Goal: Task Accomplishment & Management: Complete application form

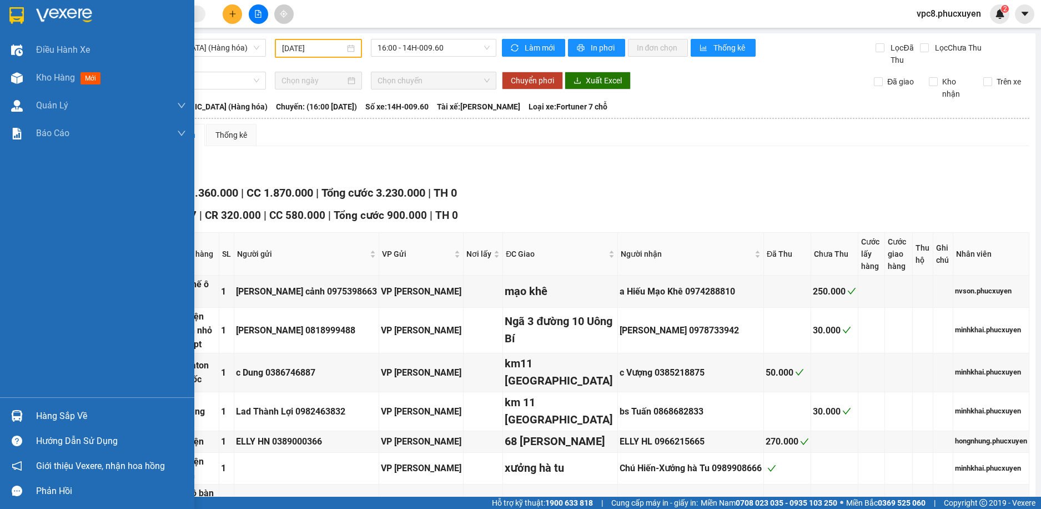
type input "[DATE]"
click at [26, 83] on div at bounding box center [16, 77] width 19 height 19
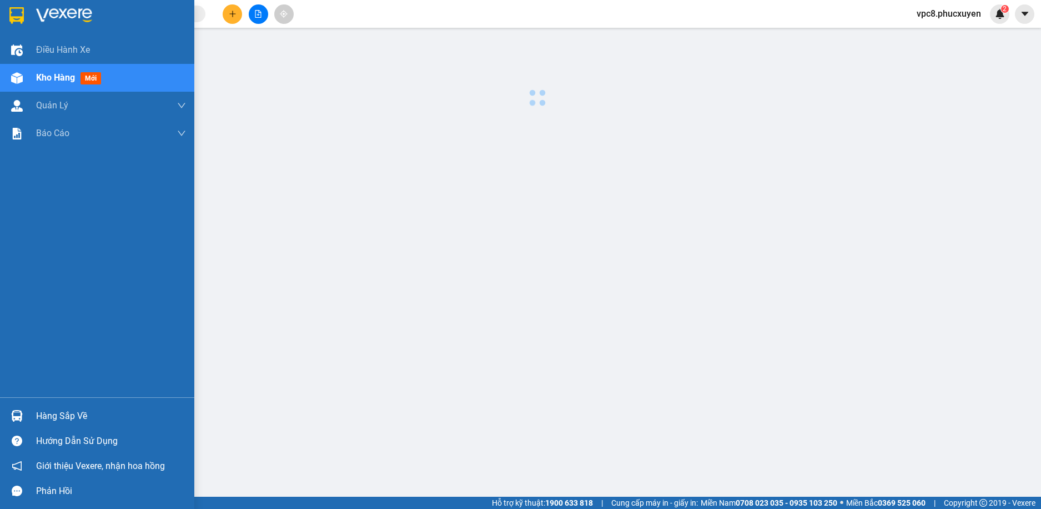
click at [26, 83] on div at bounding box center [16, 77] width 19 height 19
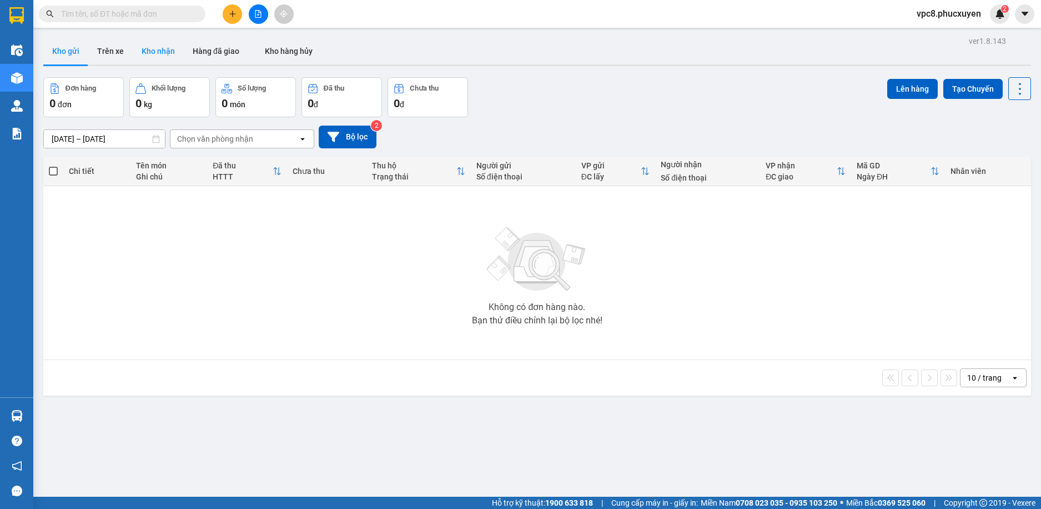
click at [168, 43] on button "Kho nhận" at bounding box center [158, 51] width 51 height 27
click at [66, 46] on button "Kho gửi" at bounding box center [65, 51] width 45 height 27
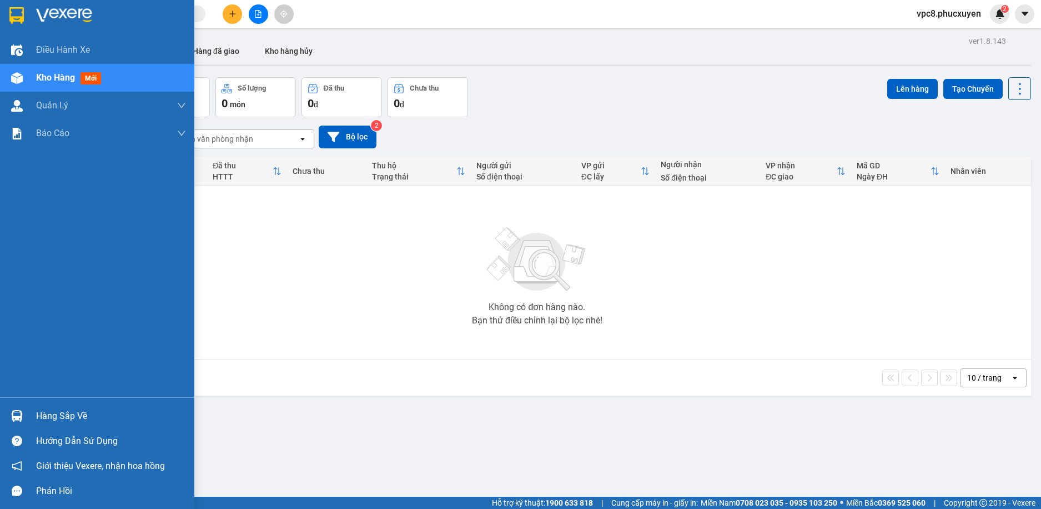
click at [62, 413] on div "Hàng sắp về" at bounding box center [111, 416] width 150 height 17
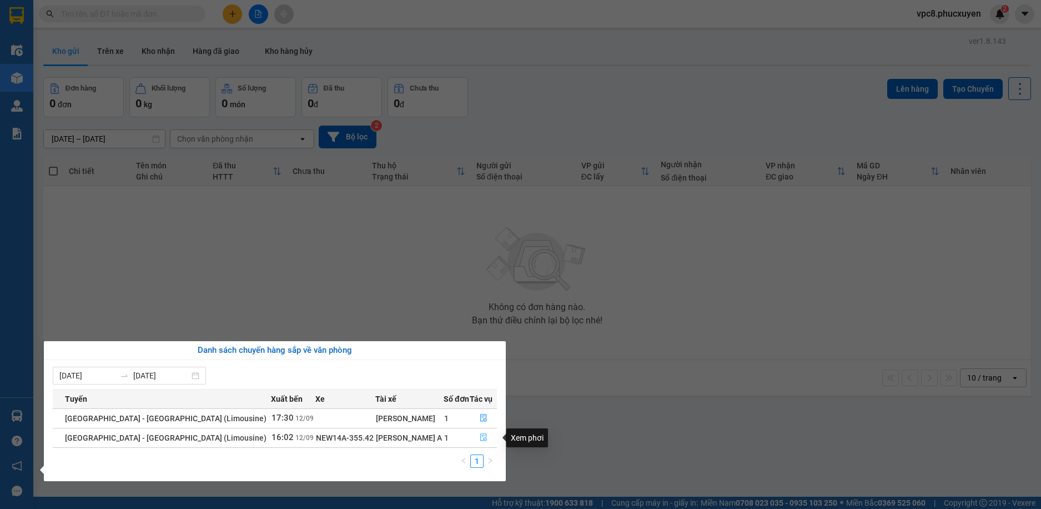
click at [480, 435] on icon "file-done" at bounding box center [484, 437] width 8 height 8
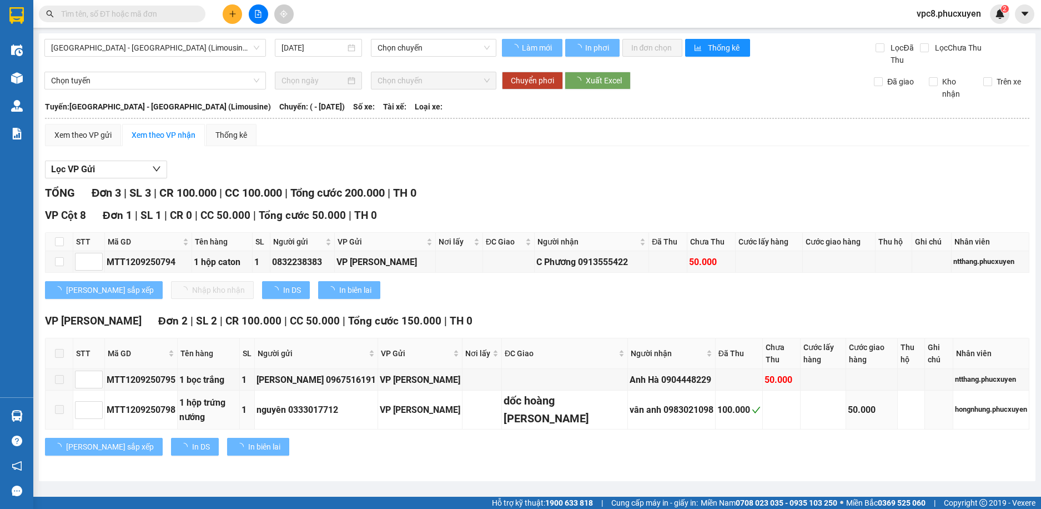
type input "12/09/2025"
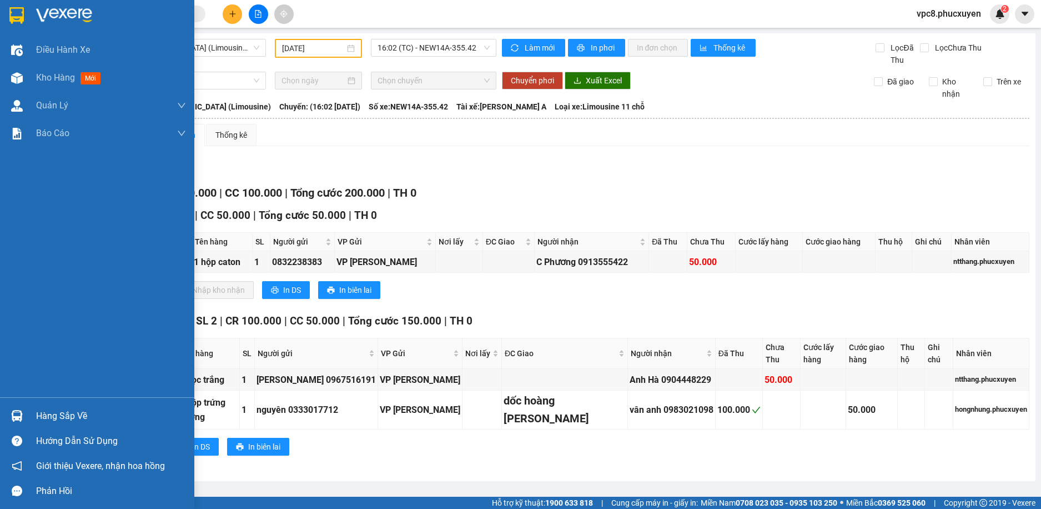
drag, startPoint x: 17, startPoint y: 412, endPoint x: 37, endPoint y: 405, distance: 21.8
click at [17, 412] on img at bounding box center [17, 416] width 12 height 12
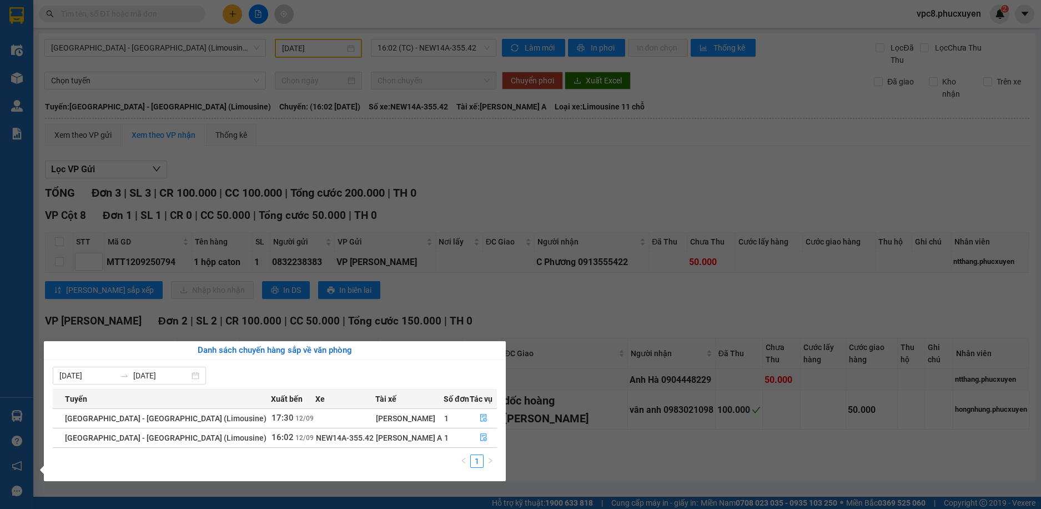
click at [399, 106] on section "Kết quả tìm kiếm ( 0 ) Bộ lọc No Data vpc8.phucxuyen 2 Điều hành xe Kho hàng mớ…" at bounding box center [520, 254] width 1041 height 509
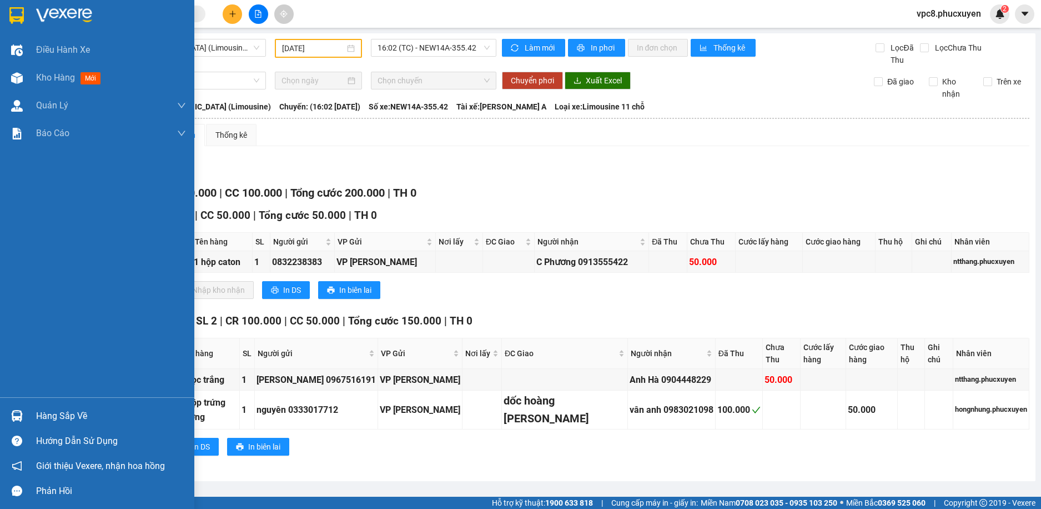
click at [22, 409] on div at bounding box center [16, 415] width 19 height 19
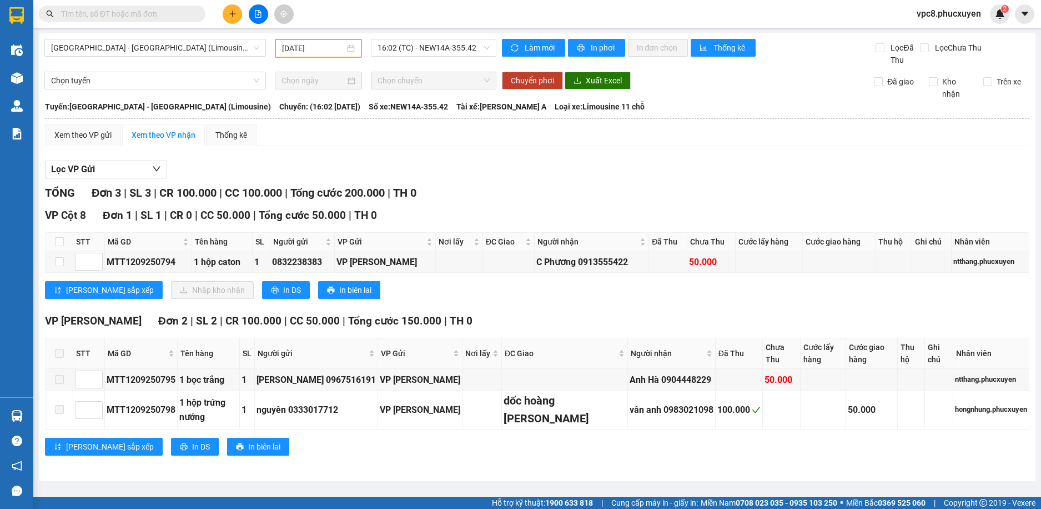
click at [366, 72] on section "Kết quả tìm kiếm ( 0 ) Bộ lọc No Data vpc8.phucxuyen 2 Điều hành xe Kho hàng mớ…" at bounding box center [520, 254] width 1041 height 509
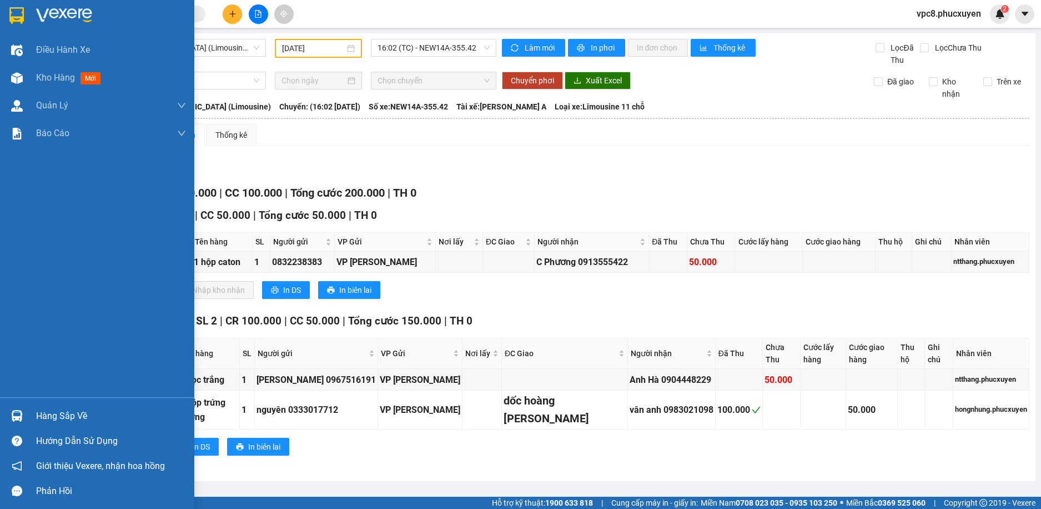
click at [24, 412] on div at bounding box center [16, 415] width 19 height 19
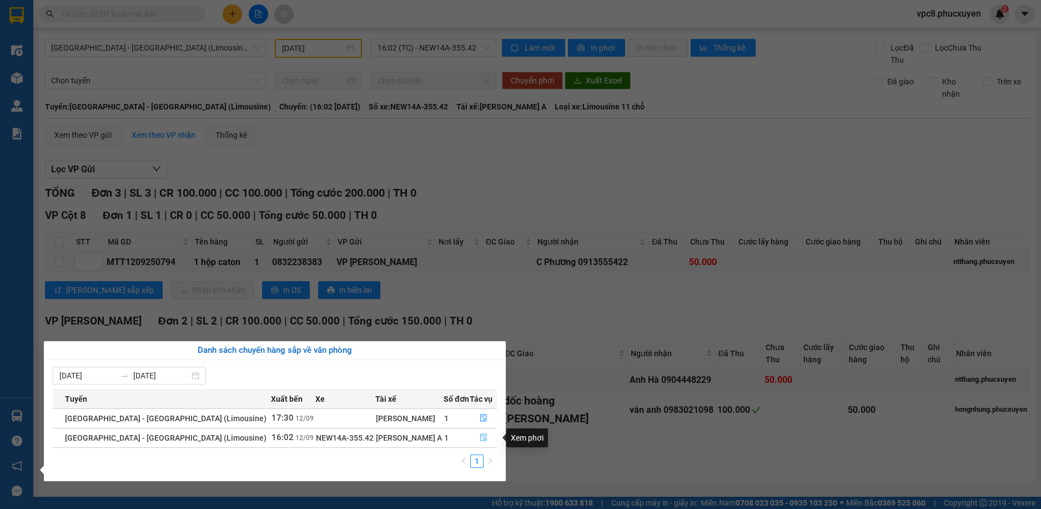
click at [485, 436] on button "button" at bounding box center [483, 438] width 26 height 18
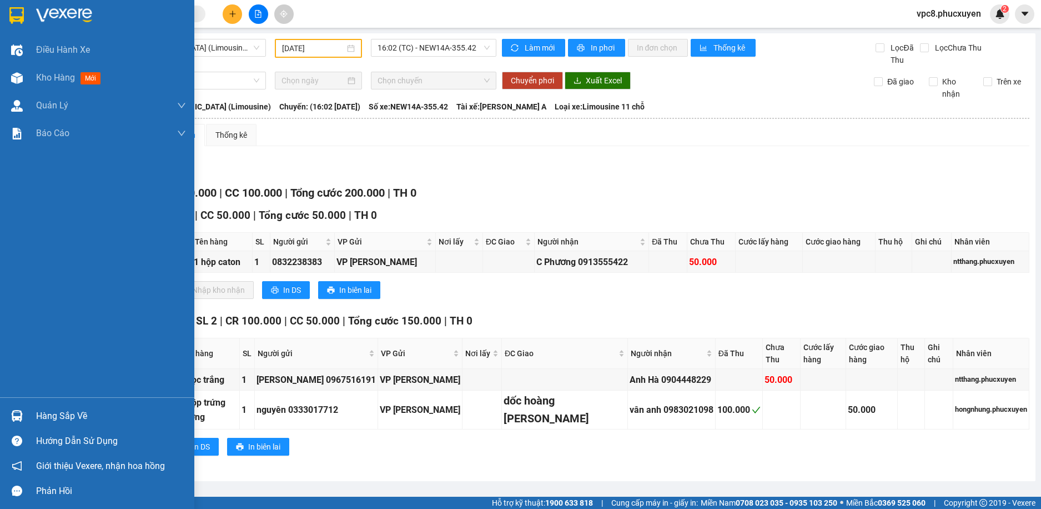
click at [23, 413] on div at bounding box center [16, 415] width 19 height 19
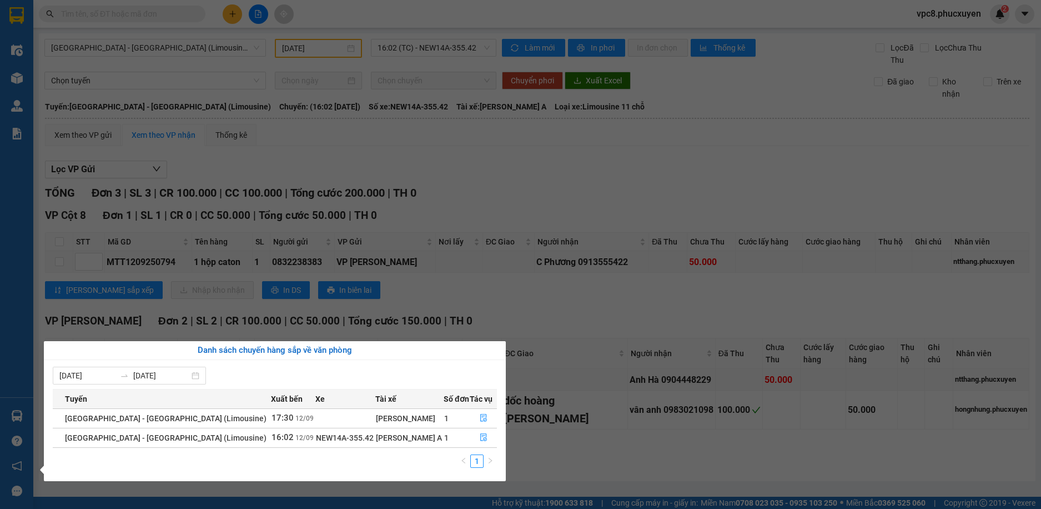
click at [330, 317] on section "Kết quả tìm kiếm ( 0 ) Bộ lọc No Data vpc8.phucxuyen 2 Điều hành xe Kho hàng mớ…" at bounding box center [520, 254] width 1041 height 509
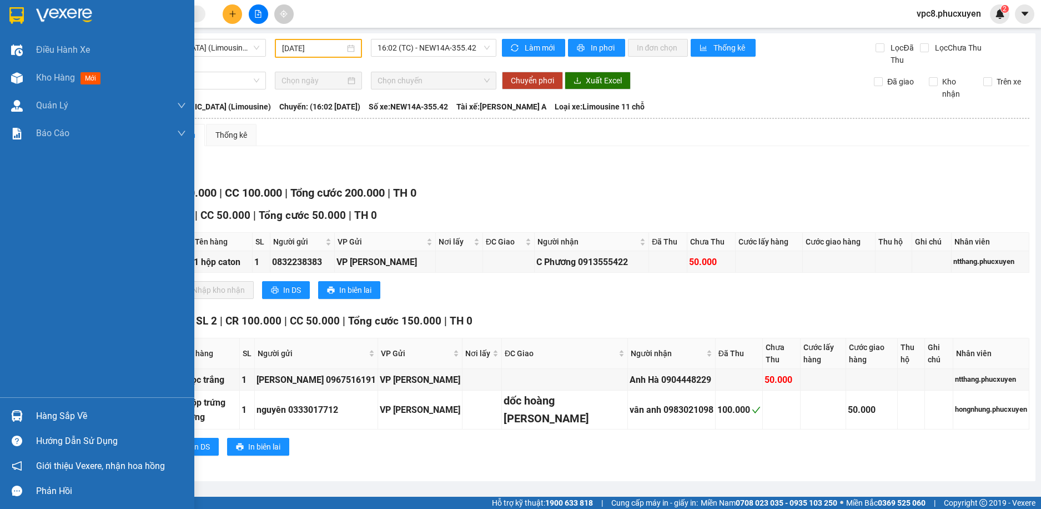
click at [21, 413] on img at bounding box center [17, 416] width 12 height 12
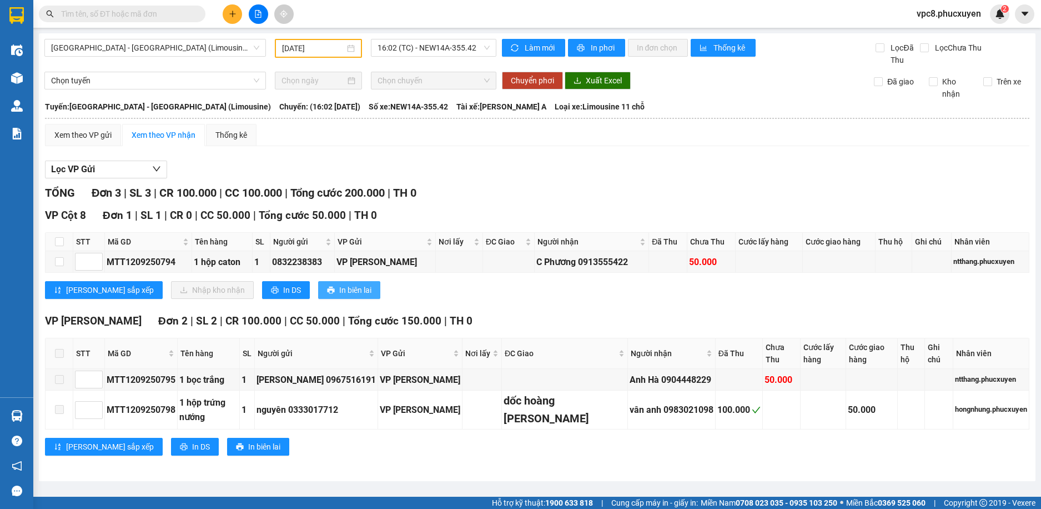
click at [320, 285] on section "Kết quả tìm kiếm ( 0 ) Bộ lọc No Data vpc8.phucxuyen 2 Điều hành xe Kho hàng mớ…" at bounding box center [520, 254] width 1041 height 509
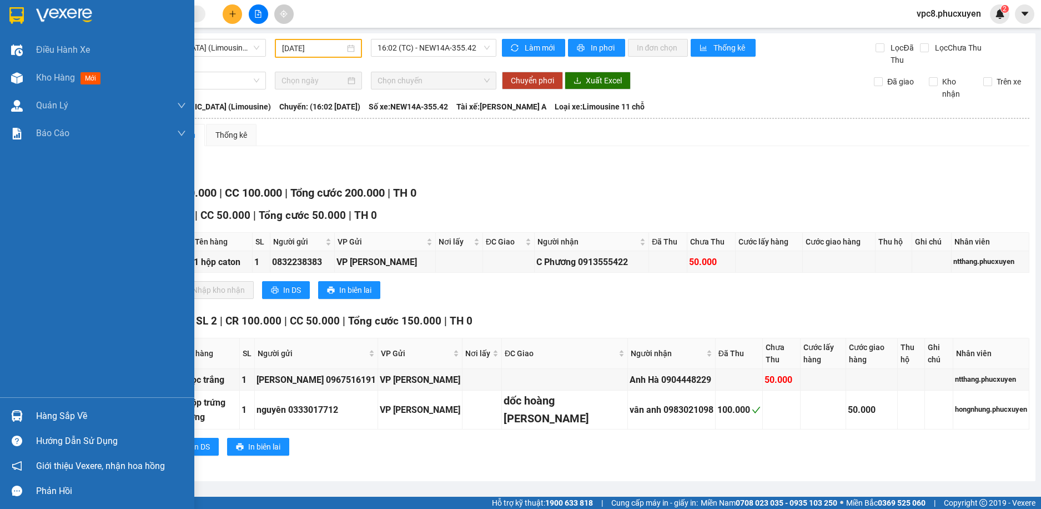
click at [16, 415] on img at bounding box center [17, 416] width 12 height 12
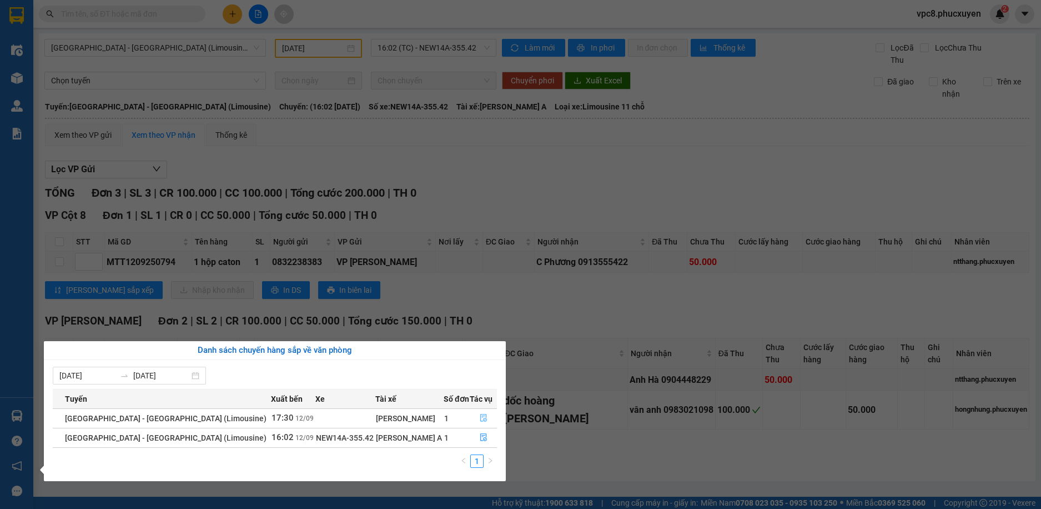
click at [480, 416] on icon "file-done" at bounding box center [483, 418] width 7 height 8
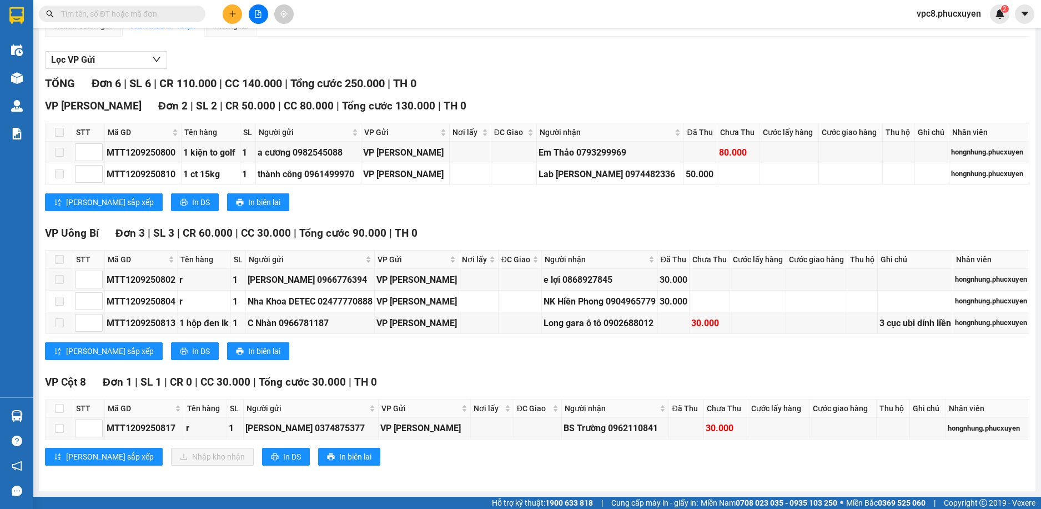
scroll to position [132, 0]
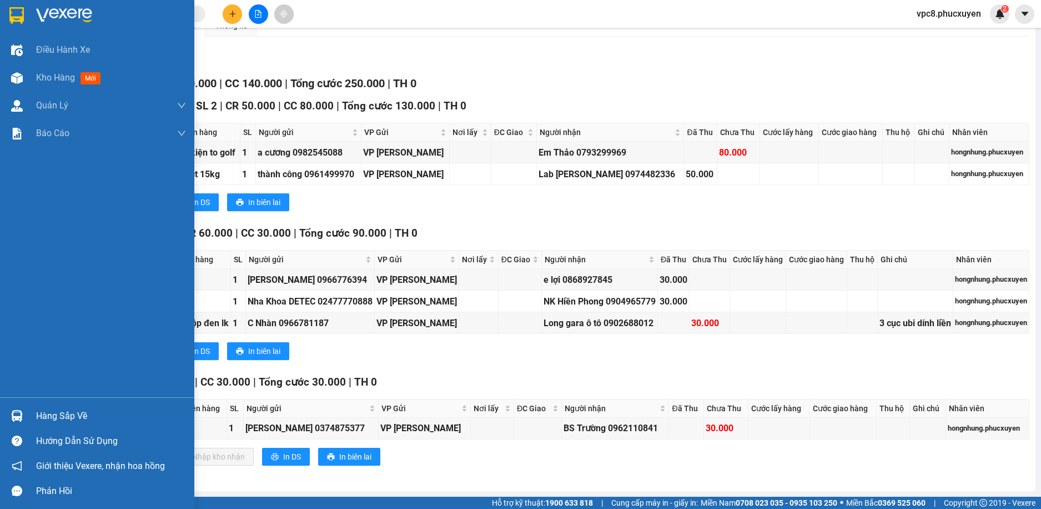
click at [18, 405] on div "Hàng sắp về" at bounding box center [97, 415] width 194 height 25
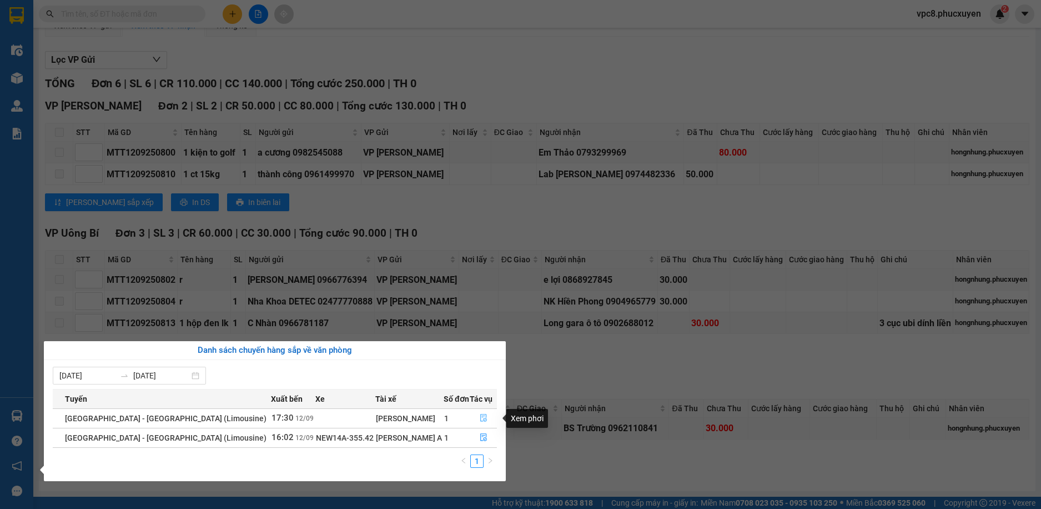
click at [481, 417] on icon "file-done" at bounding box center [484, 418] width 8 height 8
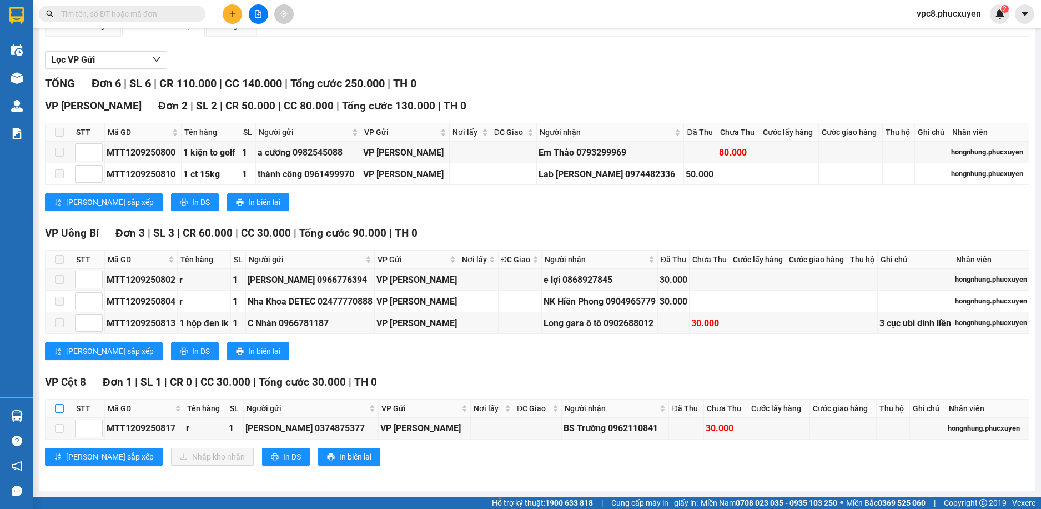
click at [63, 410] on input "checkbox" at bounding box center [59, 408] width 9 height 9
checkbox input "true"
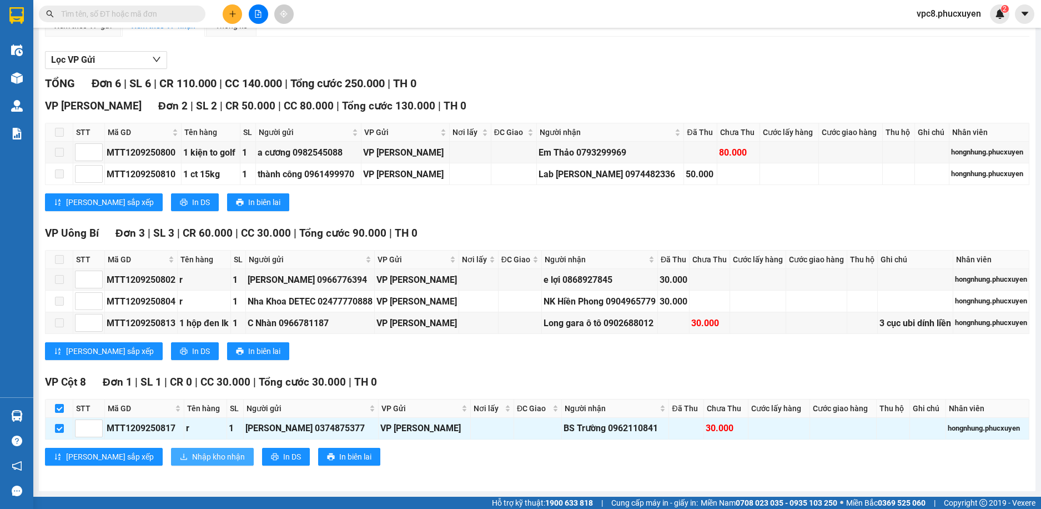
click at [192, 455] on span "Nhập kho nhận" at bounding box center [218, 456] width 53 height 12
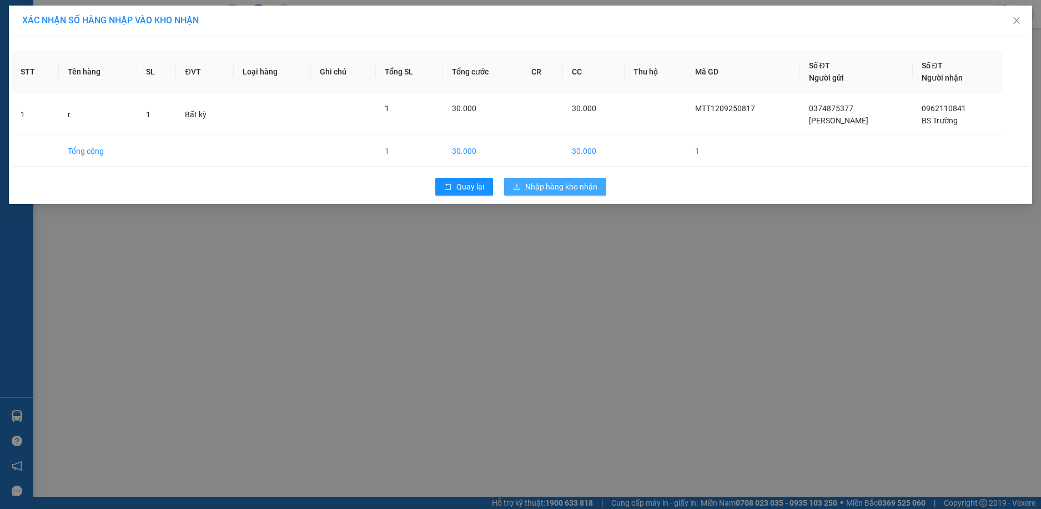
click at [577, 194] on button "Nhập hàng kho nhận" at bounding box center [555, 187] width 102 height 18
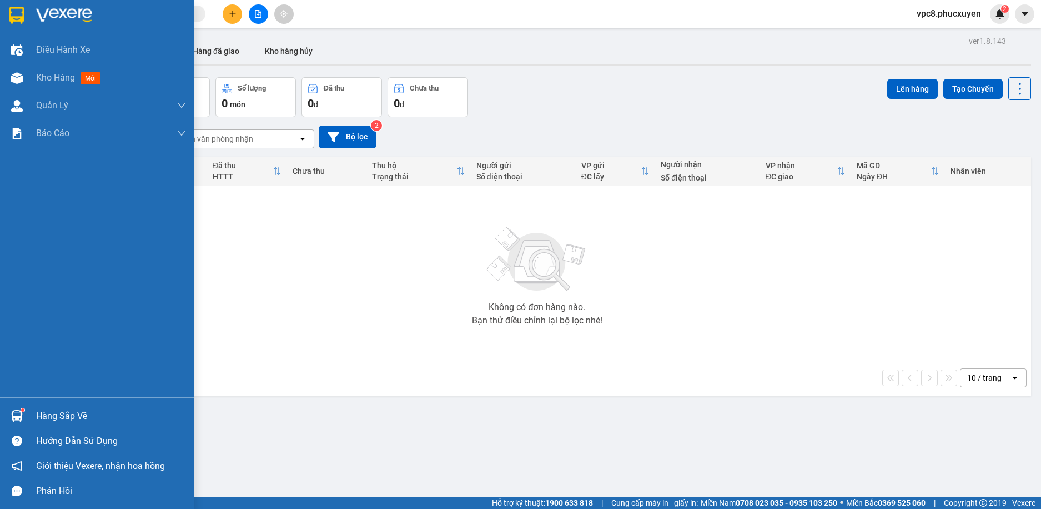
click at [2, 407] on div "Hàng sắp về" at bounding box center [97, 415] width 194 height 25
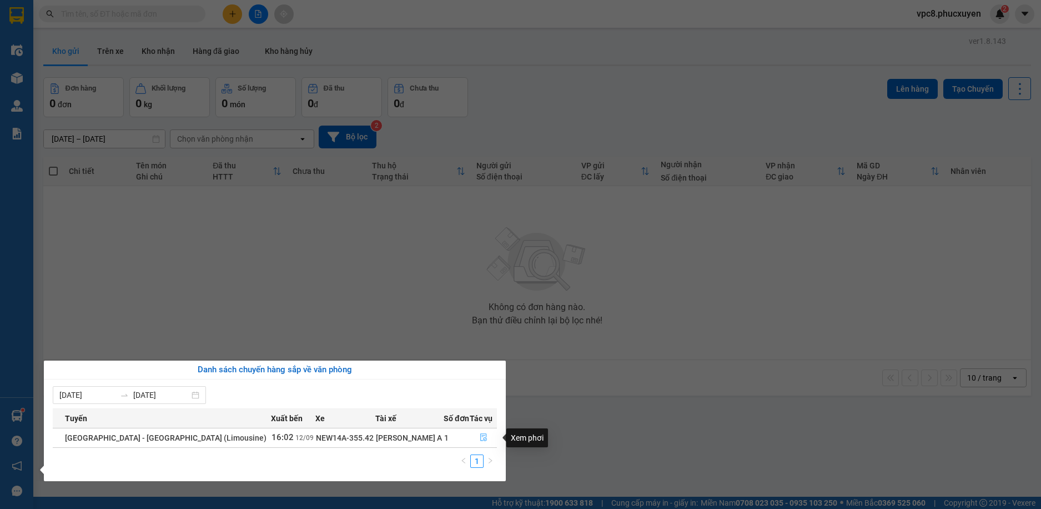
click at [474, 435] on button "button" at bounding box center [483, 438] width 26 height 18
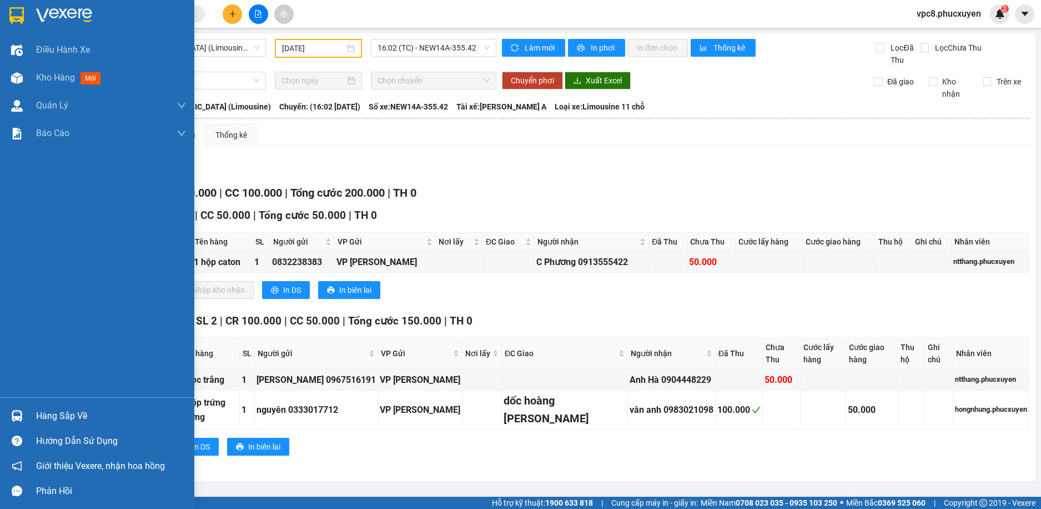
click at [27, 417] on div "Hàng sắp về" at bounding box center [97, 415] width 194 height 25
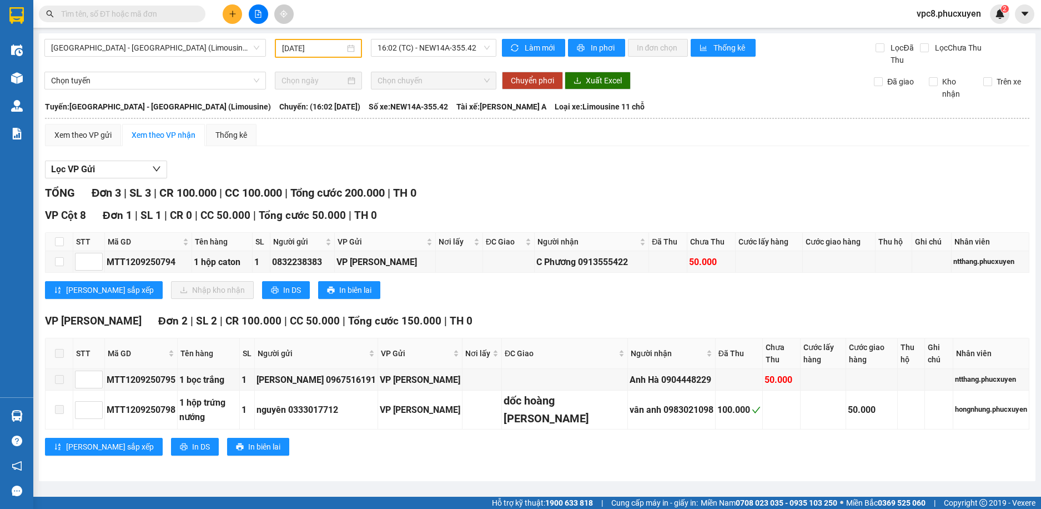
click at [368, 143] on section "Kết quả tìm kiếm ( 0 ) Bộ lọc No Data vpc8.phucxuyen 2 Điều hành xe Kho hàng mớ…" at bounding box center [520, 254] width 1041 height 509
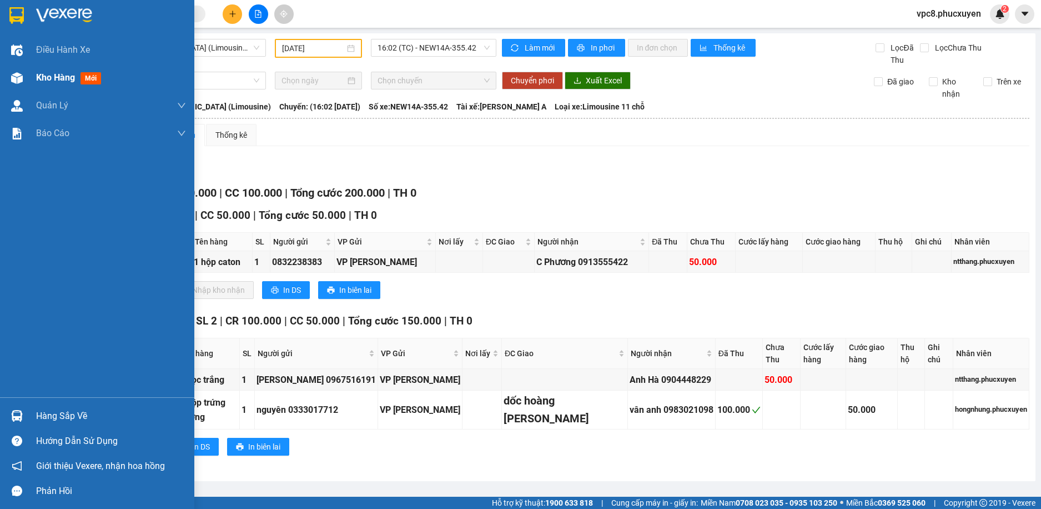
click at [22, 85] on div at bounding box center [16, 77] width 19 height 19
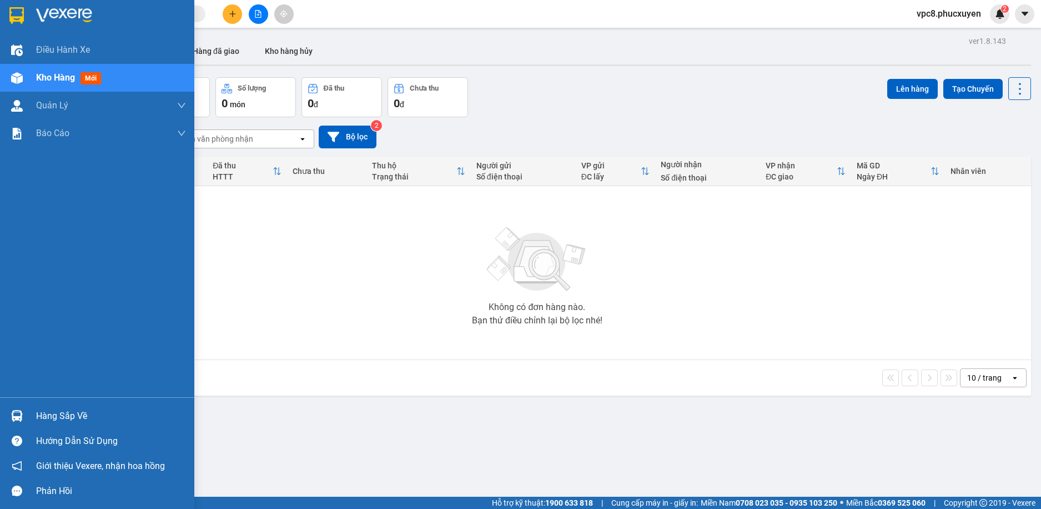
click at [27, 413] on div "Hàng sắp về" at bounding box center [97, 415] width 194 height 25
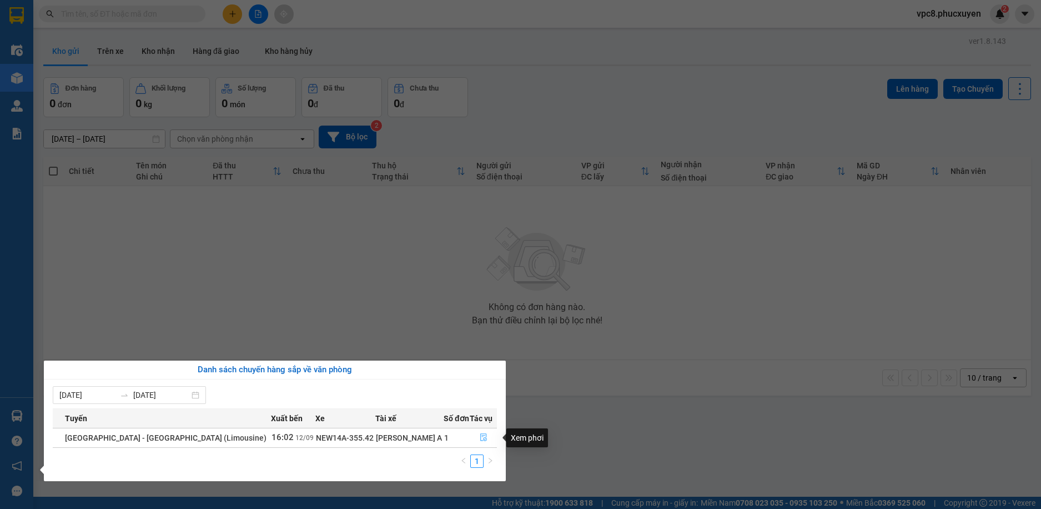
click at [488, 442] on button "button" at bounding box center [483, 438] width 26 height 18
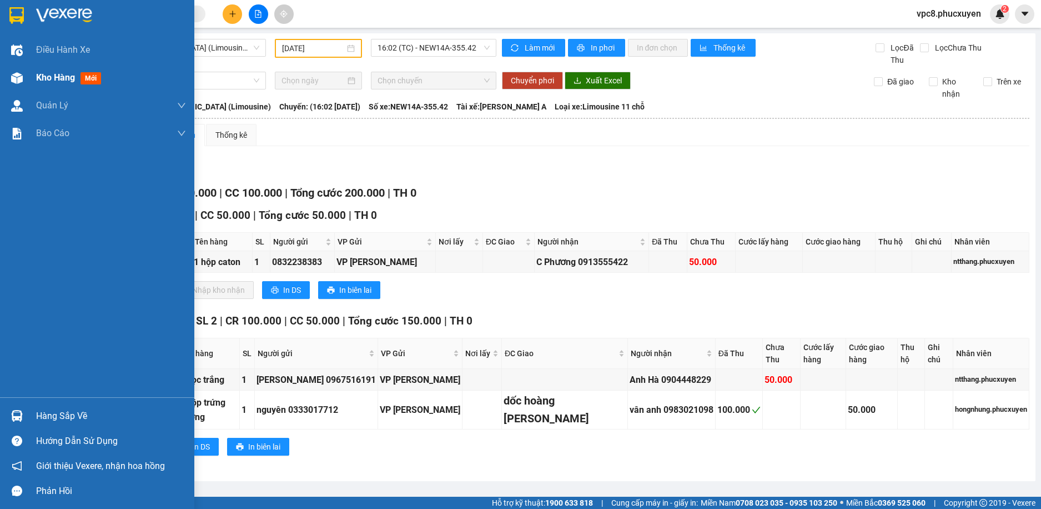
click at [25, 81] on div at bounding box center [16, 77] width 19 height 19
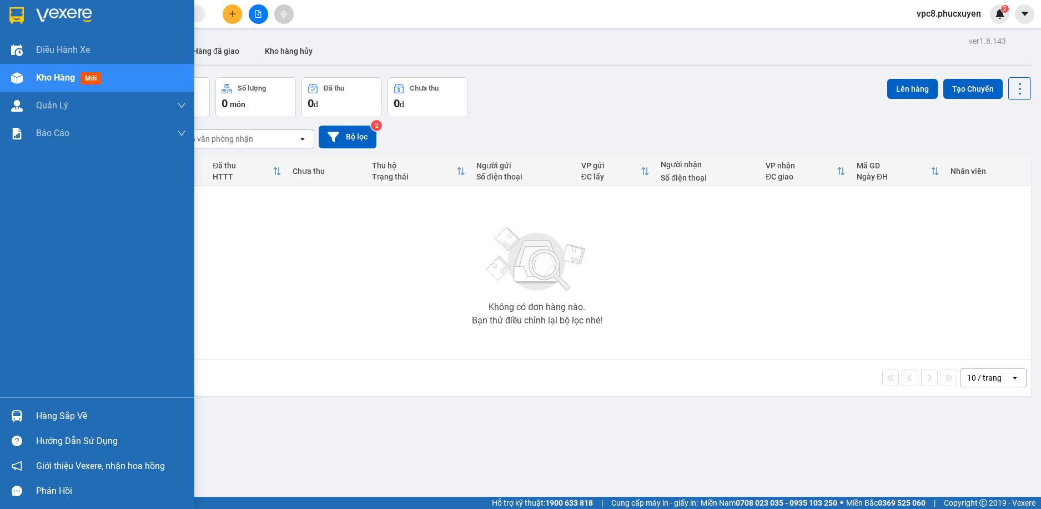
click at [23, 412] on div at bounding box center [16, 415] width 19 height 19
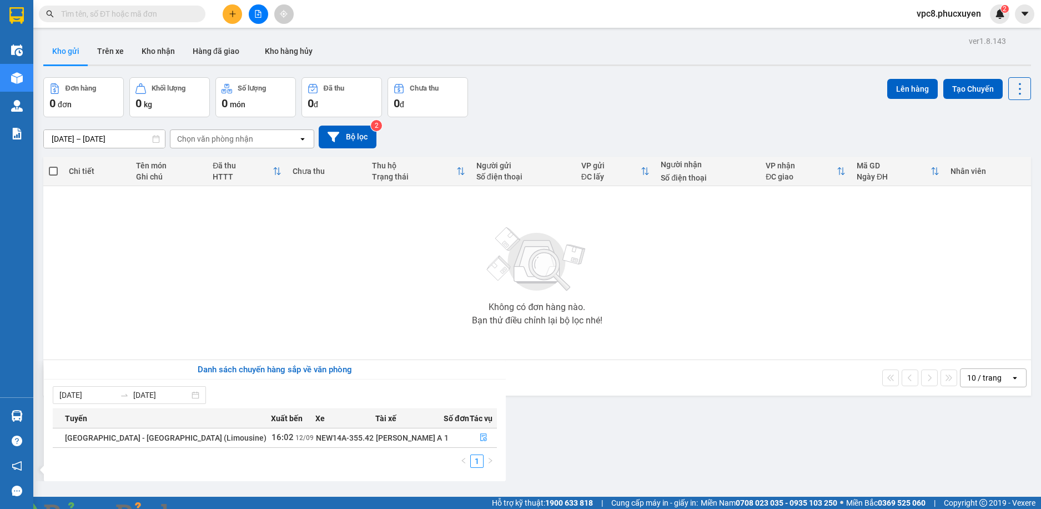
drag, startPoint x: 601, startPoint y: 347, endPoint x: 486, endPoint y: 360, distance: 115.8
click at [601, 337] on section "Kết quả tìm kiếm ( 0 ) Bộ lọc No Data vpc8.phucxuyen 2 Điều hành xe Kho hàng mớ…" at bounding box center [520, 254] width 1041 height 509
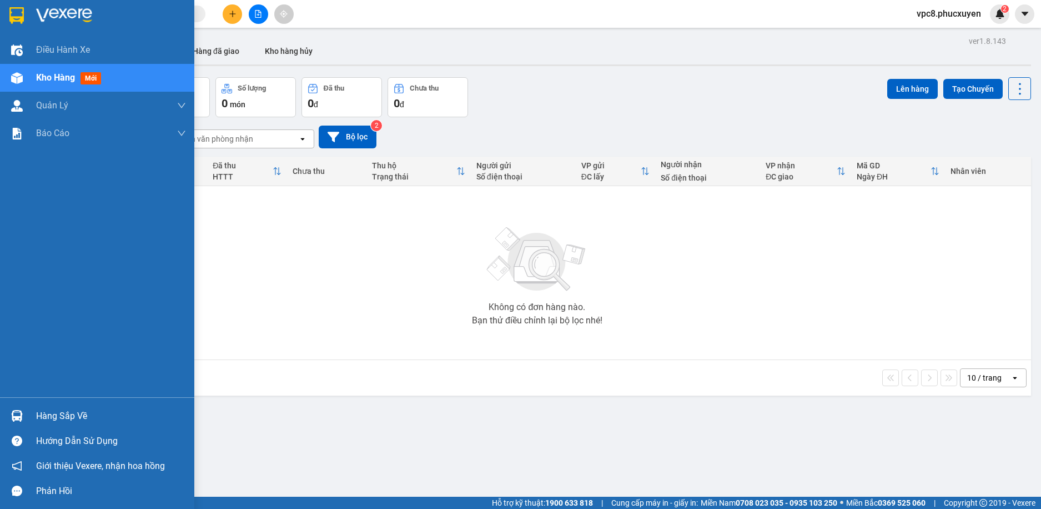
click at [11, 415] on img at bounding box center [17, 416] width 12 height 12
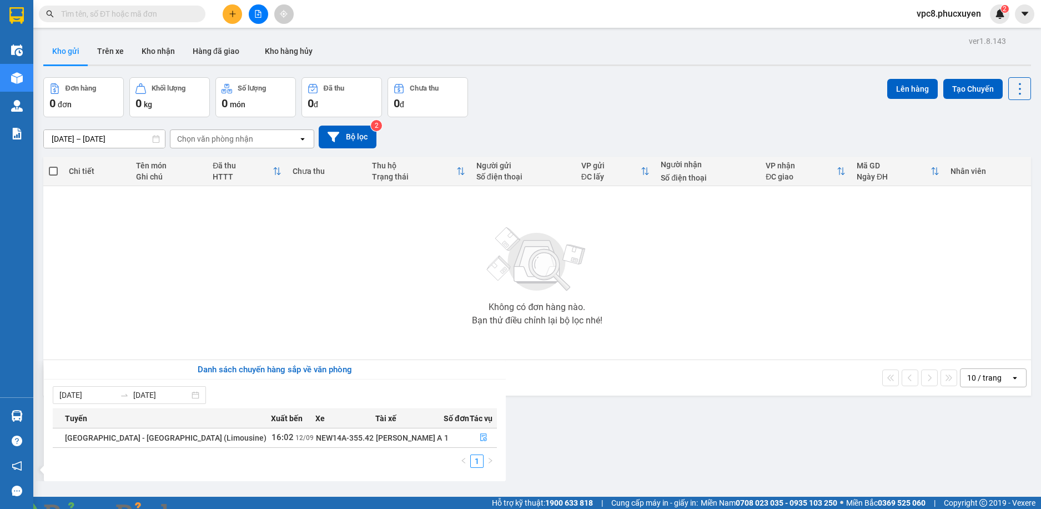
click at [783, 384] on section "Kết quả tìm kiếm ( 0 ) Bộ lọc No Data vpc8.phucxuyen 2 Điều hành xe Kho hàng mớ…" at bounding box center [520, 254] width 1041 height 509
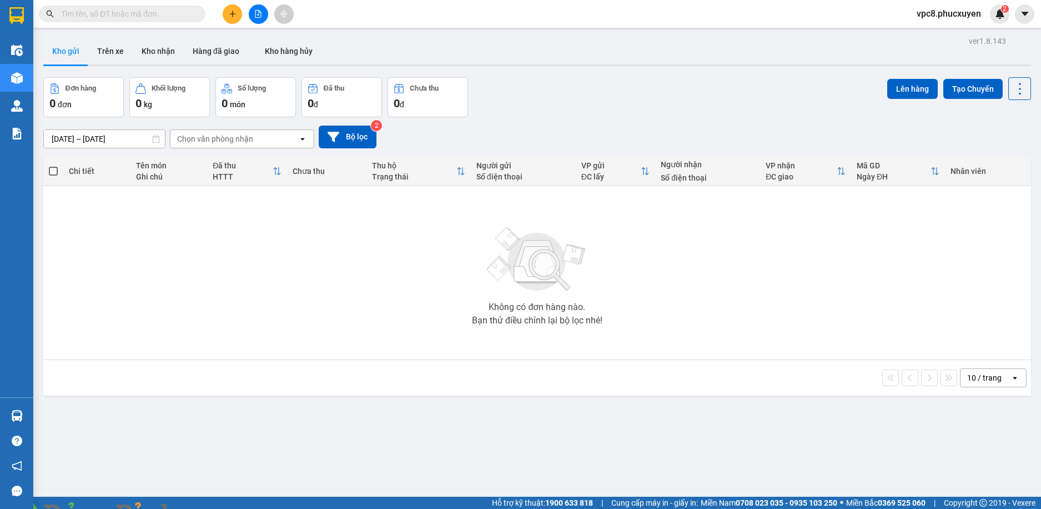
click at [204, 508] on img at bounding box center [201, 515] width 7 height 7
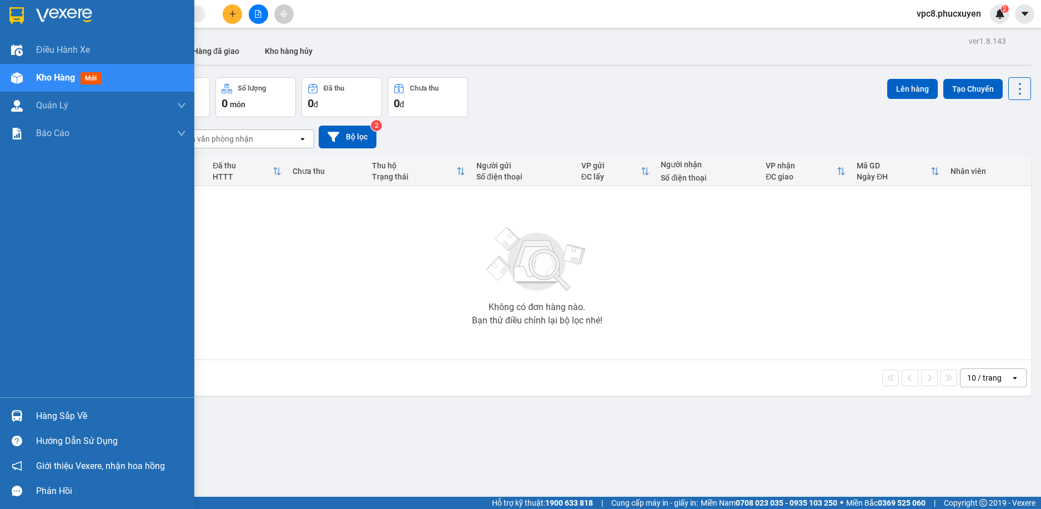
drag, startPoint x: 11, startPoint y: 420, endPoint x: 45, endPoint y: 419, distance: 33.9
click at [12, 420] on img at bounding box center [17, 416] width 12 height 12
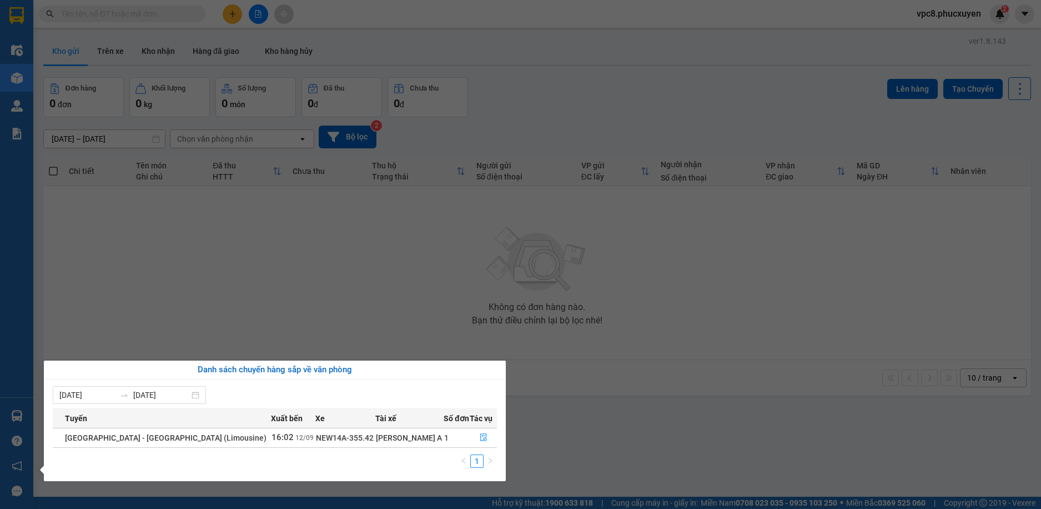
click at [429, 318] on section "Kết quả tìm kiếm ( 0 ) Bộ lọc No Data vpc8.phucxuyen 2 Điều hành xe Kho hàng mớ…" at bounding box center [520, 254] width 1041 height 509
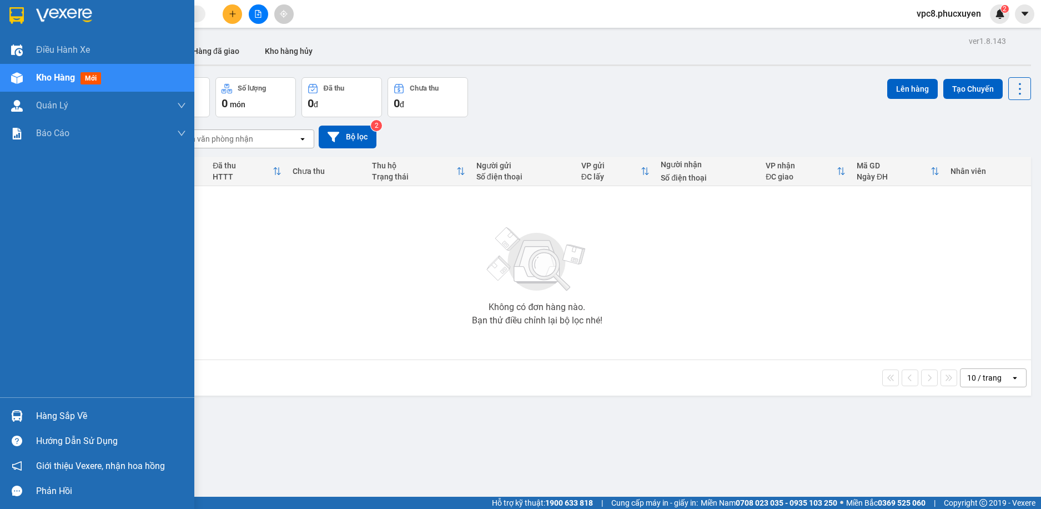
click at [17, 417] on img at bounding box center [17, 416] width 12 height 12
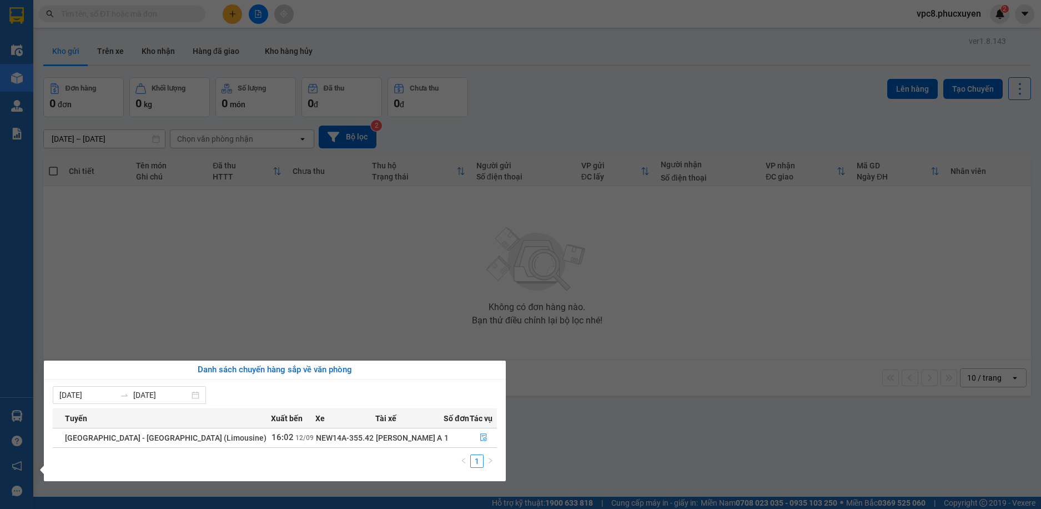
click at [338, 327] on section "Kết quả tìm kiếm ( 0 ) Bộ lọc No Data vpc8.phucxuyen 2 Điều hành xe Kho hàng mớ…" at bounding box center [520, 254] width 1041 height 509
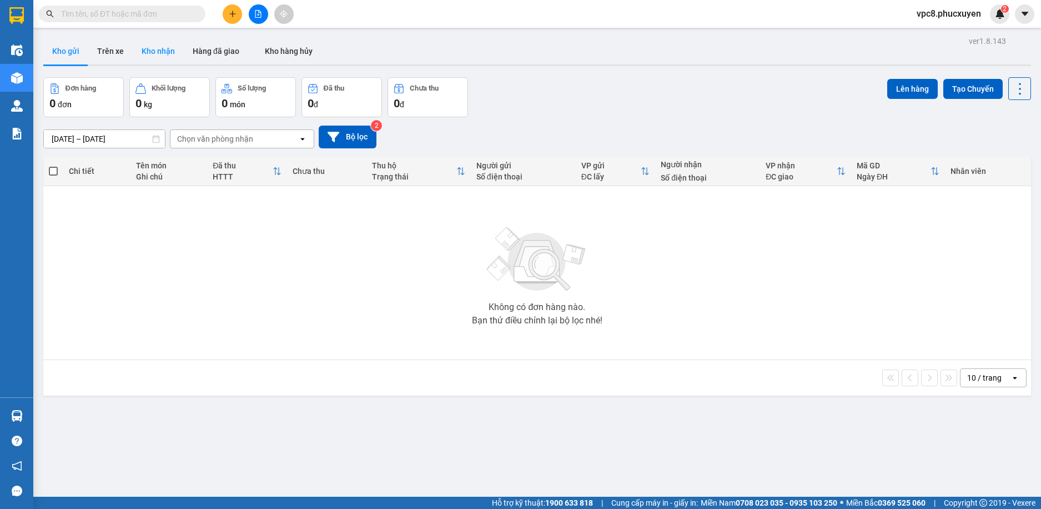
click at [160, 48] on button "Kho nhận" at bounding box center [158, 51] width 51 height 27
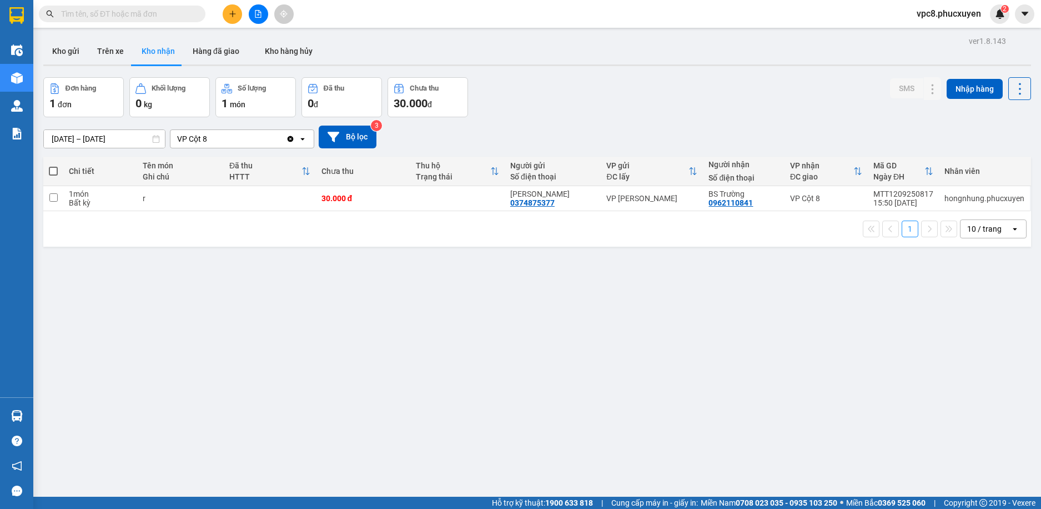
drag, startPoint x: 85, startPoint y: 55, endPoint x: 46, endPoint y: 85, distance: 49.5
click at [84, 55] on button "Kho gửi" at bounding box center [65, 51] width 45 height 27
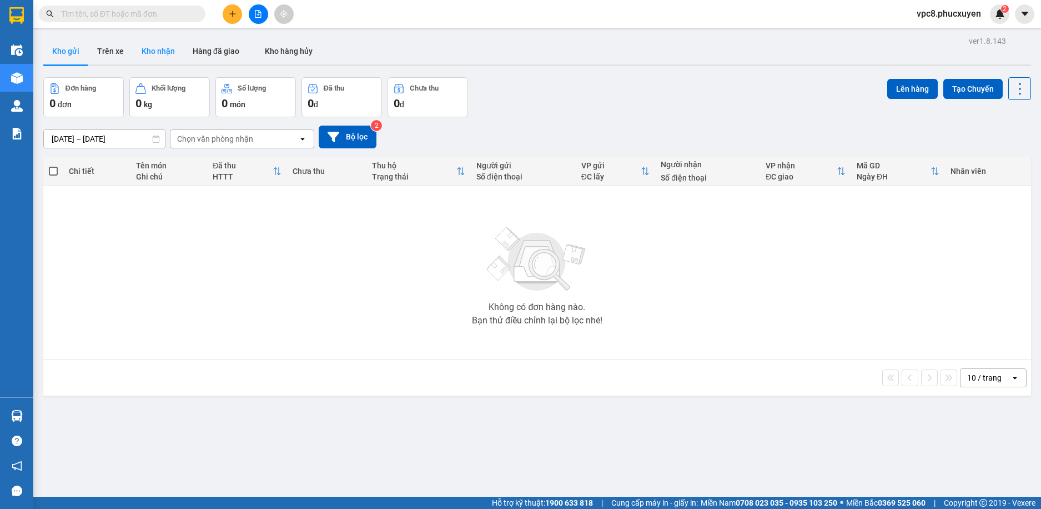
click at [178, 54] on button "Kho nhận" at bounding box center [158, 51] width 51 height 27
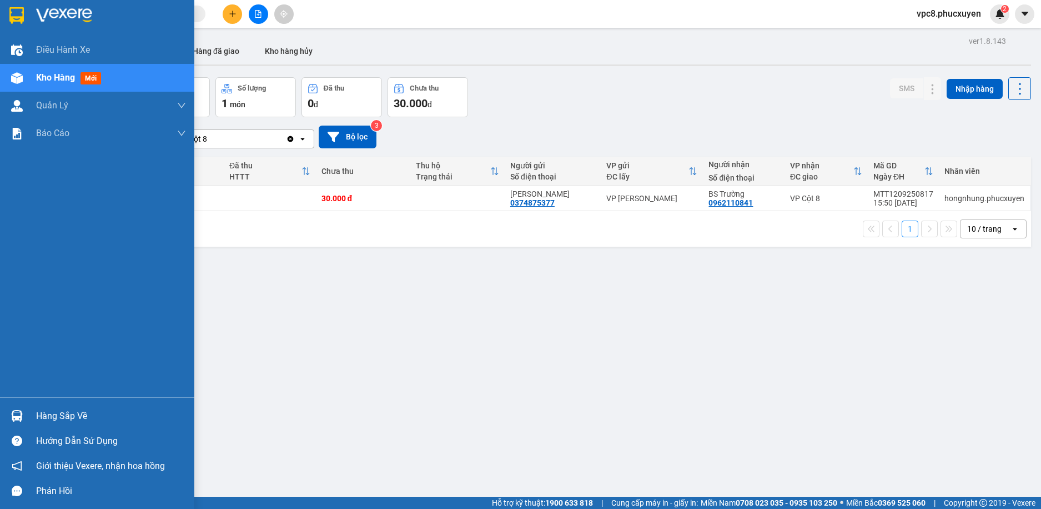
click at [21, 420] on img at bounding box center [17, 416] width 12 height 12
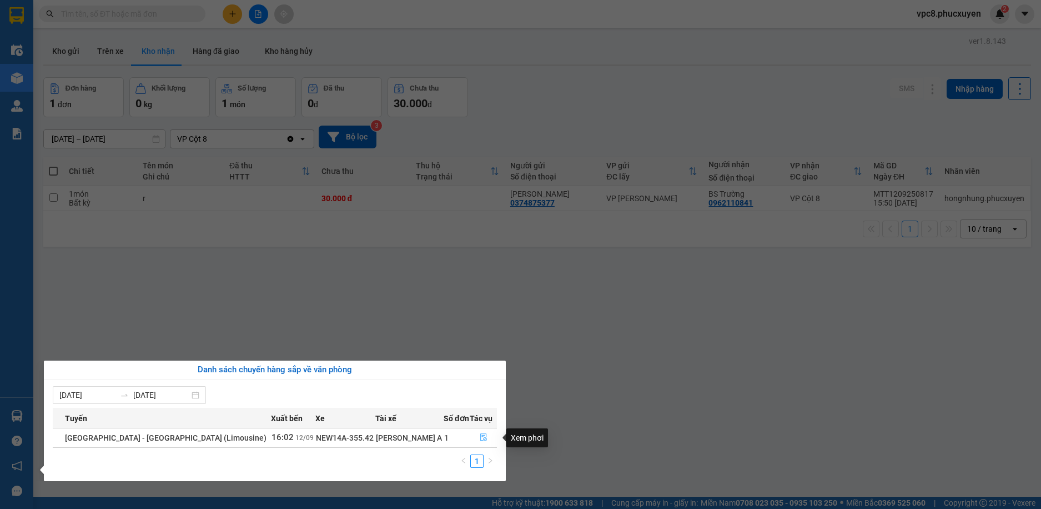
click at [474, 438] on button "button" at bounding box center [483, 438] width 26 height 18
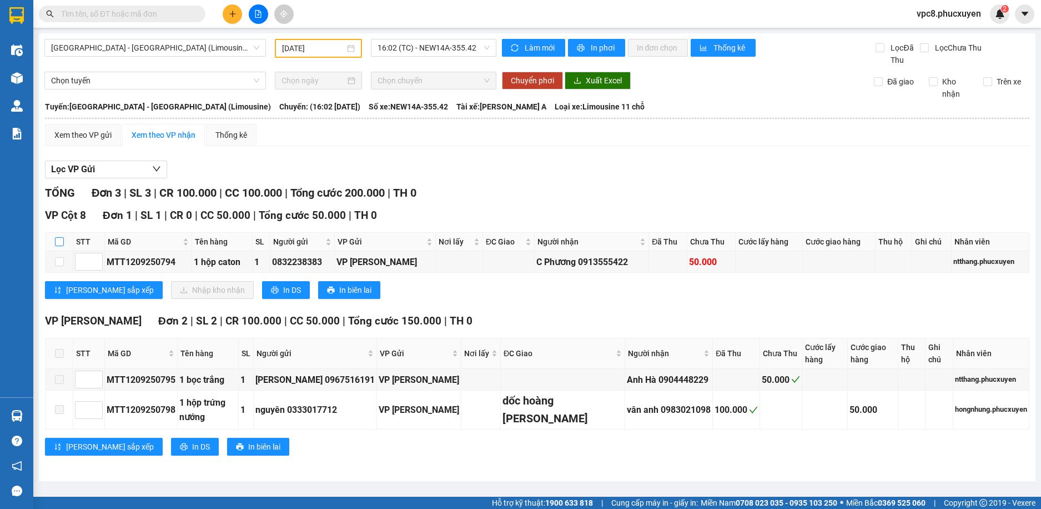
click at [61, 238] on input "checkbox" at bounding box center [59, 241] width 9 height 9
checkbox input "true"
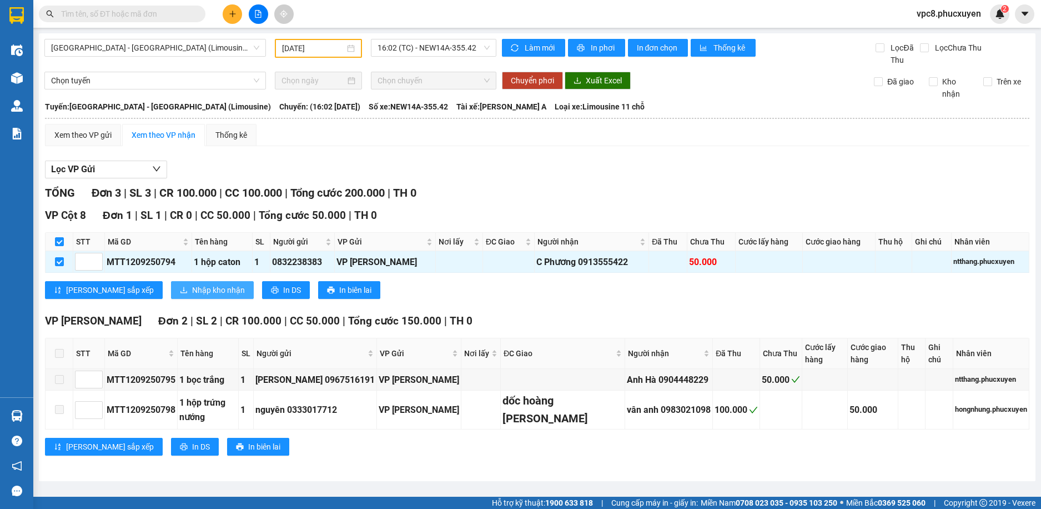
click at [192, 292] on span "Nhập kho nhận" at bounding box center [218, 290] width 53 height 12
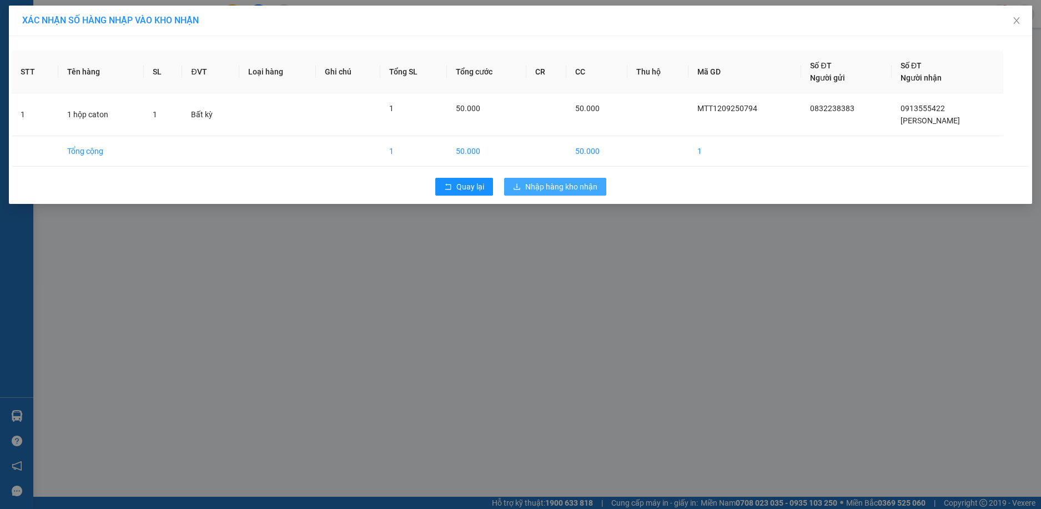
click at [558, 194] on button "Nhập hàng kho nhận" at bounding box center [555, 187] width 102 height 18
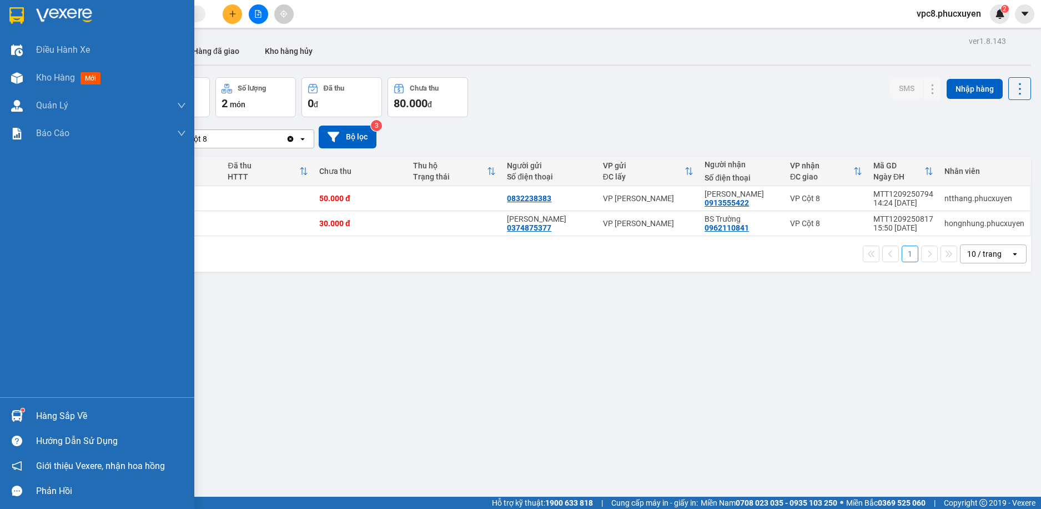
click at [17, 410] on img at bounding box center [17, 416] width 12 height 12
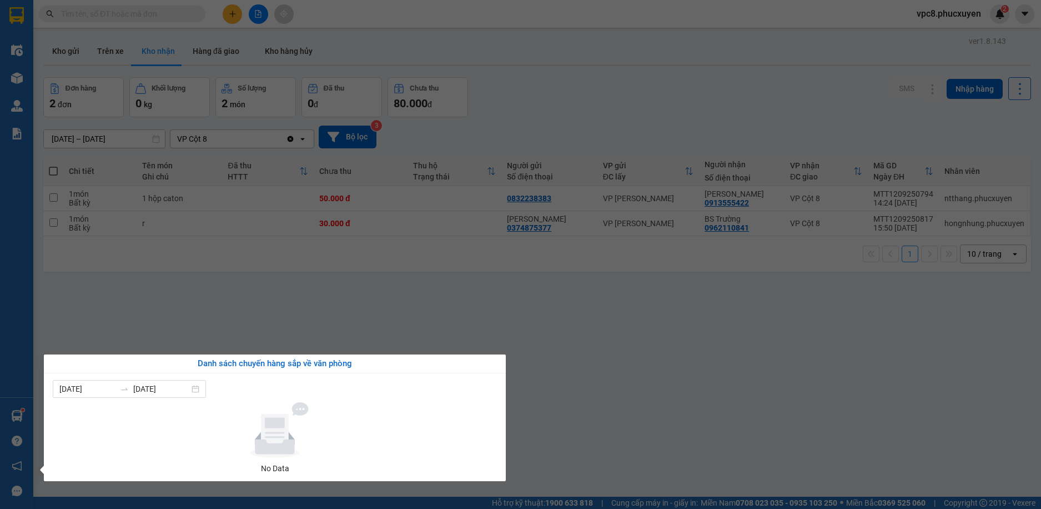
click at [286, 277] on section "Kết quả tìm kiếm ( 0 ) Bộ lọc No Data vpc8.phucxuyen 2 Điều hành xe Kho hàng mớ…" at bounding box center [520, 254] width 1041 height 509
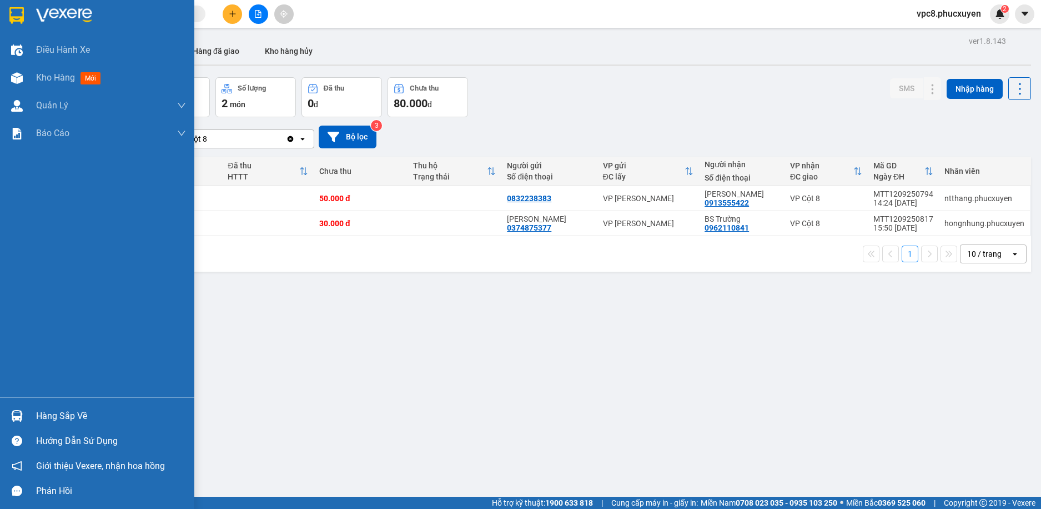
click at [29, 415] on div "Hàng sắp về" at bounding box center [97, 415] width 194 height 25
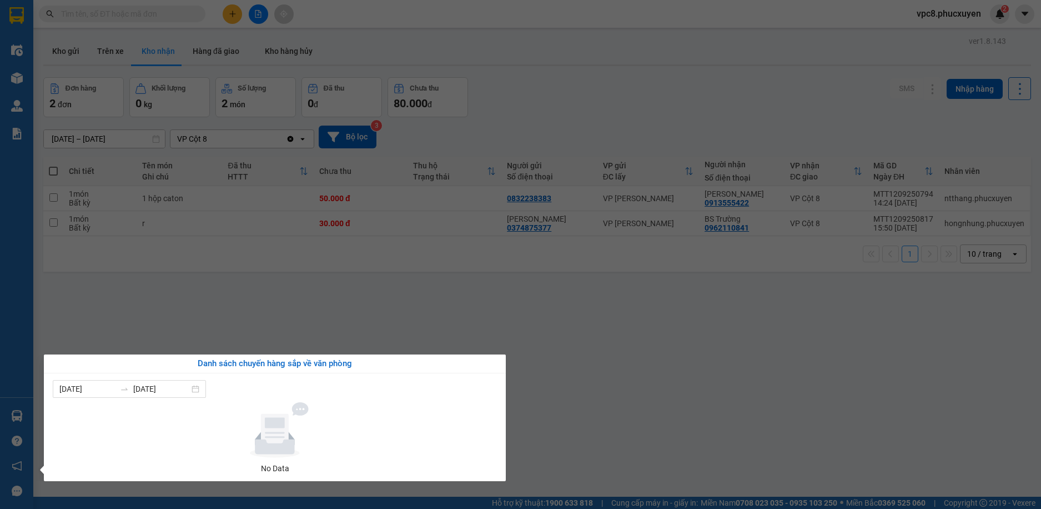
click at [571, 177] on section "Kết quả tìm kiếm ( 0 ) Bộ lọc No Data vpc8.phucxuyen 2 Điều hành xe Kho hàng mớ…" at bounding box center [520, 254] width 1041 height 509
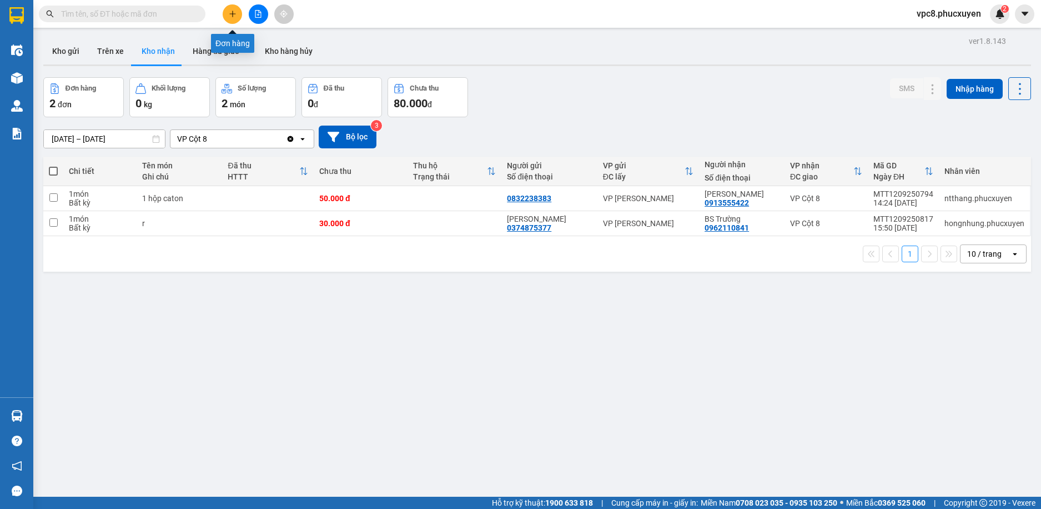
click at [239, 13] on button at bounding box center [232, 13] width 19 height 19
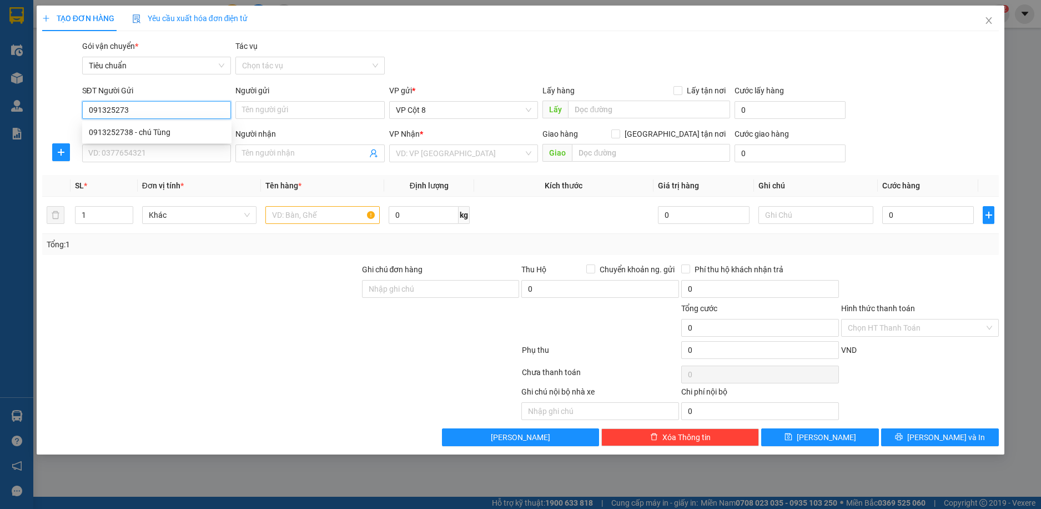
type input "0913252738"
drag, startPoint x: 227, startPoint y: 131, endPoint x: 239, endPoint y: 114, distance: 20.3
click at [227, 130] on div "0913252738 - chú Tùng" at bounding box center [156, 132] width 149 height 18
type input "chú Tùng"
type input "0913252738"
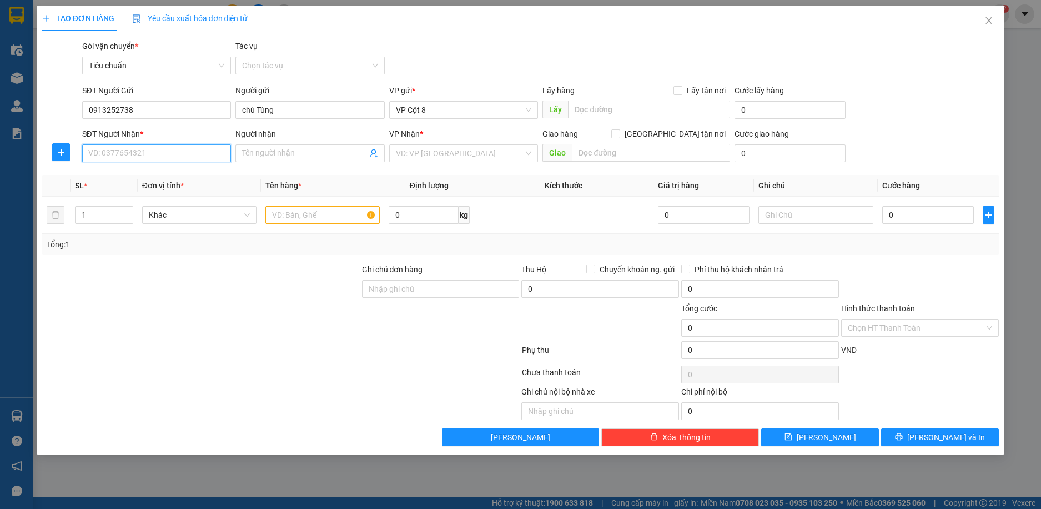
click at [190, 152] on input "SĐT Người Nhận *" at bounding box center [156, 153] width 149 height 18
click at [193, 180] on div "0839861918 - Trung" at bounding box center [157, 175] width 136 height 12
type input "0839861918"
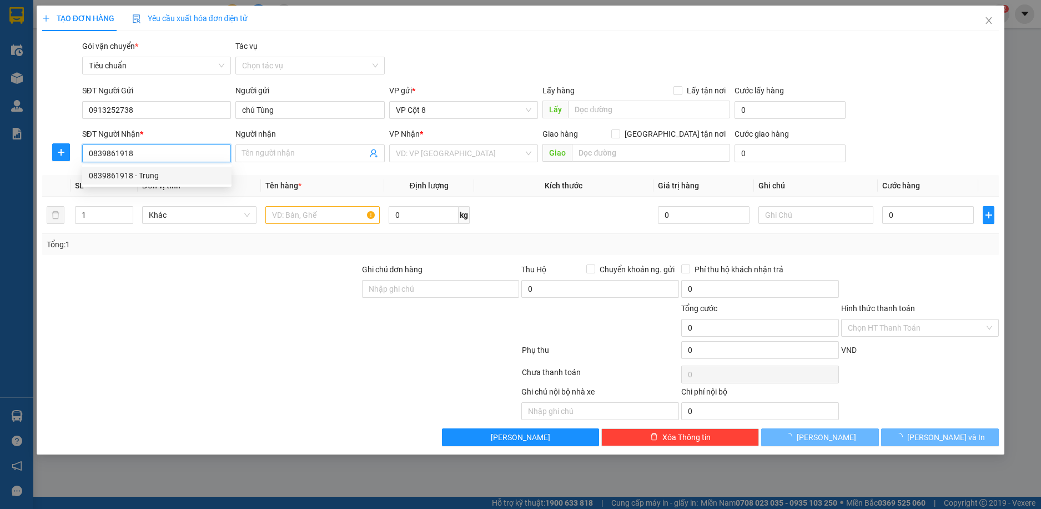
type input "Trung"
checkbox input "true"
type input "5 ngõ 4 kiều mai, phúc diễn, bắc từ liêm"
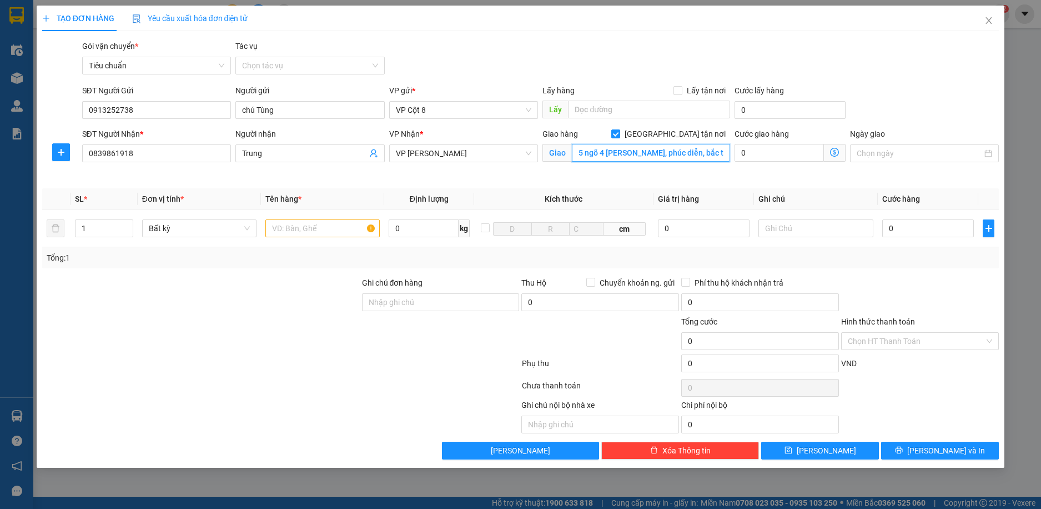
click at [686, 154] on input "5 ngõ 4 kiều mai, phúc diễn, bắc từ liêm" at bounding box center [651, 153] width 158 height 18
click at [682, 131] on span "Giao tận nơi" at bounding box center [675, 134] width 110 height 12
click at [619, 131] on input "Giao tận nơi" at bounding box center [615, 133] width 8 height 8
checkbox input "false"
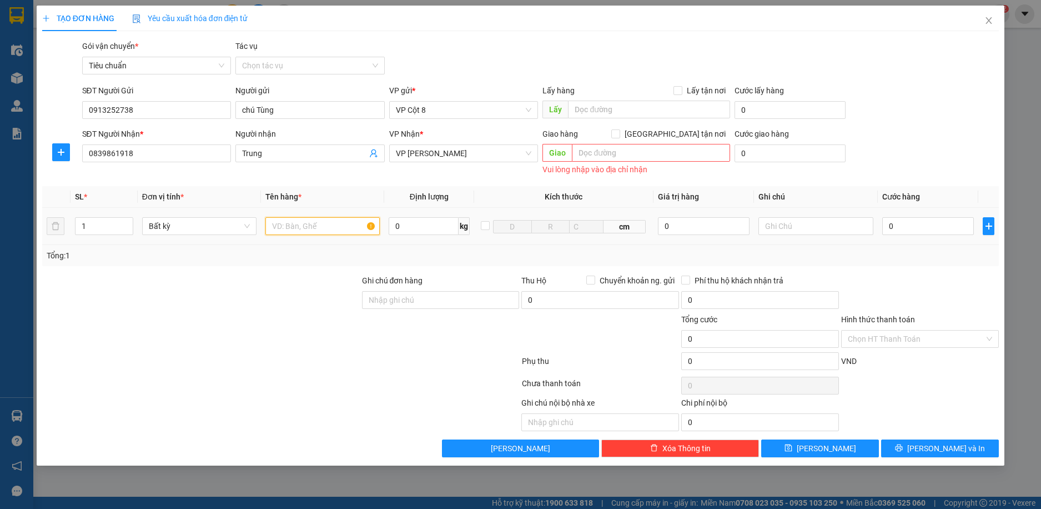
click at [343, 228] on input "text" at bounding box center [322, 226] width 114 height 18
type input "1 xe máy wave"
click at [929, 230] on input "0" at bounding box center [928, 226] width 92 height 18
type input "3"
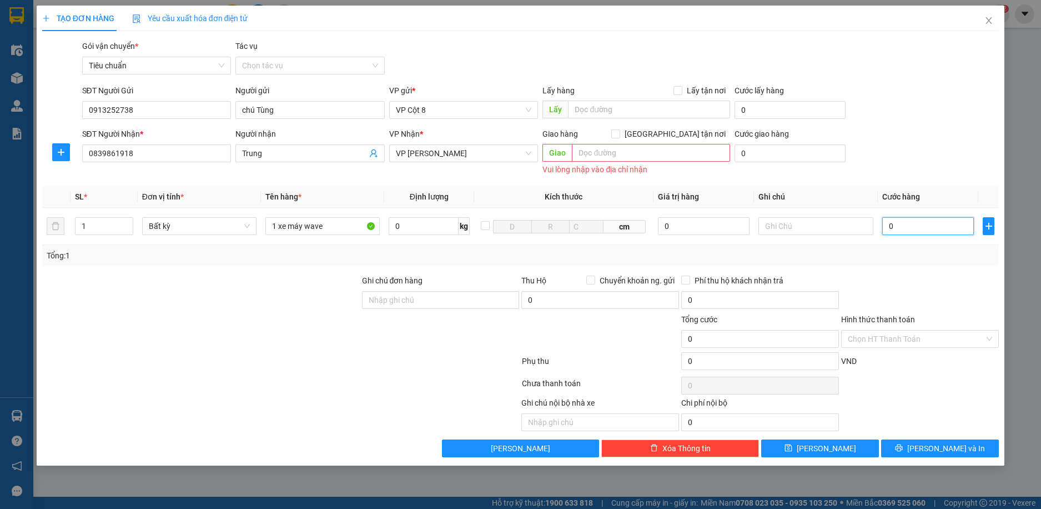
type input "3"
type input "35"
type input "350"
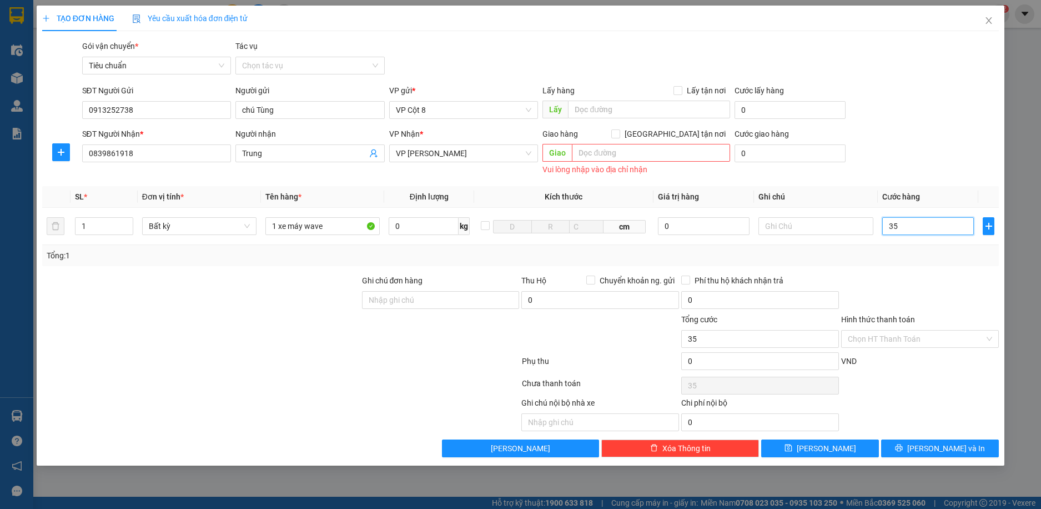
type input "350"
type input "350.000"
click at [950, 263] on div "Tổng: 1" at bounding box center [520, 255] width 957 height 21
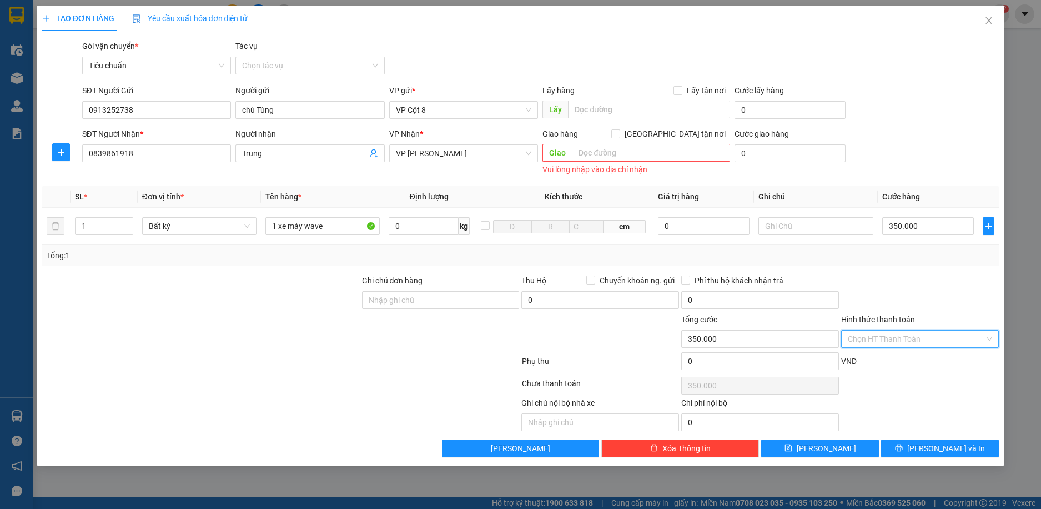
click at [926, 338] on input "Hình thức thanh toán" at bounding box center [916, 338] width 137 height 17
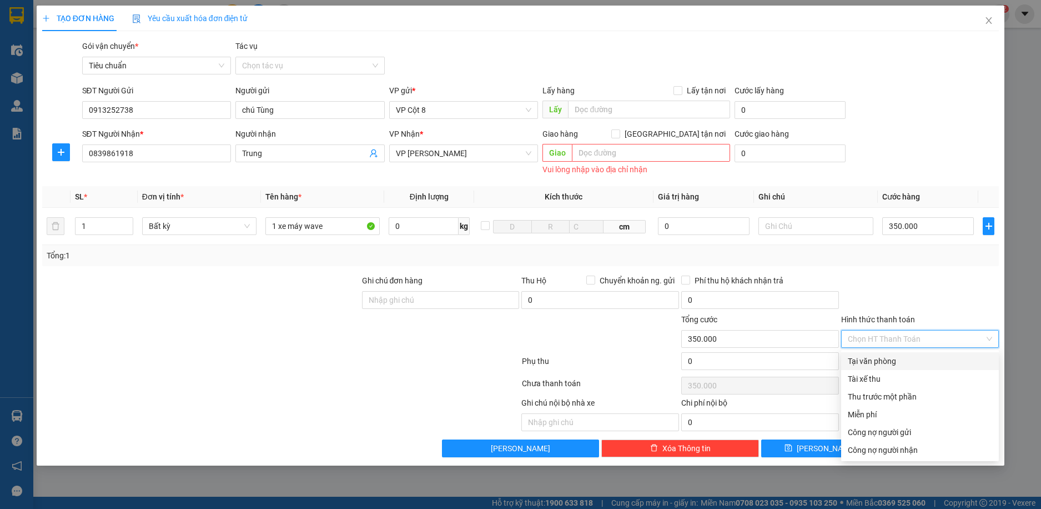
click at [924, 355] on div "Tại văn phòng" at bounding box center [920, 361] width 144 height 12
type input "0"
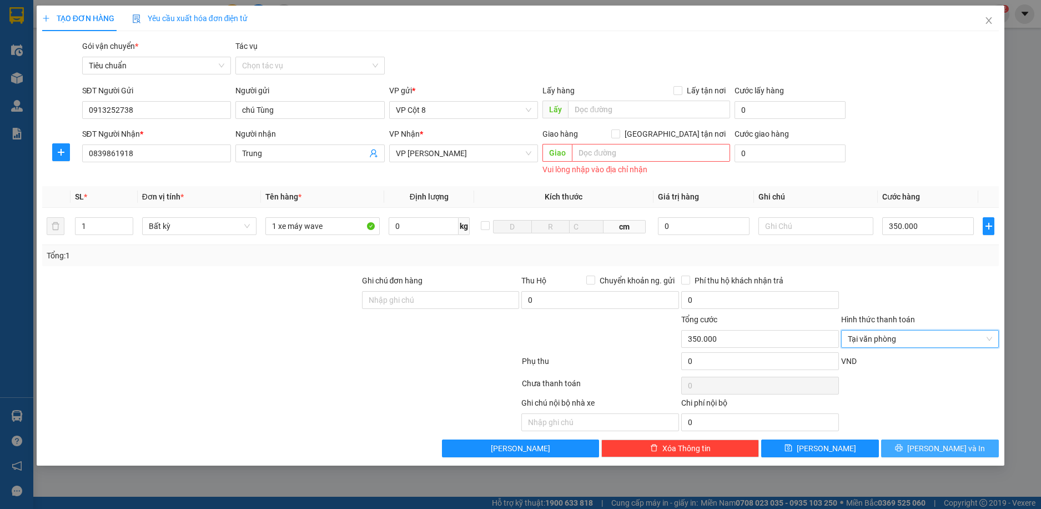
click at [935, 443] on span "Lưu và In" at bounding box center [946, 448] width 78 height 12
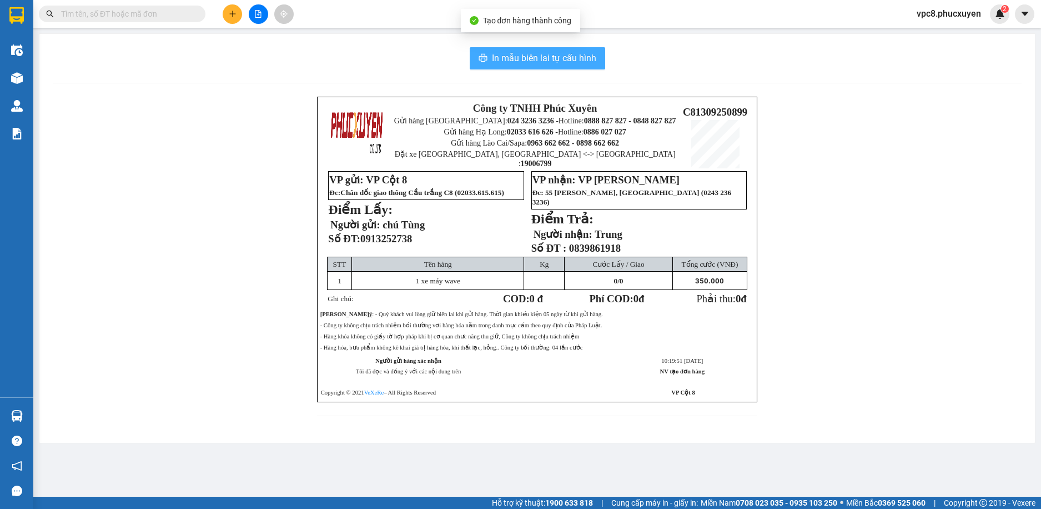
drag, startPoint x: 576, startPoint y: 68, endPoint x: 566, endPoint y: 69, distance: 10.1
click at [576, 67] on button "In mẫu biên lai tự cấu hình" at bounding box center [538, 58] width 136 height 22
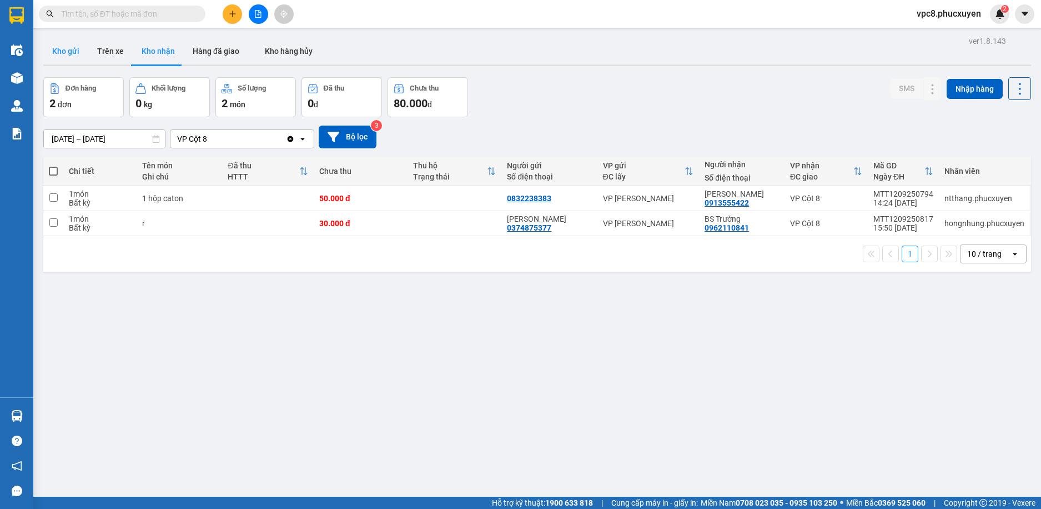
drag, startPoint x: 78, startPoint y: 54, endPoint x: 105, endPoint y: 59, distance: 27.8
click at [79, 54] on button "Kho gửi" at bounding box center [65, 51] width 45 height 27
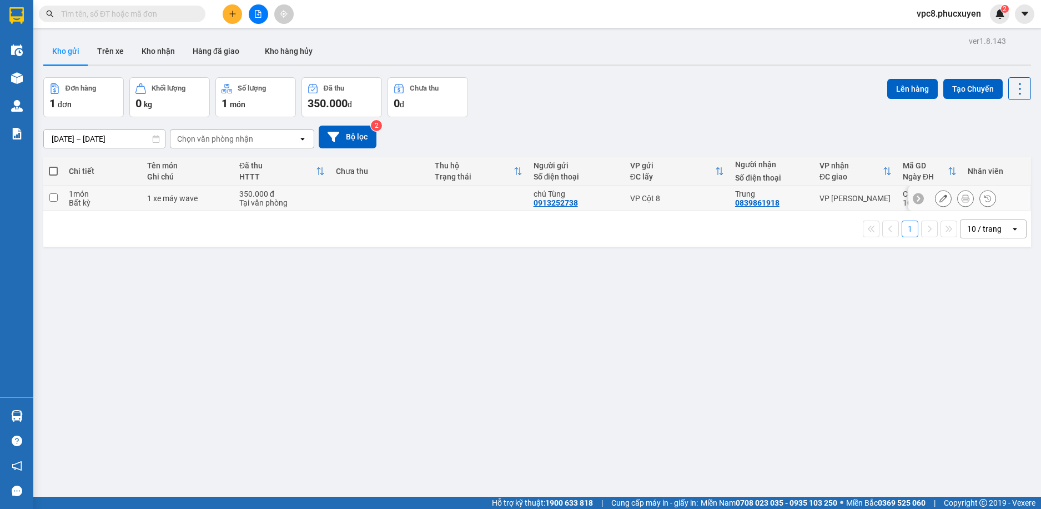
click at [940, 195] on icon at bounding box center [944, 198] width 8 height 8
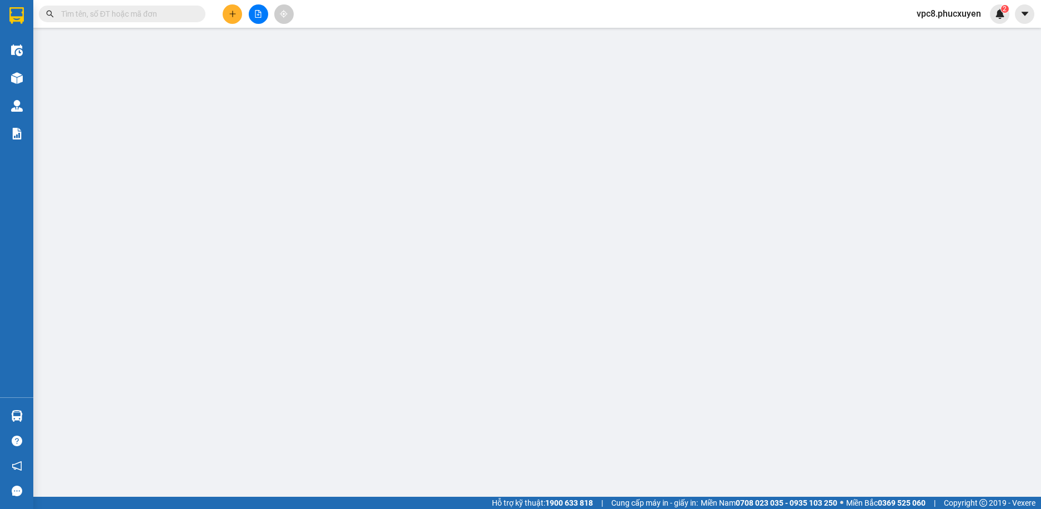
type input "0913252738"
type input "chú Tùng"
type input "0839861918"
type input "Trung"
type input "350.000"
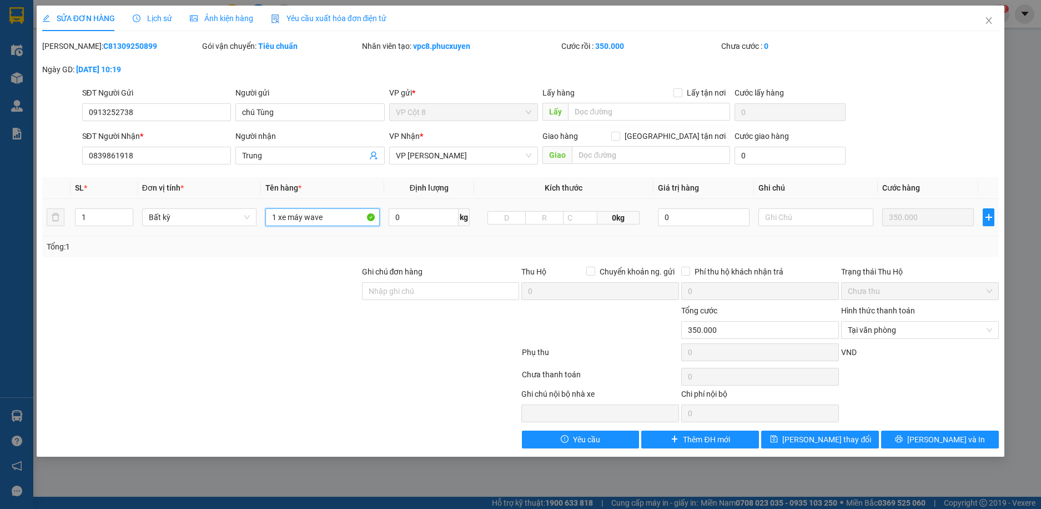
click at [331, 217] on input "1 xe máy wave" at bounding box center [322, 217] width 114 height 18
type input "1 xe máy wave kèm chìa khoá"
click at [840, 435] on span "Lưu thay đổi" at bounding box center [827, 439] width 89 height 12
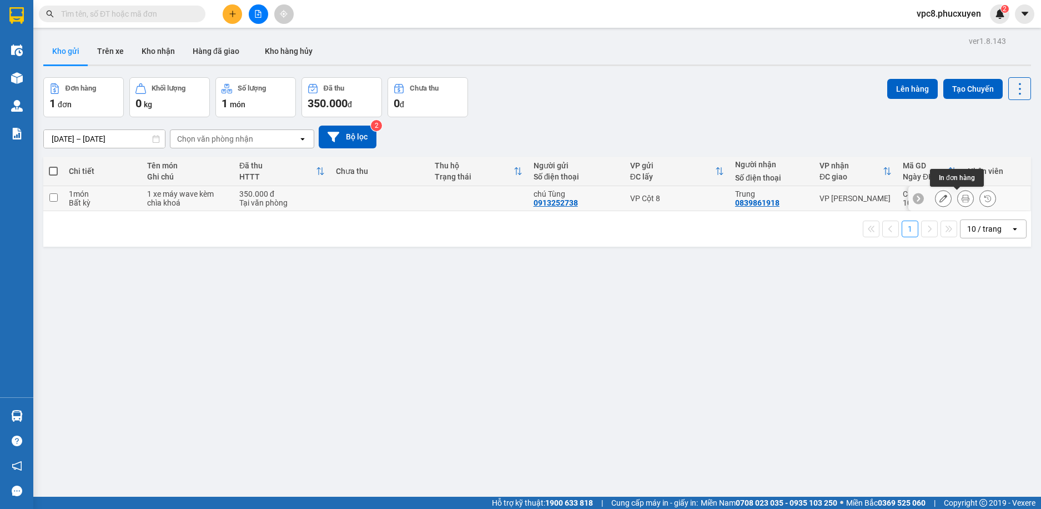
click at [962, 198] on icon at bounding box center [966, 198] width 8 height 8
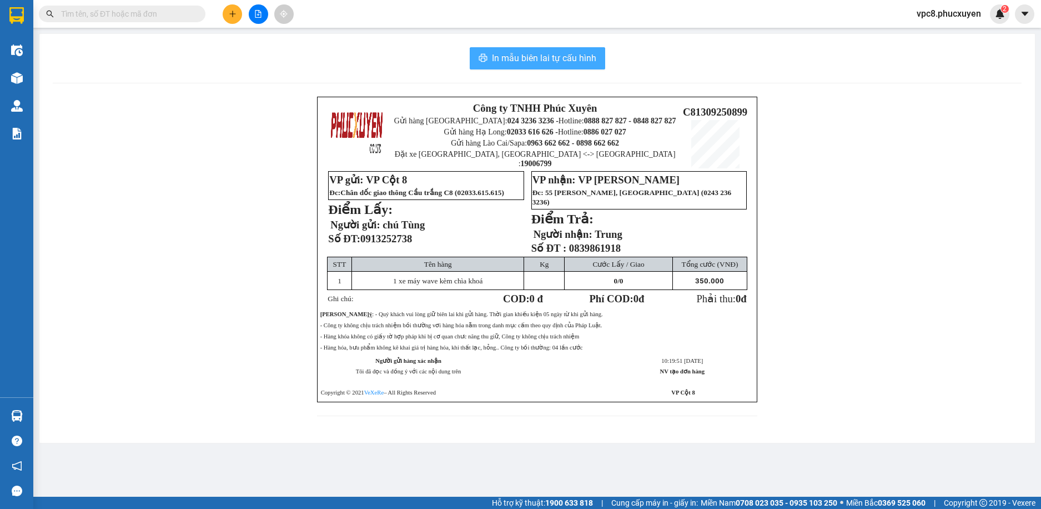
click at [583, 63] on span "In mẫu biên lai tự cấu hình" at bounding box center [544, 58] width 104 height 14
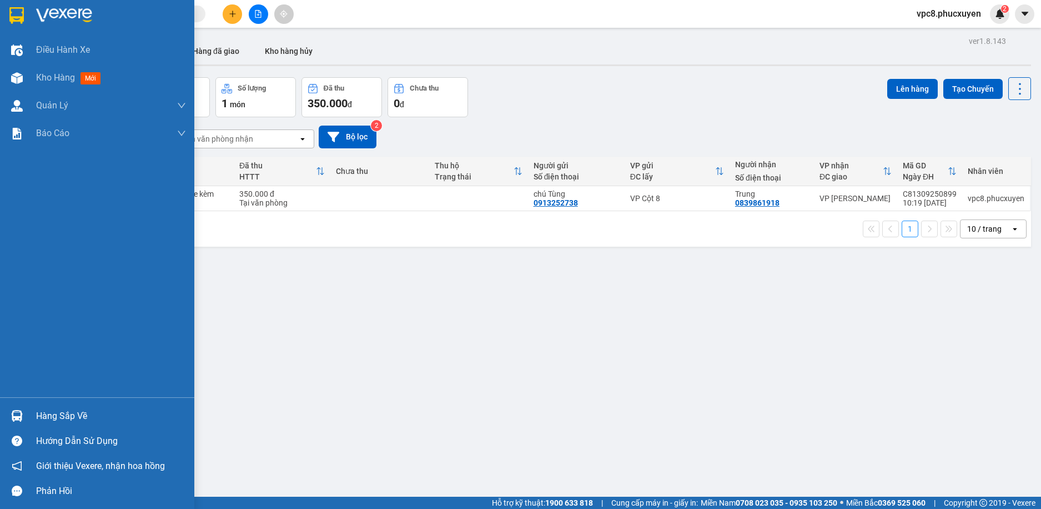
click at [23, 414] on div at bounding box center [16, 415] width 19 height 19
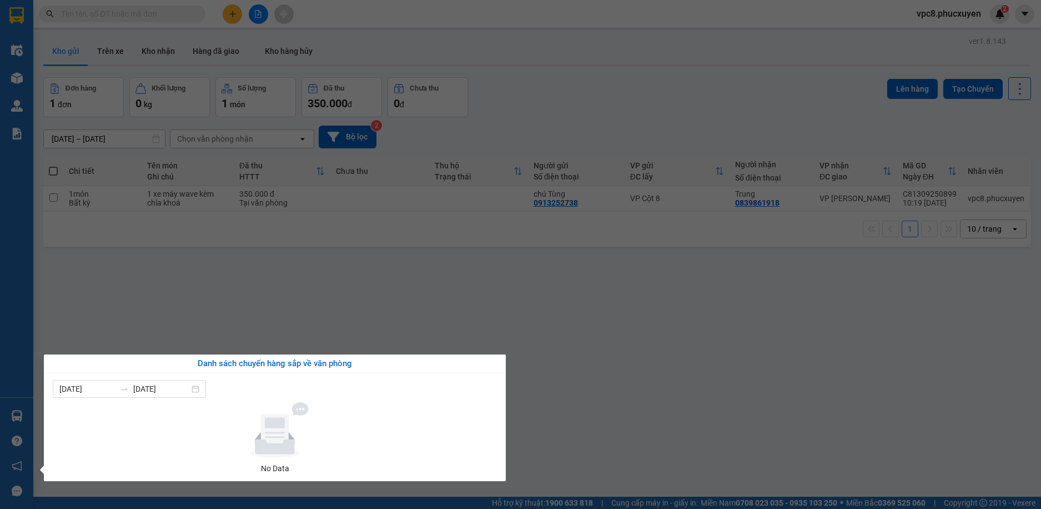
click at [470, 327] on section "Kết quả tìm kiếm ( 0 ) Bộ lọc No Data vpc8.phucxuyen 2 Điều hành xe Kho hàng mớ…" at bounding box center [520, 254] width 1041 height 509
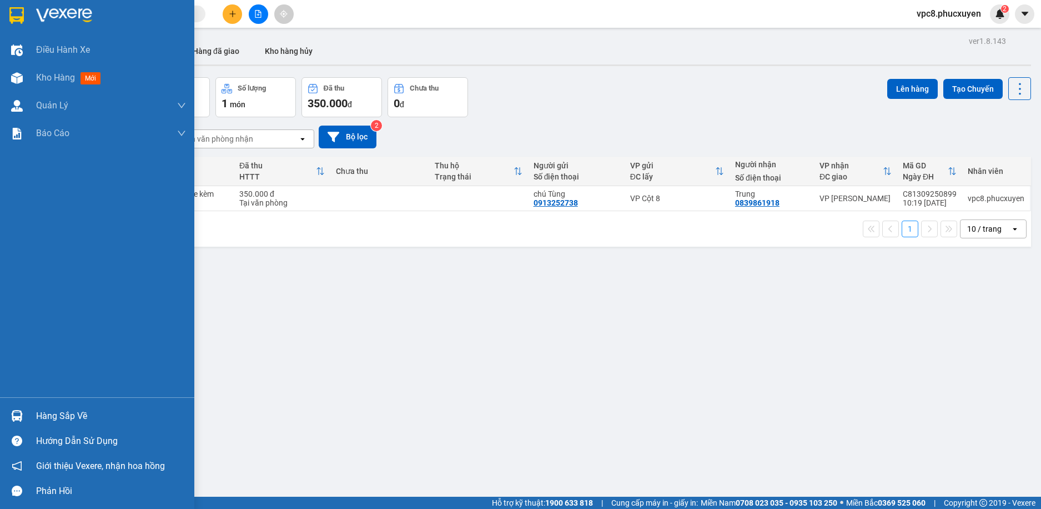
click at [23, 416] on div at bounding box center [16, 415] width 19 height 19
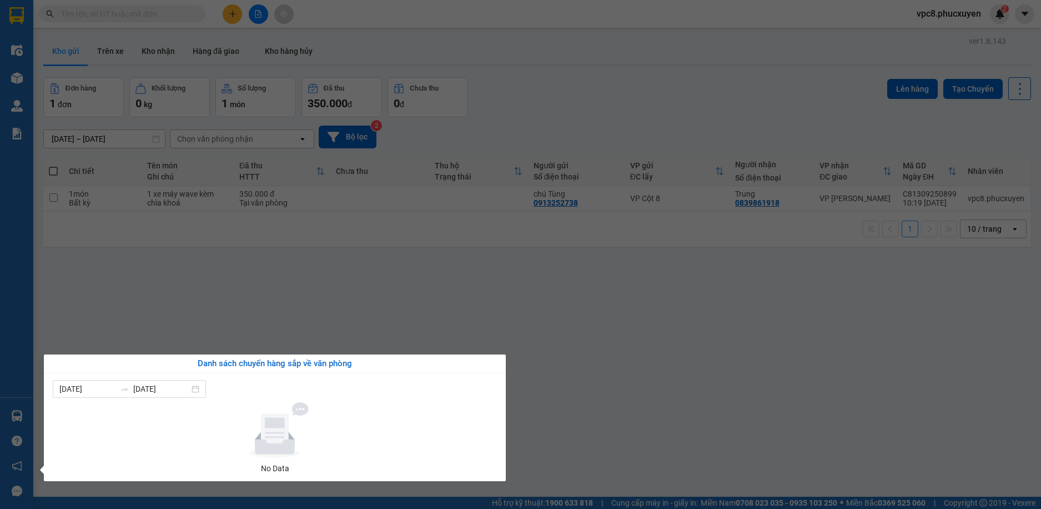
click at [198, 121] on section "Kết quả tìm kiếm ( 0 ) Bộ lọc No Data vpc8.phucxuyen 2 Điều hành xe Kho hàng mớ…" at bounding box center [520, 254] width 1041 height 509
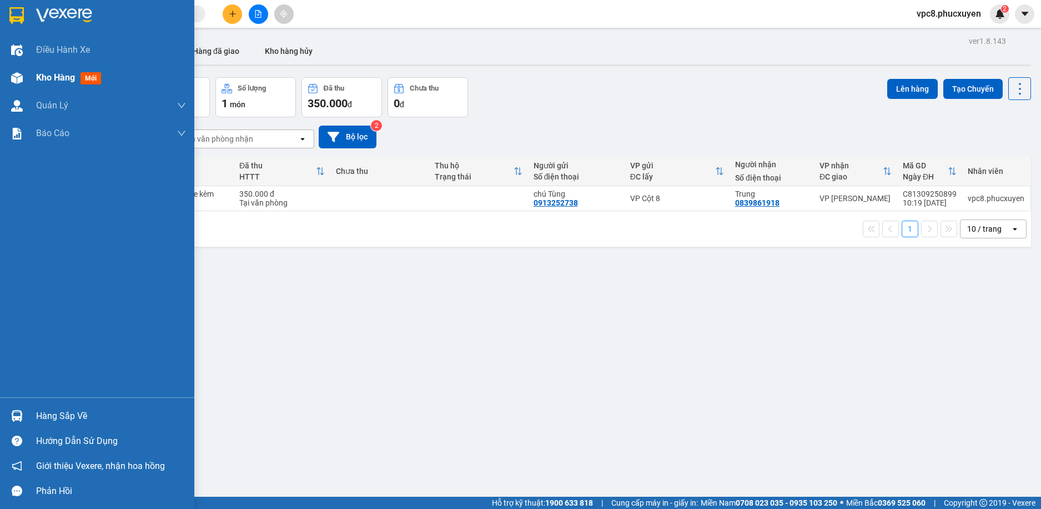
click at [19, 80] on img at bounding box center [17, 78] width 12 height 12
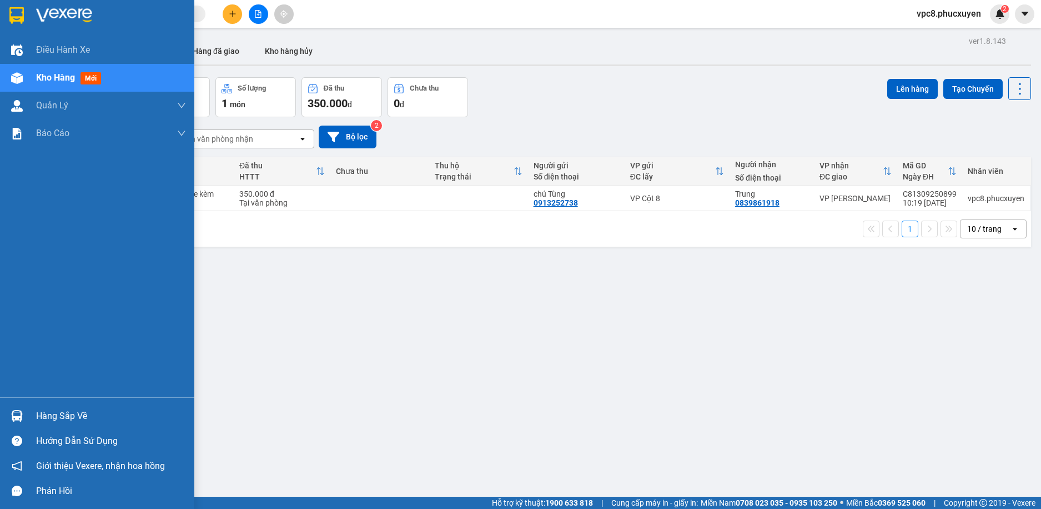
click at [19, 80] on img at bounding box center [17, 78] width 12 height 12
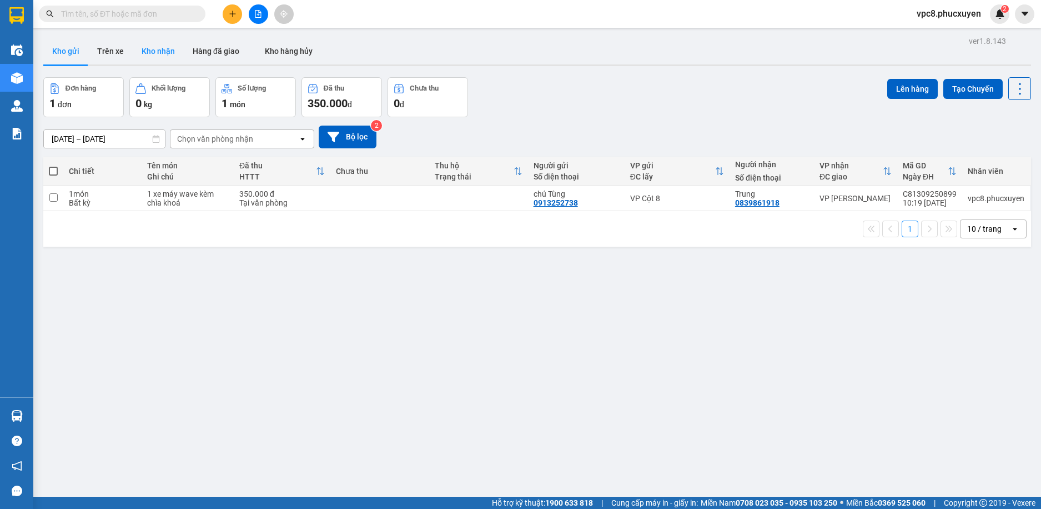
drag, startPoint x: 170, startPoint y: 54, endPoint x: 178, endPoint y: 49, distance: 8.5
click at [172, 52] on button "Kho nhận" at bounding box center [158, 51] width 51 height 27
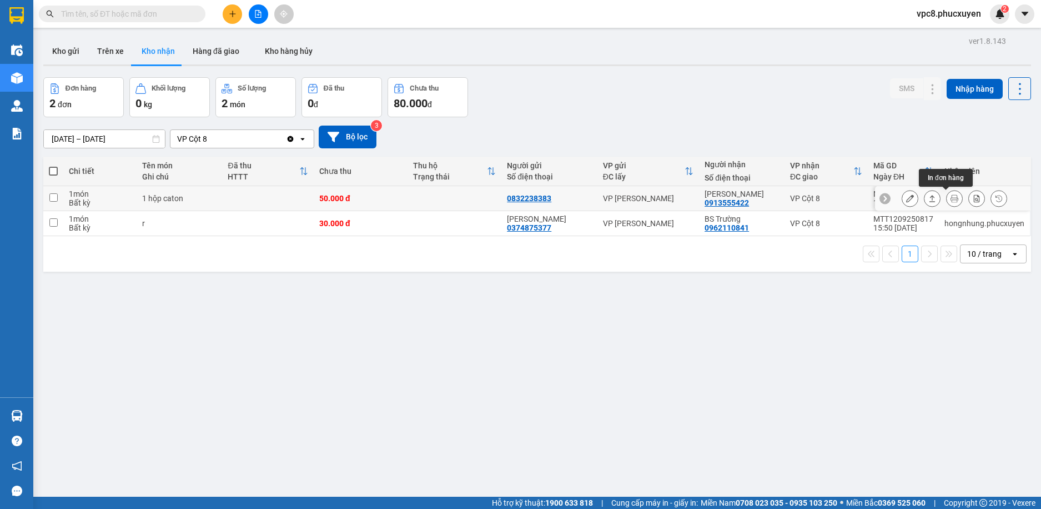
click at [927, 197] on button at bounding box center [933, 198] width 16 height 19
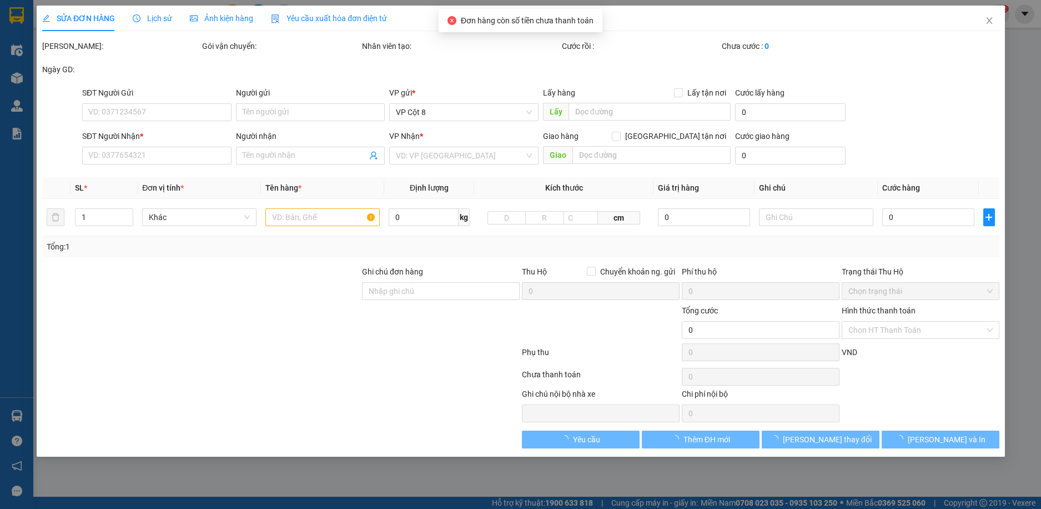
type input "0832238383"
type input "0913555422"
type input "C Phương"
type input "50.000"
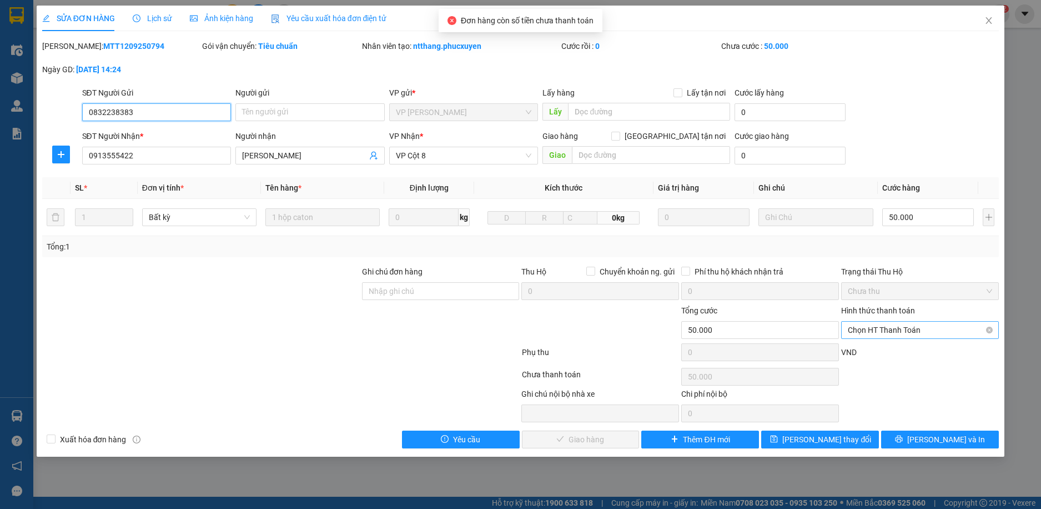
click at [930, 329] on span "Chọn HT Thanh Toán" at bounding box center [920, 330] width 144 height 17
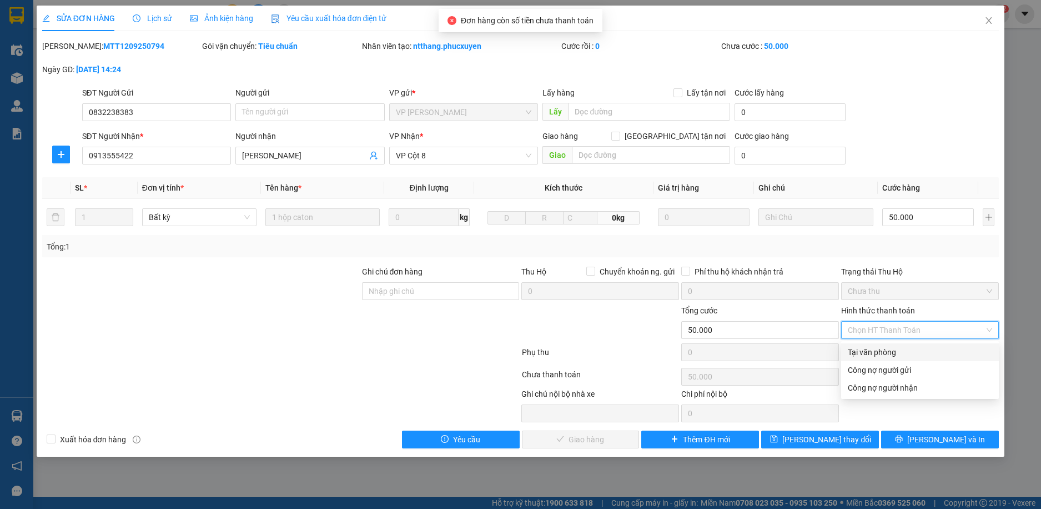
drag, startPoint x: 919, startPoint y: 351, endPoint x: 898, endPoint y: 351, distance: 20.5
click at [918, 351] on div "Tại văn phòng" at bounding box center [920, 352] width 144 height 12
type input "0"
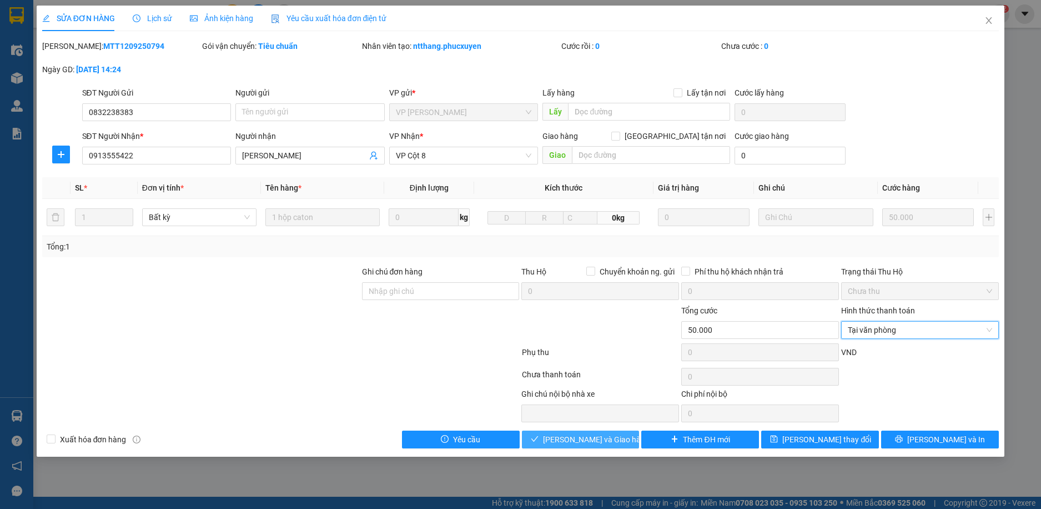
click at [583, 433] on span "Lưu và Giao hàng" at bounding box center [596, 439] width 107 height 12
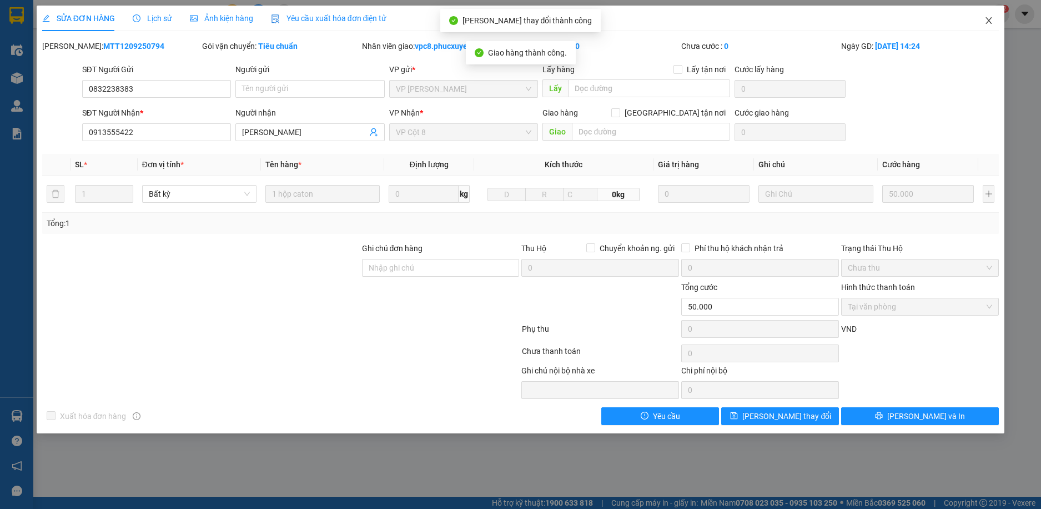
click at [997, 23] on span "Close" at bounding box center [989, 21] width 31 height 31
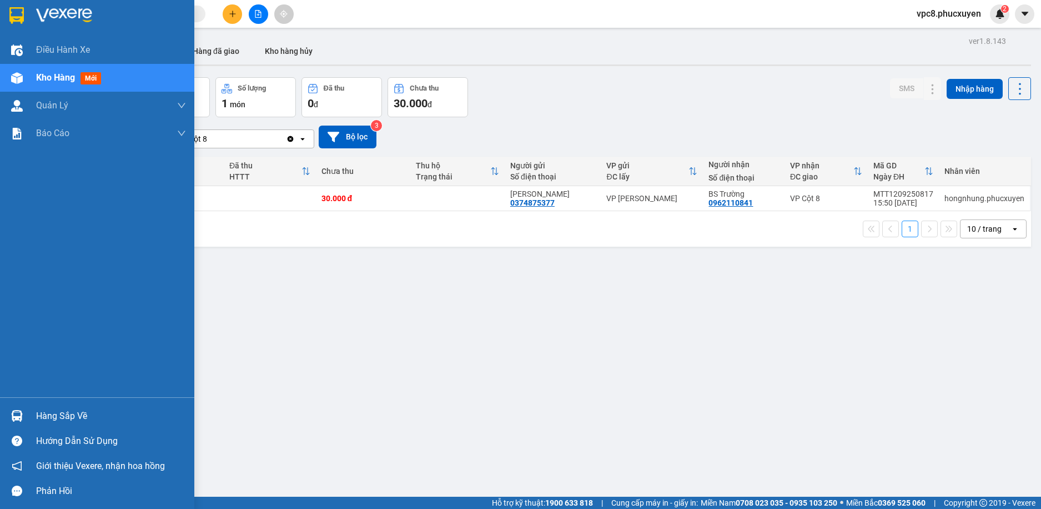
drag, startPoint x: 15, startPoint y: 417, endPoint x: 22, endPoint y: 414, distance: 8.0
click at [16, 417] on img at bounding box center [17, 416] width 12 height 12
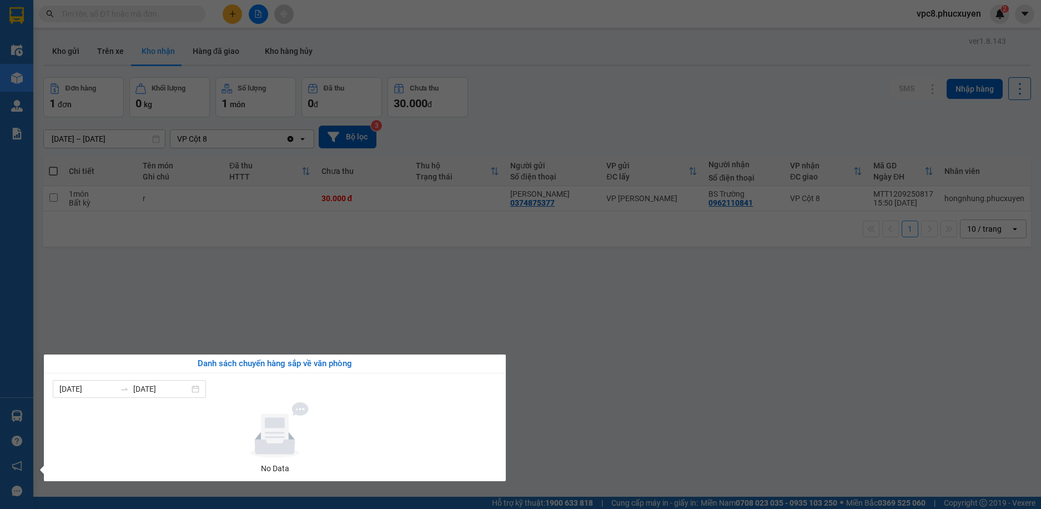
drag, startPoint x: 535, startPoint y: 29, endPoint x: 529, endPoint y: 30, distance: 6.7
click at [534, 29] on section "Kết quả tìm kiếm ( 0 ) Bộ lọc No Data vpc8.phucxuyen 2 Điều hành xe Kho hàng mớ…" at bounding box center [520, 254] width 1041 height 509
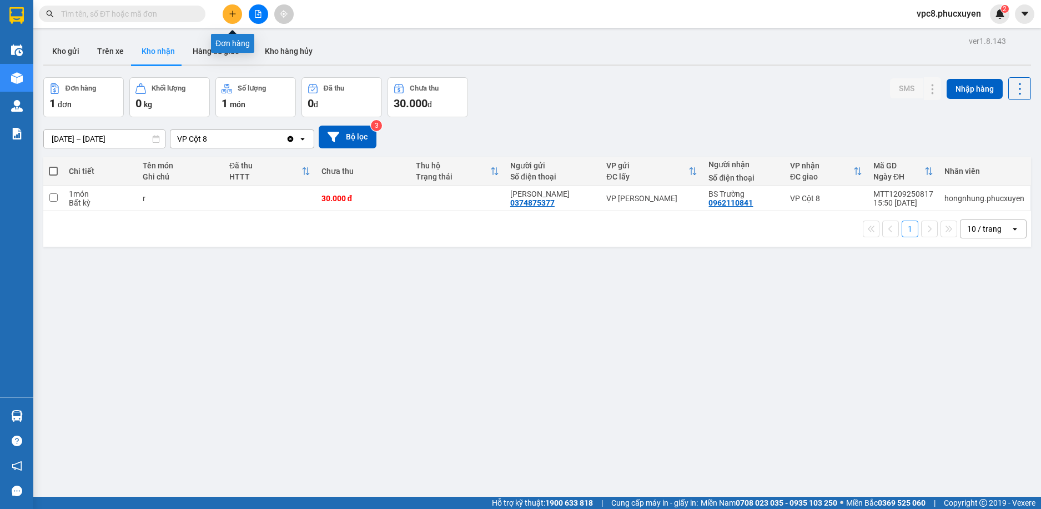
click at [235, 14] on icon "plus" at bounding box center [232, 13] width 6 height 1
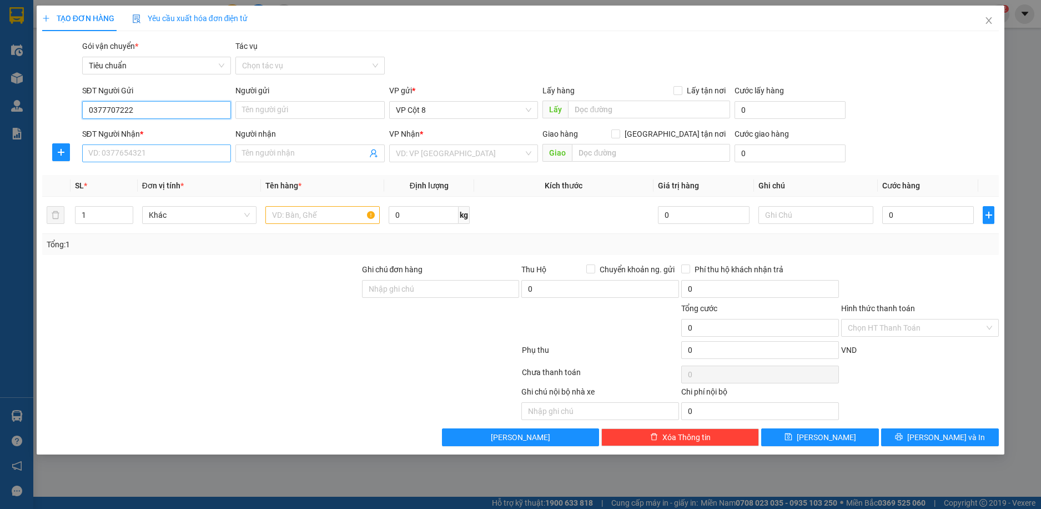
type input "0377707222"
click at [194, 151] on input "SĐT Người Nhận *" at bounding box center [156, 153] width 149 height 18
type input "0385123908"
click at [347, 155] on input "Người nhận" at bounding box center [304, 153] width 125 height 12
type input "phương mai"
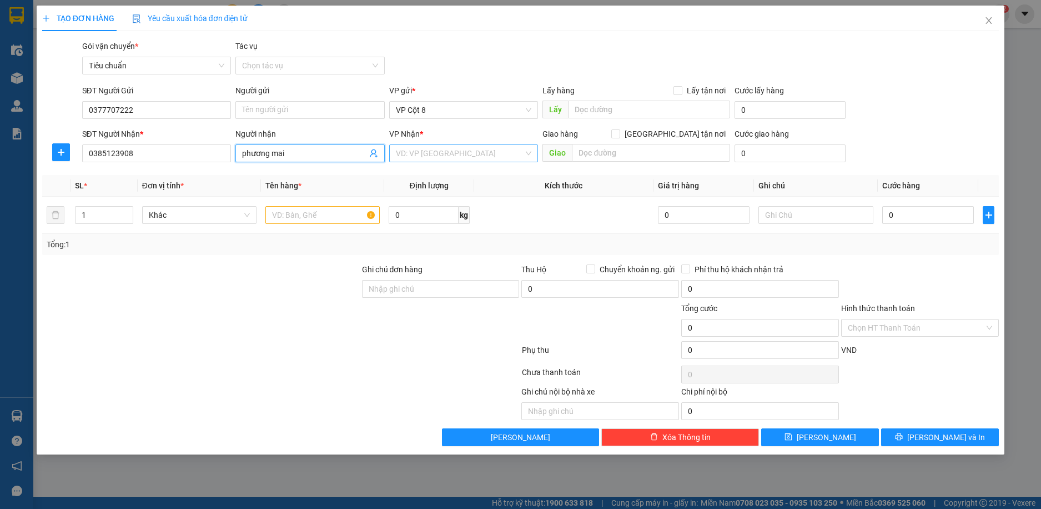
click at [496, 151] on input "search" at bounding box center [460, 153] width 128 height 17
click at [606, 148] on input "text" at bounding box center [651, 153] width 158 height 18
paste input "230 Đường Ỷ La, Dương Kinh, Hà Đông, Hà Nội, Việt Nam"
type input "230 Đường Ỷ La, Dương Kinh, Hà Đông, Hà Nội, Việt Nam"
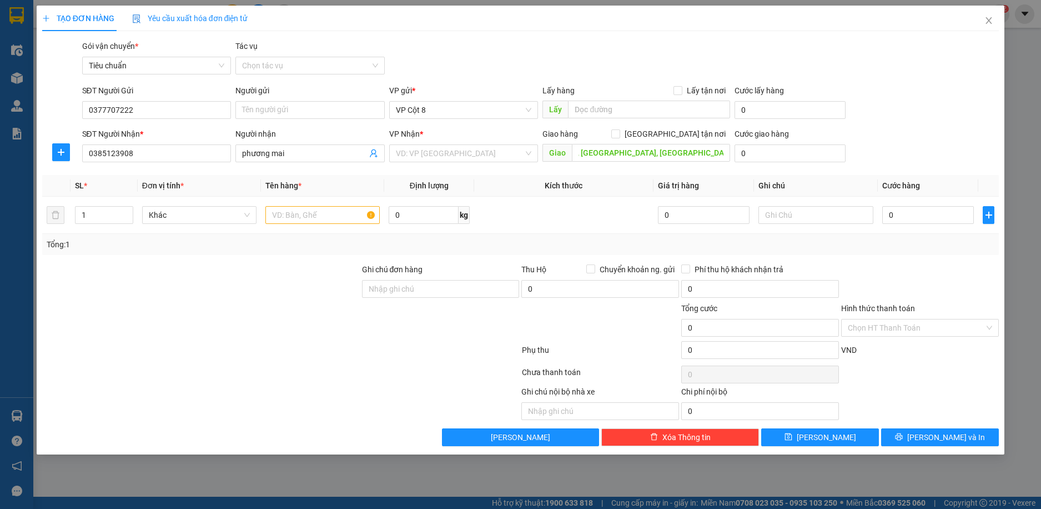
click at [669, 135] on div "Giao hàng Giao tận nơi" at bounding box center [637, 134] width 188 height 12
click at [619, 134] on input "Giao tận nơi" at bounding box center [615, 133] width 8 height 8
checkbox input "true"
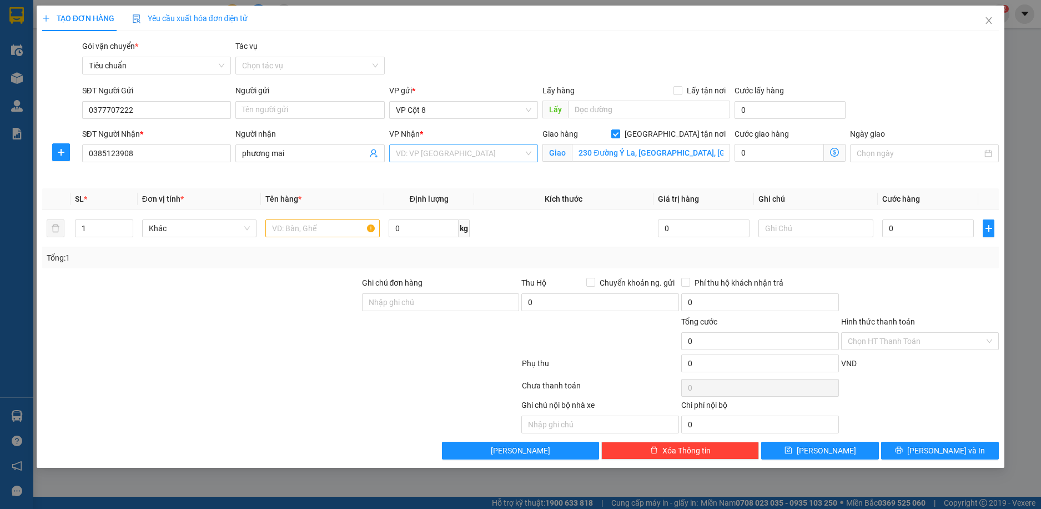
click at [531, 152] on div "VD: VP Sài Gòn" at bounding box center [463, 153] width 149 height 18
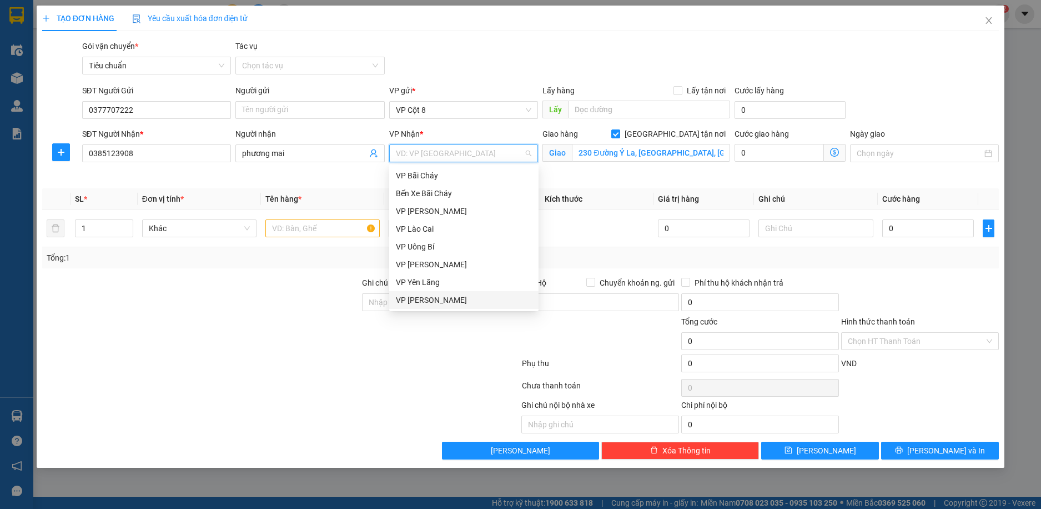
click at [518, 303] on div "VP [PERSON_NAME]" at bounding box center [464, 300] width 136 height 12
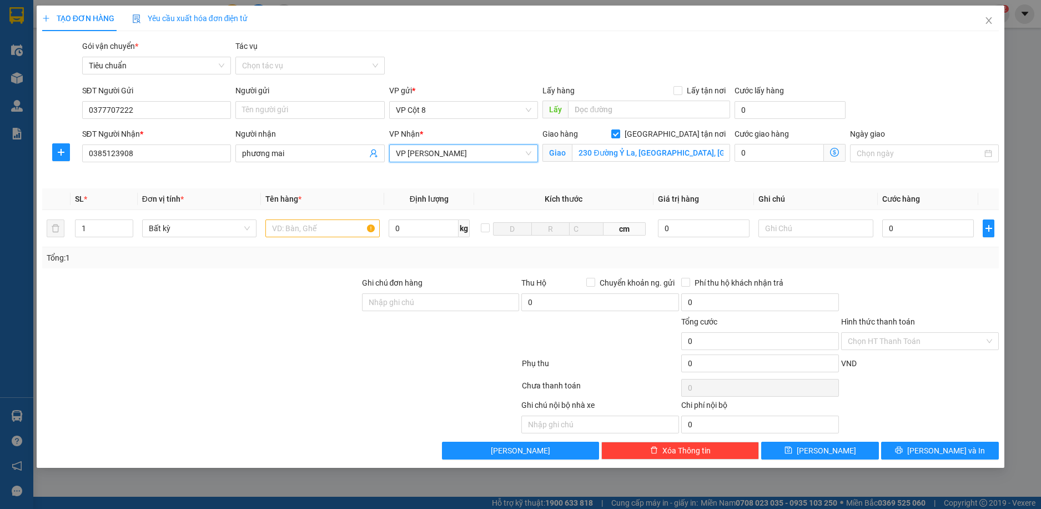
click at [833, 153] on icon "dollar-circle" at bounding box center [834, 152] width 9 height 9
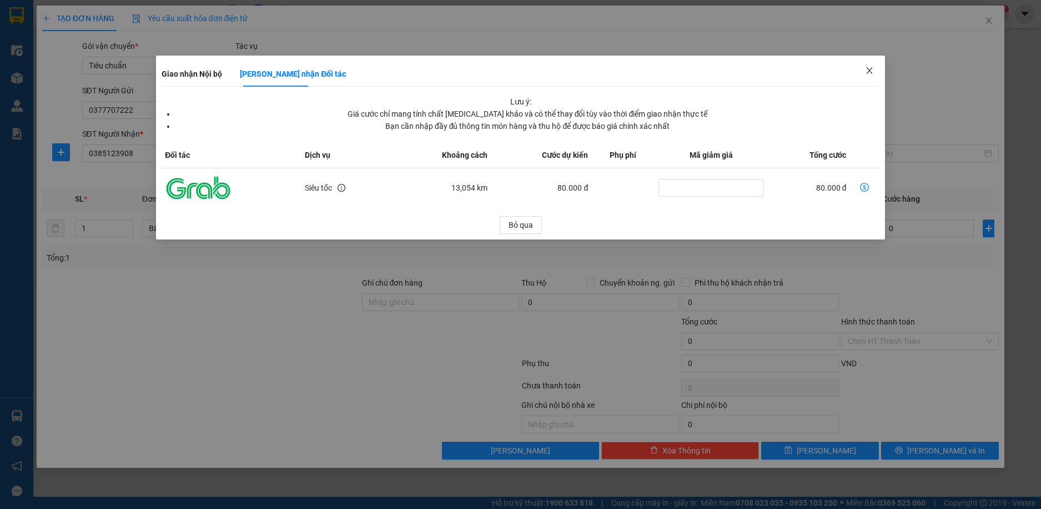
click at [874, 62] on span "Close" at bounding box center [869, 71] width 31 height 31
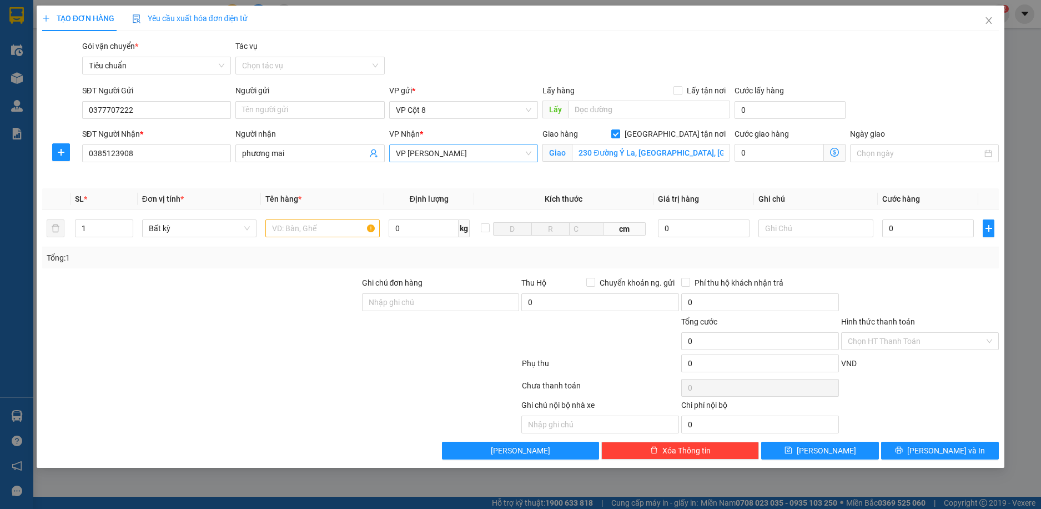
click at [524, 158] on span "VP [PERSON_NAME]" at bounding box center [464, 153] width 136 height 17
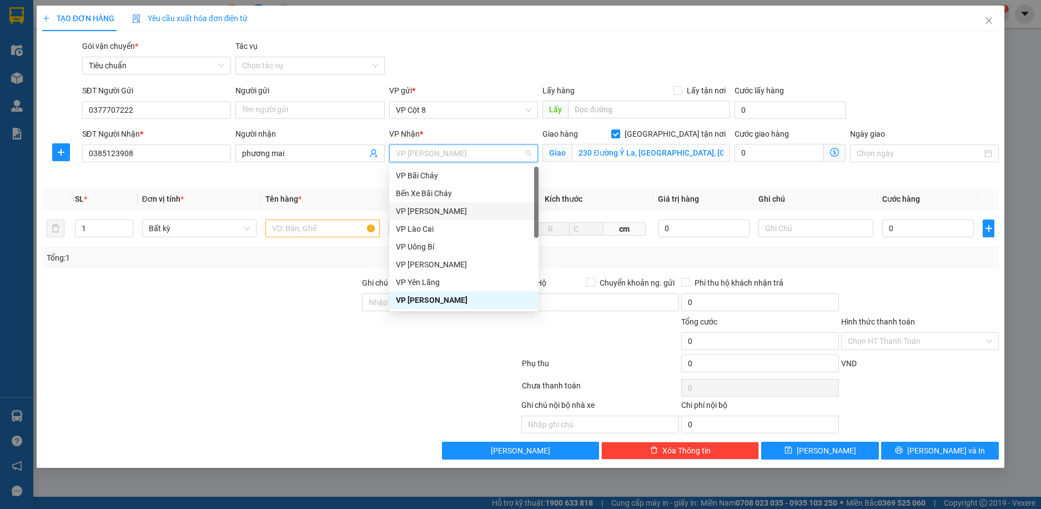
scroll to position [178, 0]
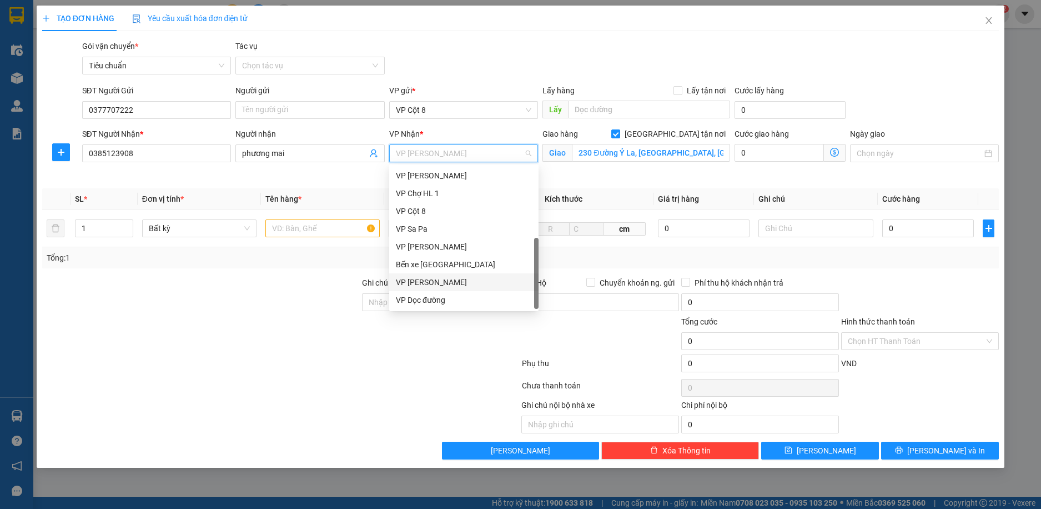
click at [491, 278] on div "VP [PERSON_NAME]" at bounding box center [464, 282] width 136 height 12
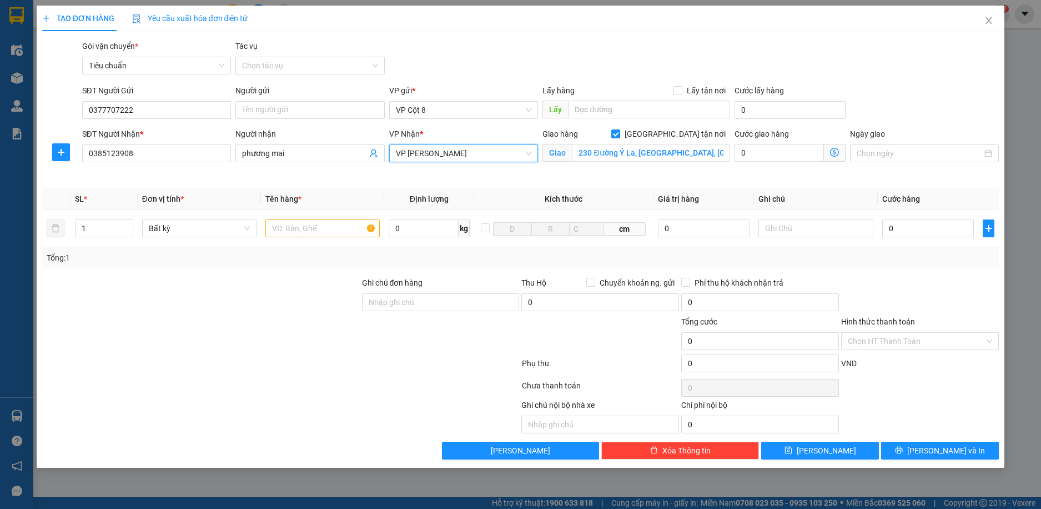
click at [835, 154] on icon "dollar-circle" at bounding box center [834, 152] width 9 height 9
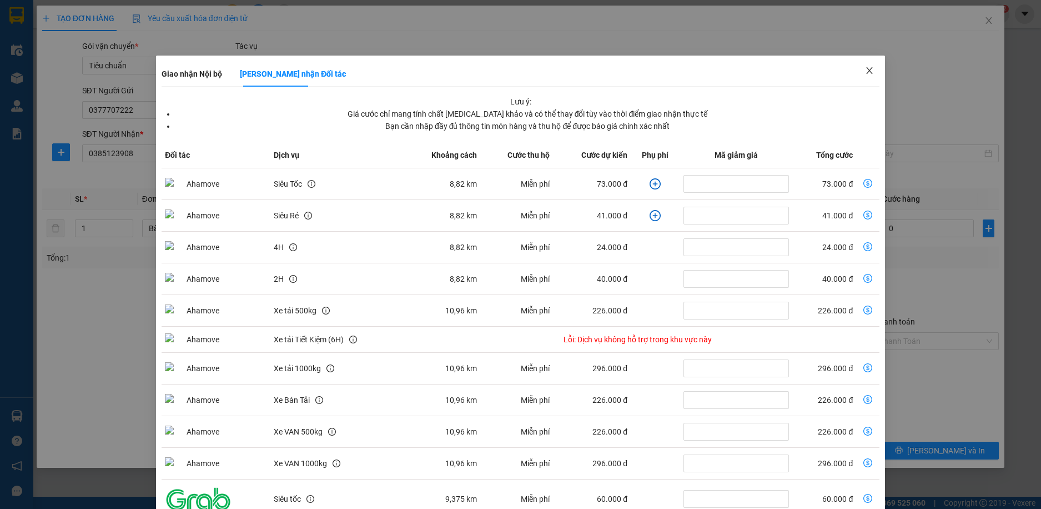
click at [866, 73] on icon "close" at bounding box center [869, 70] width 6 height 7
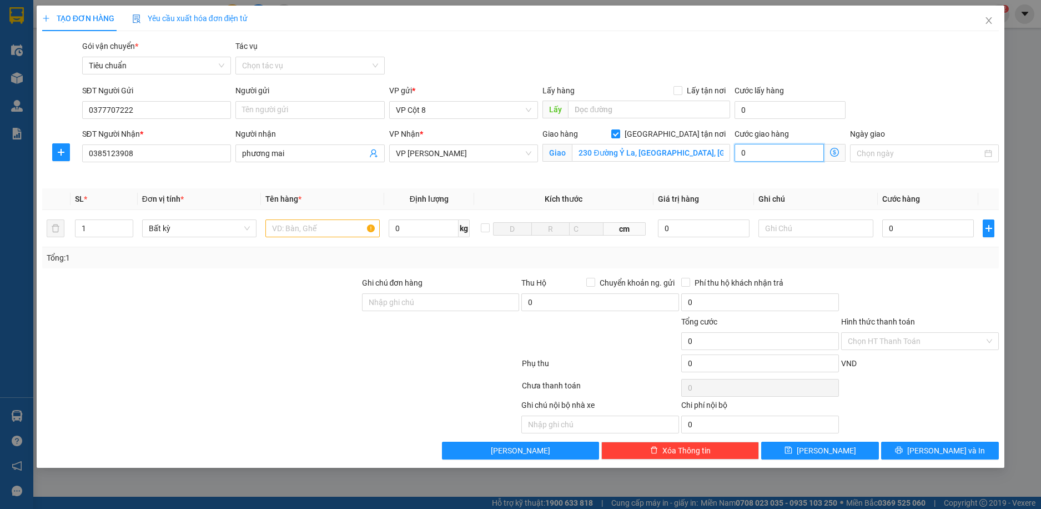
click at [801, 154] on input "0" at bounding box center [779, 153] width 89 height 18
type input "1"
type input "10"
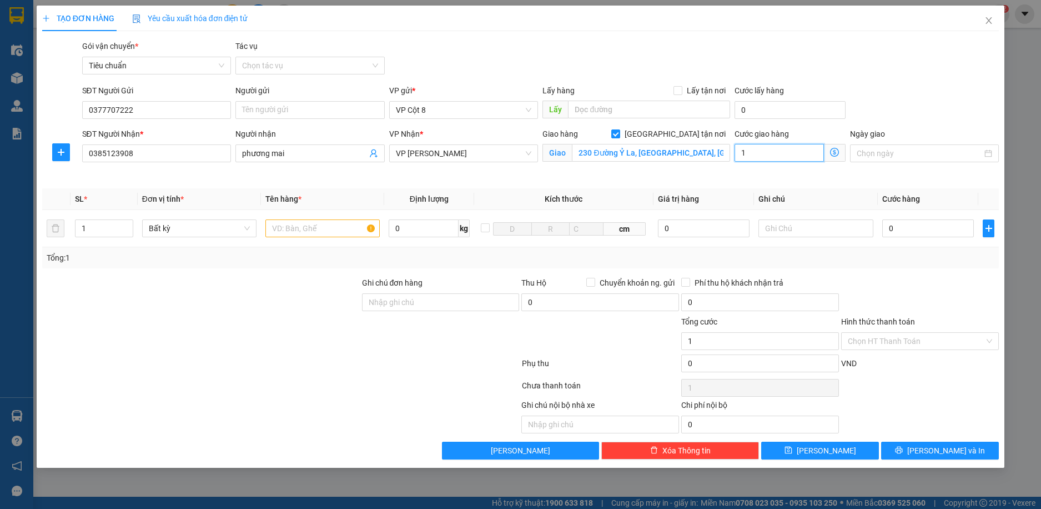
type input "10"
type input "100"
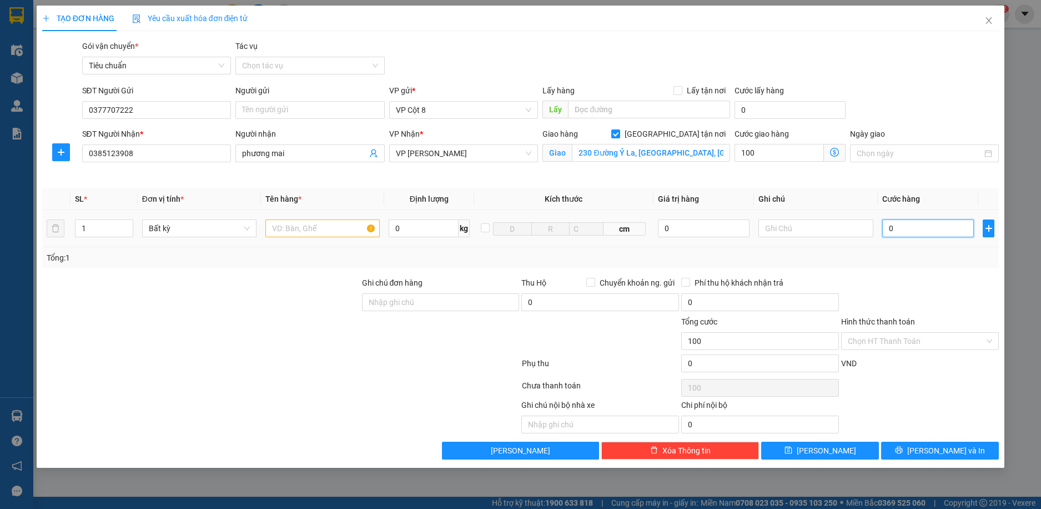
type input "100.000"
click at [942, 223] on input "0" at bounding box center [928, 228] width 92 height 18
type input "5"
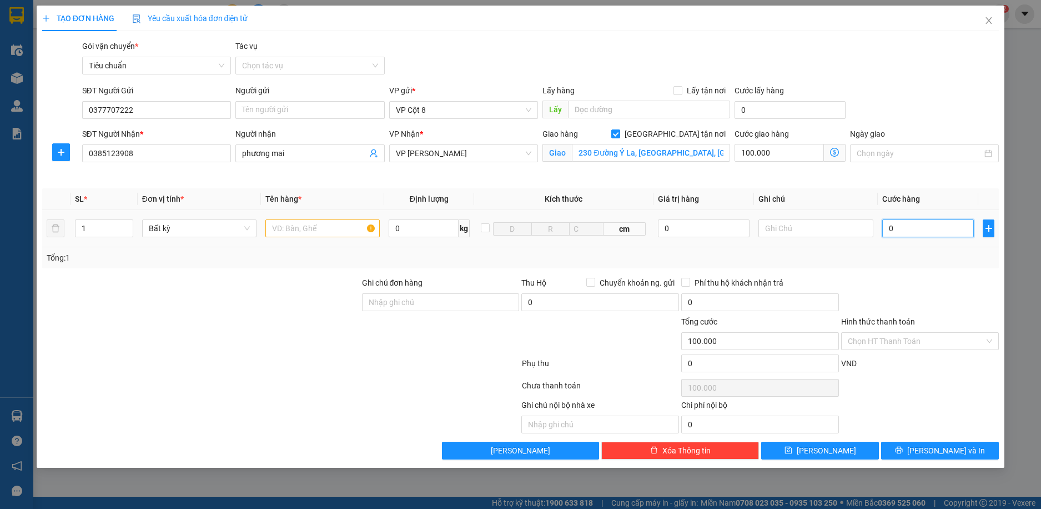
type input "100.005"
type input "50"
type input "100.050"
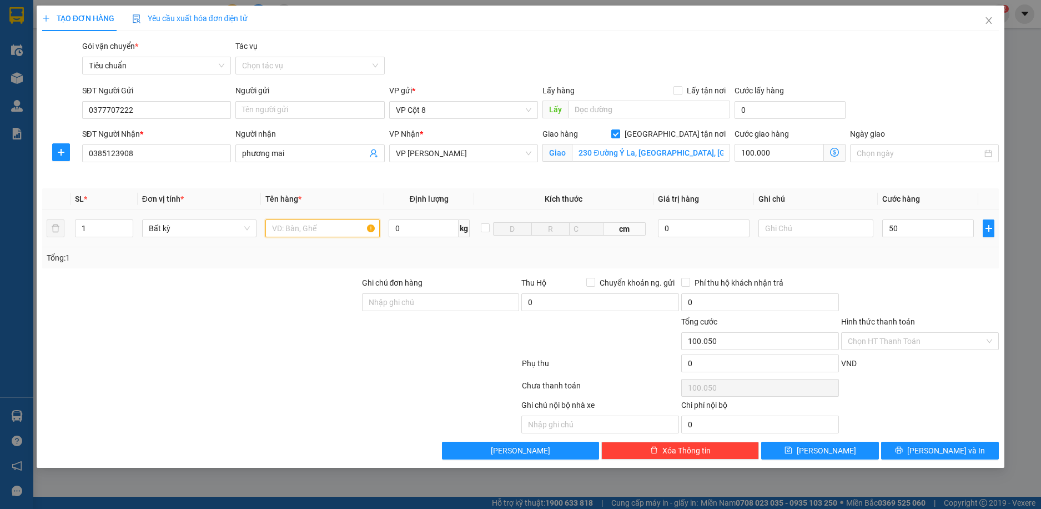
type input "50.000"
type input "150.000"
click at [344, 232] on input "text" at bounding box center [322, 228] width 114 height 18
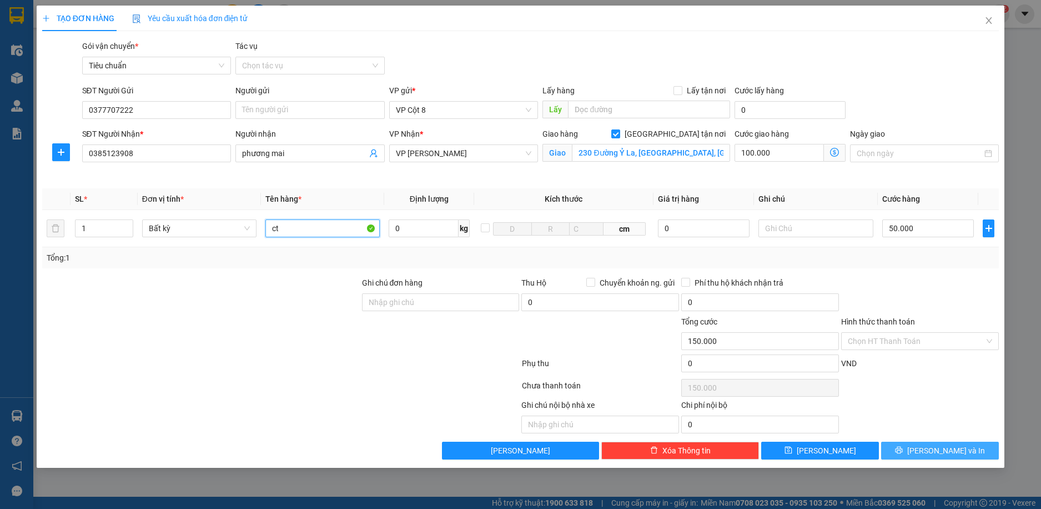
type input "ct"
click at [946, 449] on span "Lưu và In" at bounding box center [946, 450] width 78 height 12
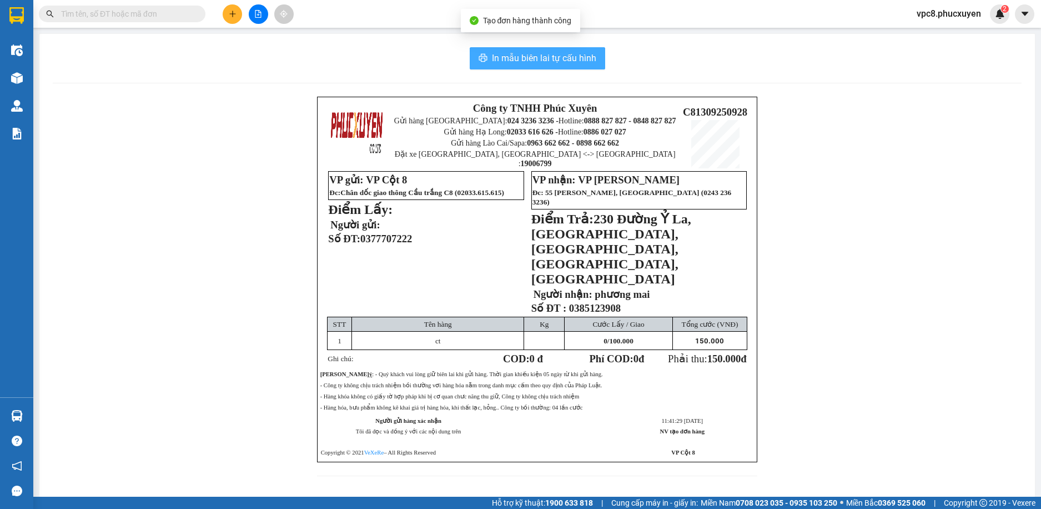
click at [569, 61] on span "In mẫu biên lai tự cấu hình" at bounding box center [544, 58] width 104 height 14
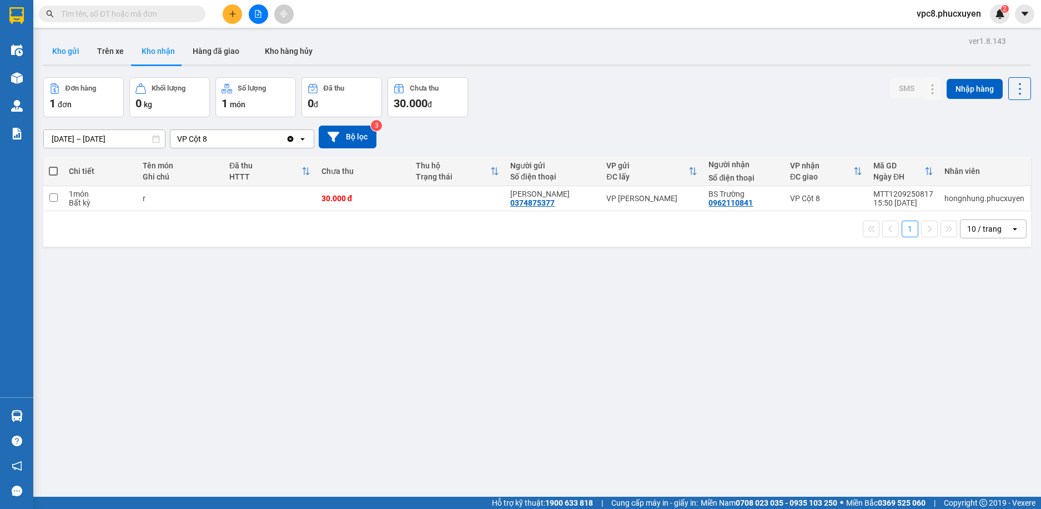
click at [79, 51] on button "Kho gửi" at bounding box center [65, 51] width 45 height 27
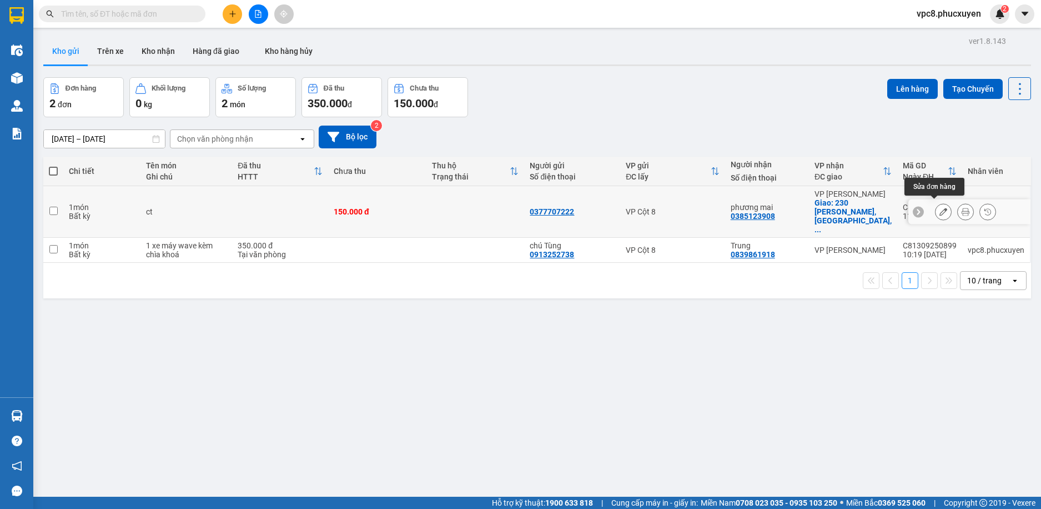
click at [936, 208] on button at bounding box center [944, 211] width 16 height 19
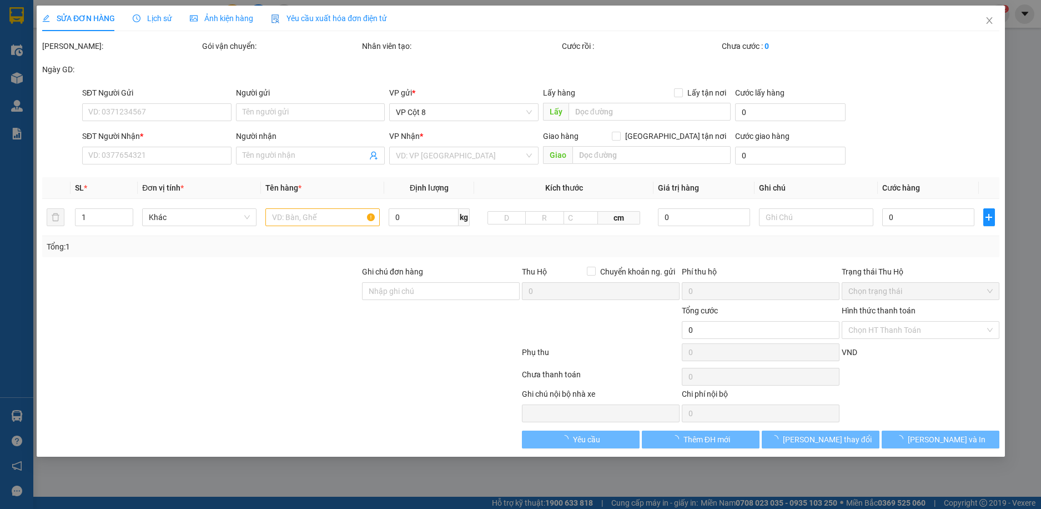
type input "0377707222"
type input "0385123908"
type input "phương mai"
checkbox input "true"
type input "230 Đường Ỷ La, Dương Kinh, Hà Đông, Hà Nội, Việt Nam"
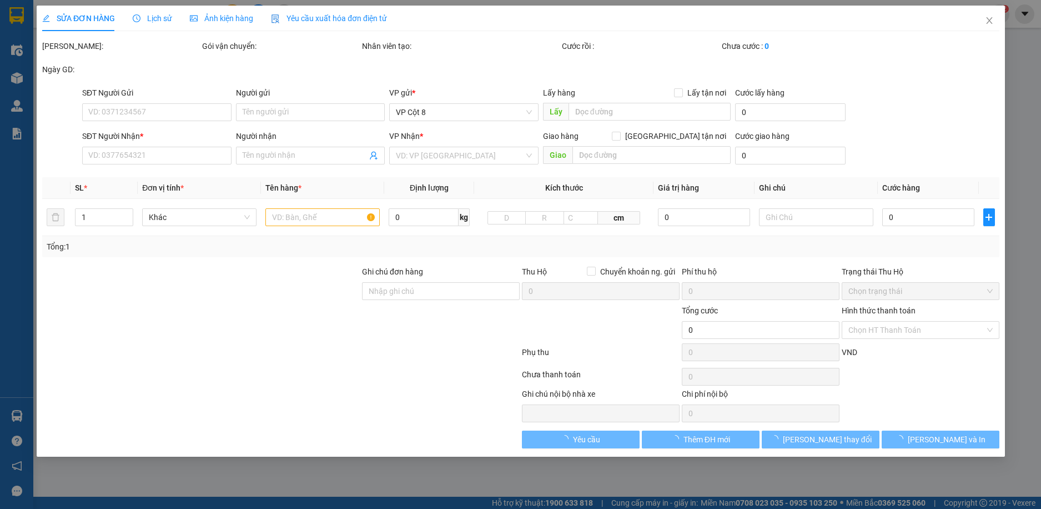
type input "150.000"
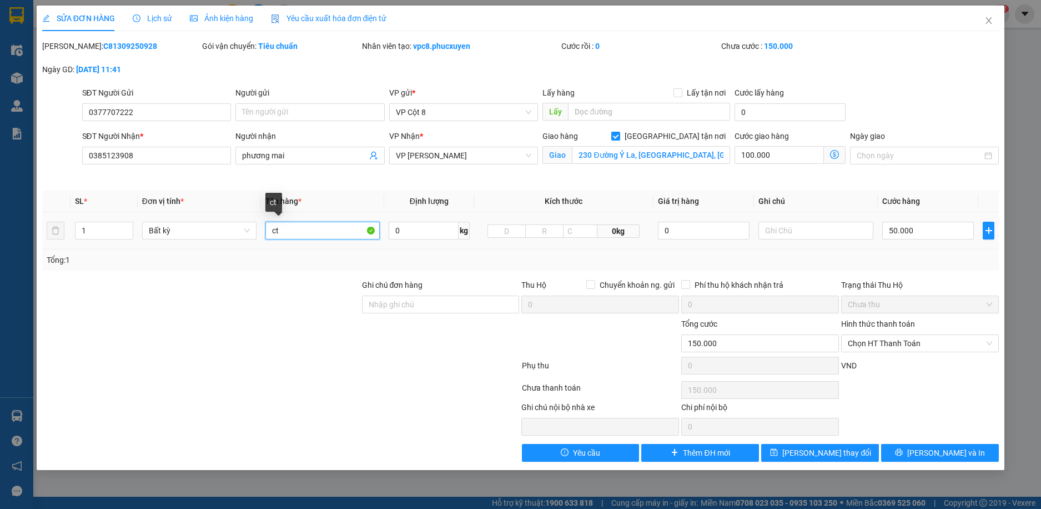
click at [325, 231] on input "ct" at bounding box center [322, 231] width 114 height 18
type input "c"
type input "1"
type input "ct bé"
click at [830, 452] on span "Lưu thay đổi" at bounding box center [827, 453] width 89 height 12
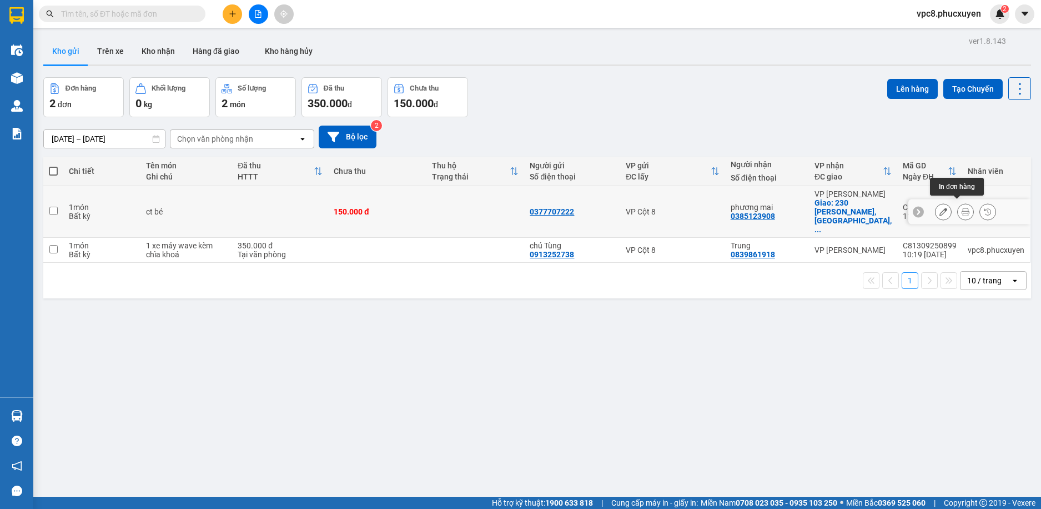
click at [962, 208] on icon at bounding box center [966, 212] width 8 height 8
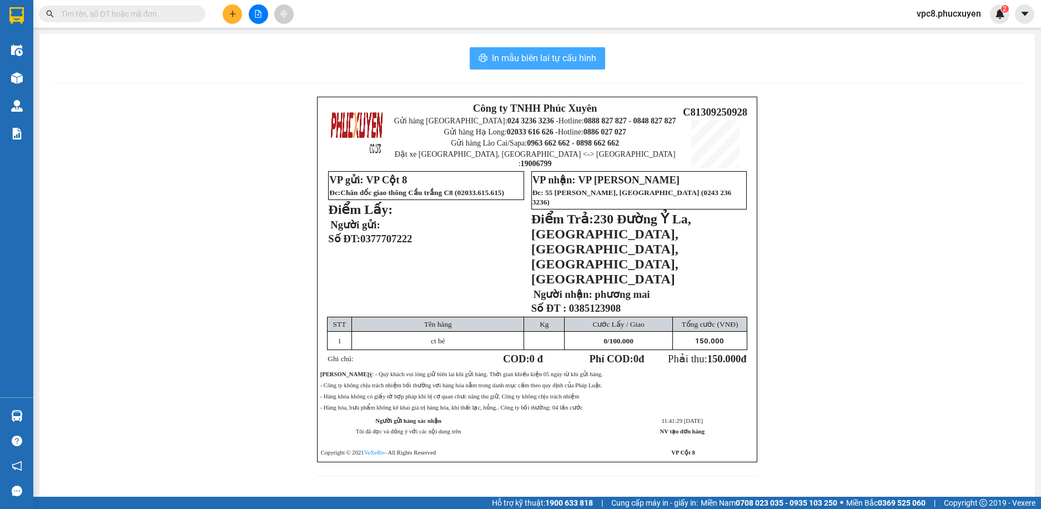
click at [584, 64] on span "In mẫu biên lai tự cấu hình" at bounding box center [544, 58] width 104 height 14
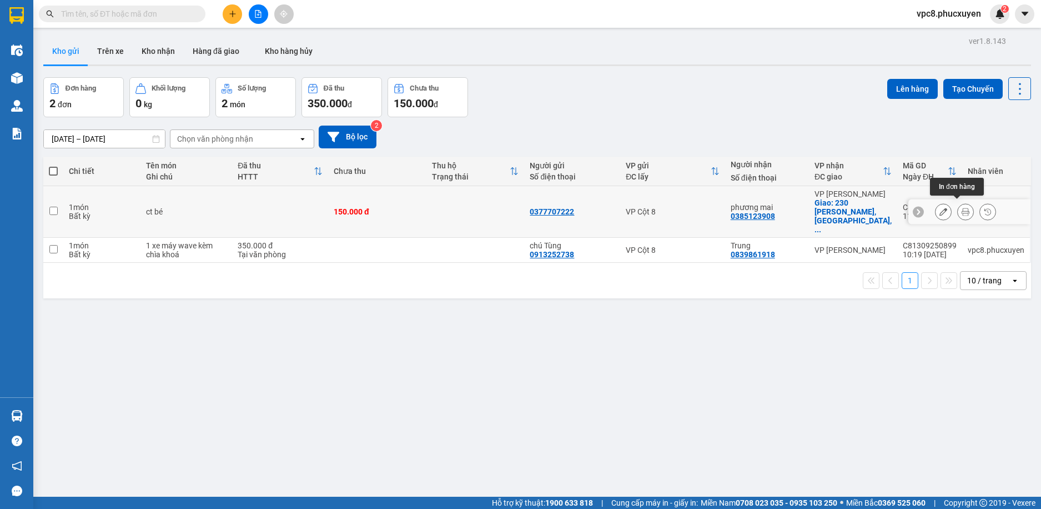
click at [962, 210] on icon at bounding box center [966, 212] width 8 height 8
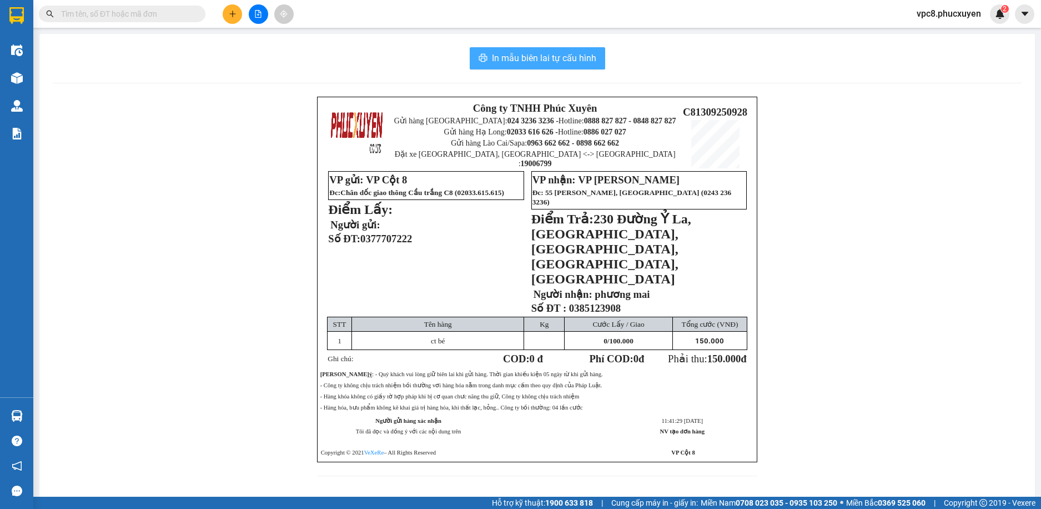
click at [582, 65] on span "In mẫu biên lai tự cấu hình" at bounding box center [544, 58] width 104 height 14
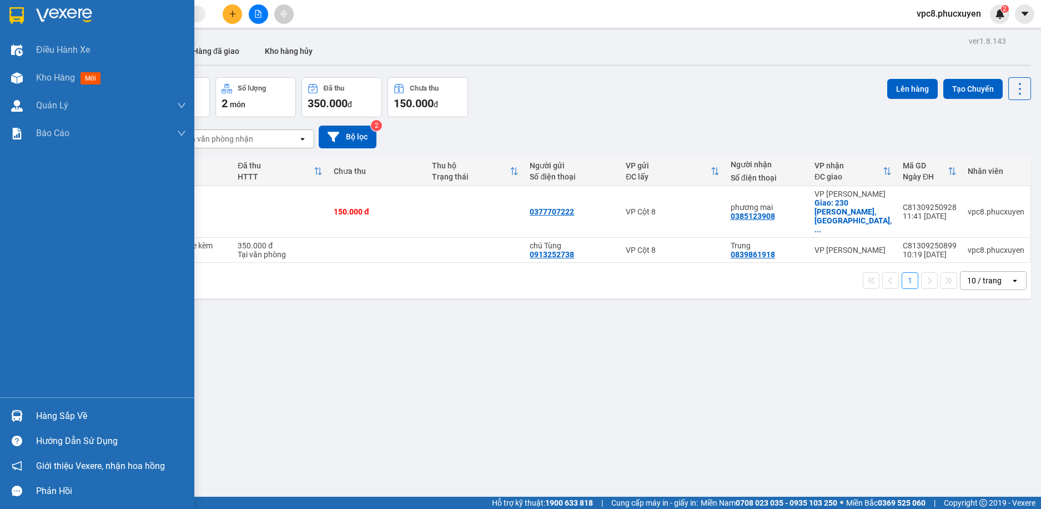
click at [16, 407] on div at bounding box center [16, 415] width 19 height 19
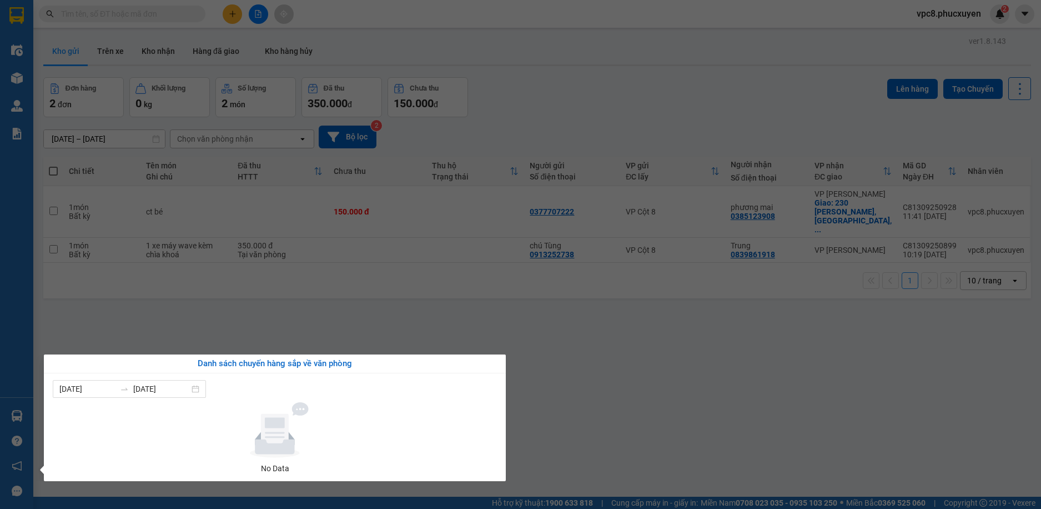
click at [343, 302] on section "Kết quả tìm kiếm ( 0 ) Bộ lọc No Data vpc8.phucxuyen 2 Điều hành xe Kho hàng mớ…" at bounding box center [520, 254] width 1041 height 509
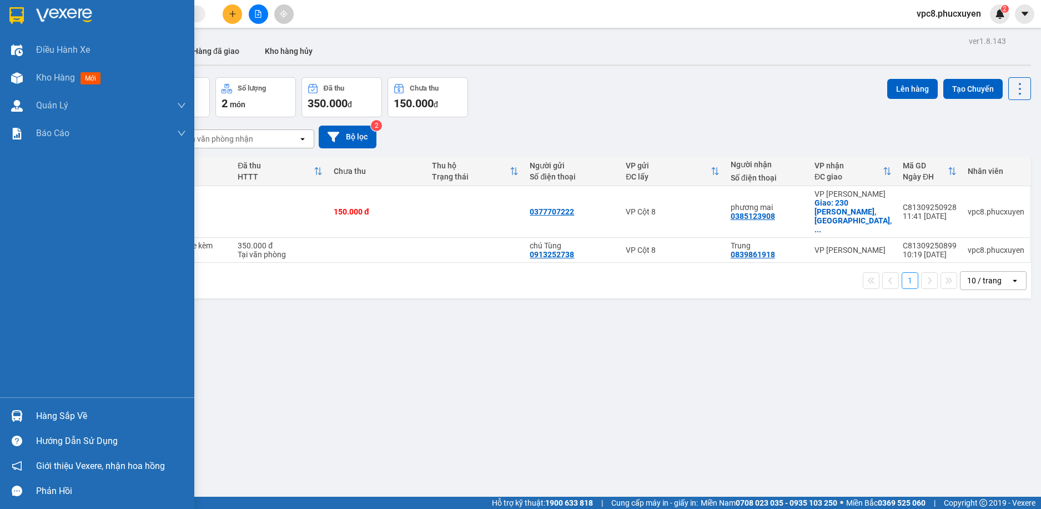
click at [27, 417] on div "Hàng sắp về" at bounding box center [97, 415] width 194 height 25
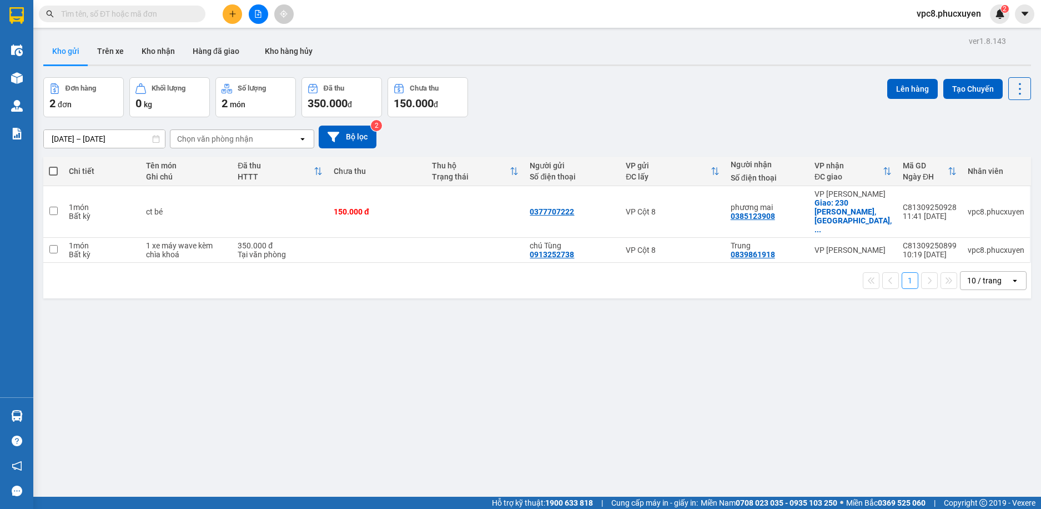
click at [228, 342] on section "Kết quả tìm kiếm ( 0 ) Bộ lọc No Data vpc8.phucxuyen 2 Điều hành xe Kho hàng mớ…" at bounding box center [520, 254] width 1041 height 509
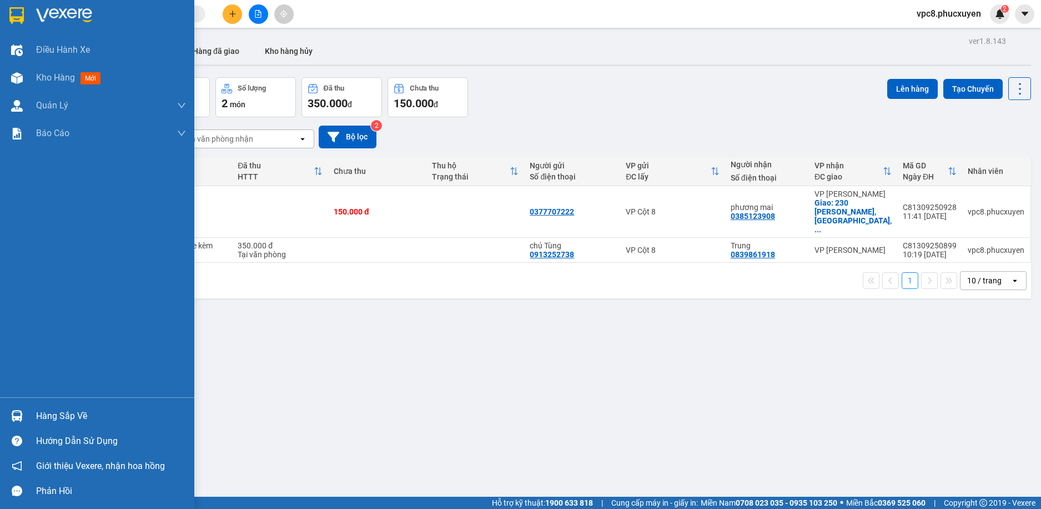
click at [17, 413] on img at bounding box center [17, 416] width 12 height 12
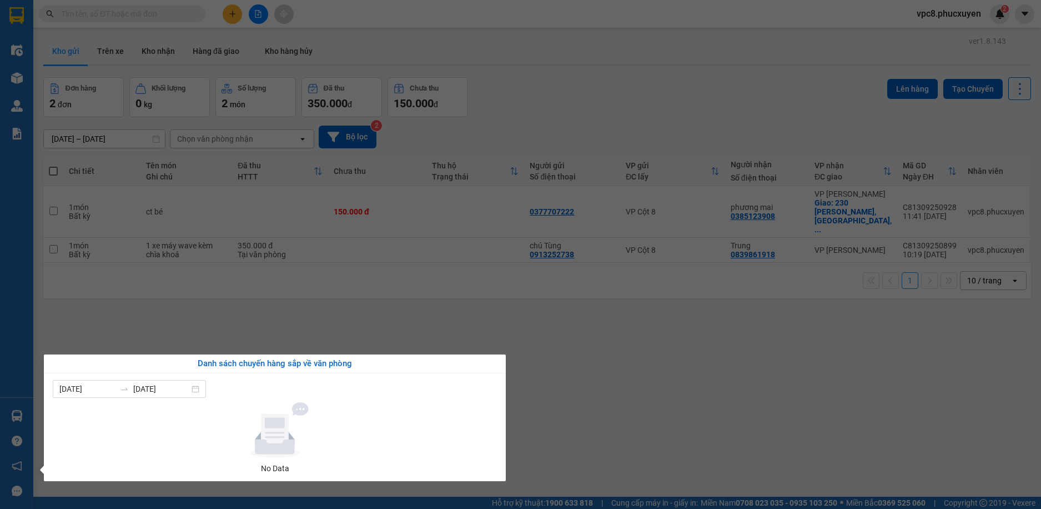
click at [423, 257] on section "Kết quả tìm kiếm ( 0 ) Bộ lọc No Data vpc8.phucxuyen 2 Điều hành xe Kho hàng mớ…" at bounding box center [520, 254] width 1041 height 509
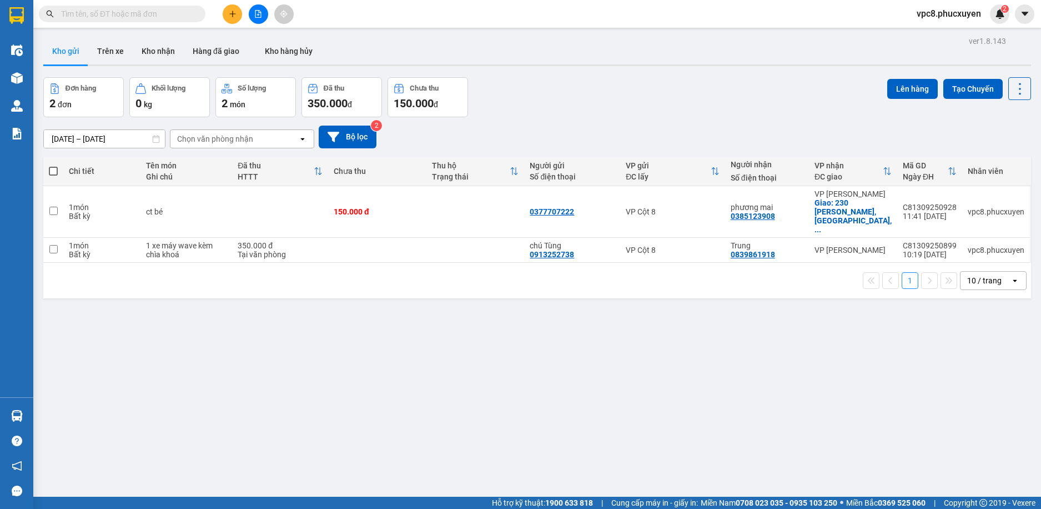
click at [260, 16] on icon "file-add" at bounding box center [258, 14] width 8 height 8
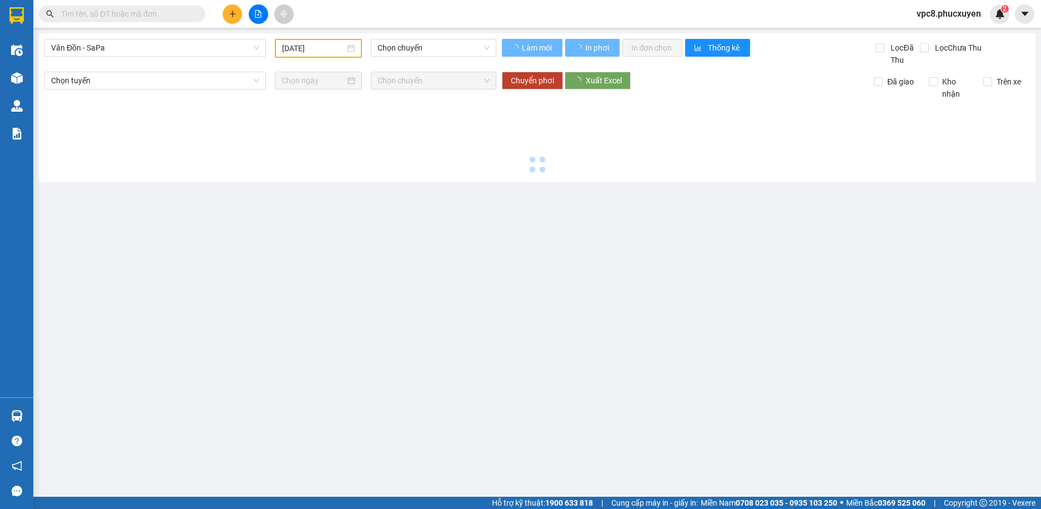
type input "[DATE]"
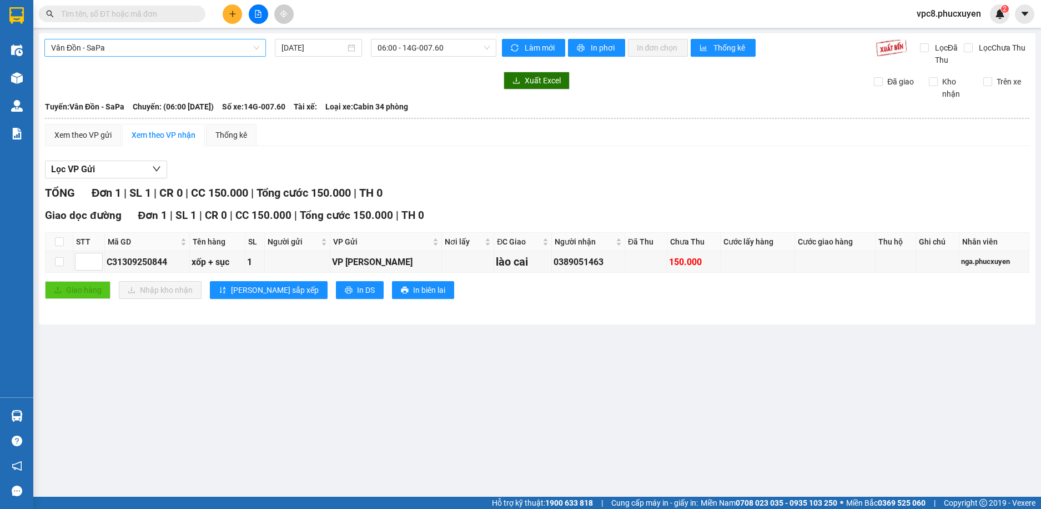
click at [163, 42] on span "Vân Đồn - SaPa" at bounding box center [155, 47] width 208 height 17
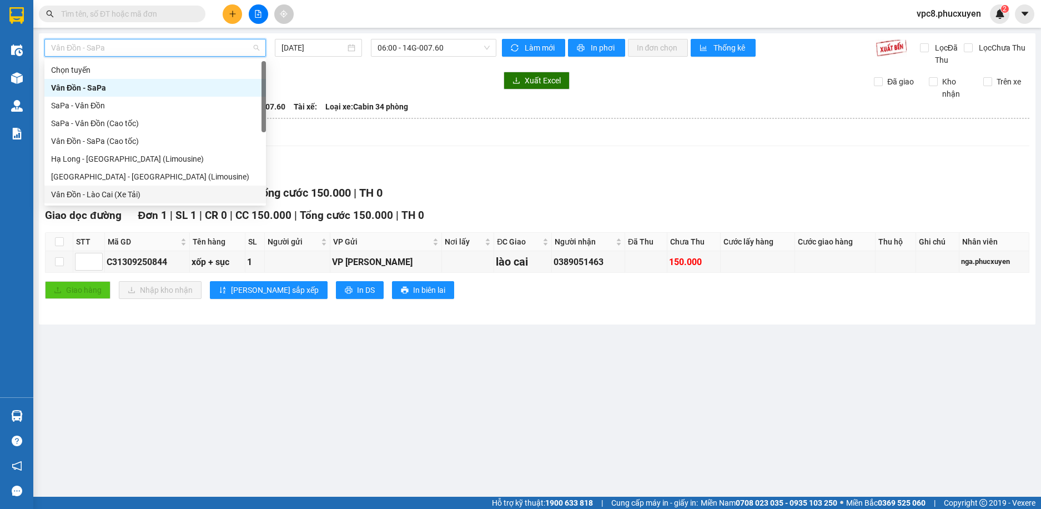
scroll to position [53, 0]
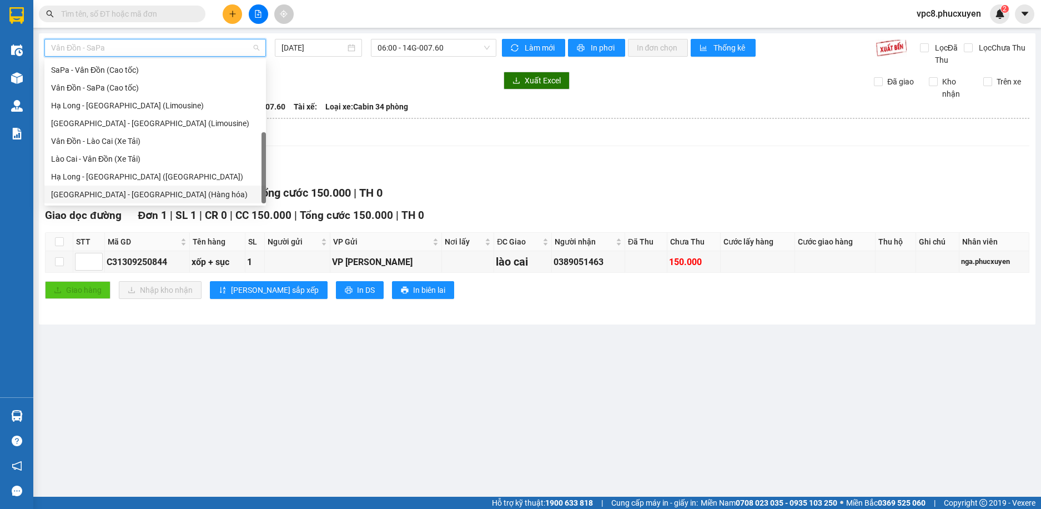
click at [231, 193] on div "[GEOGRAPHIC_DATA] - [GEOGRAPHIC_DATA] (Hàng hóa)" at bounding box center [155, 194] width 208 height 12
type input "[DATE]"
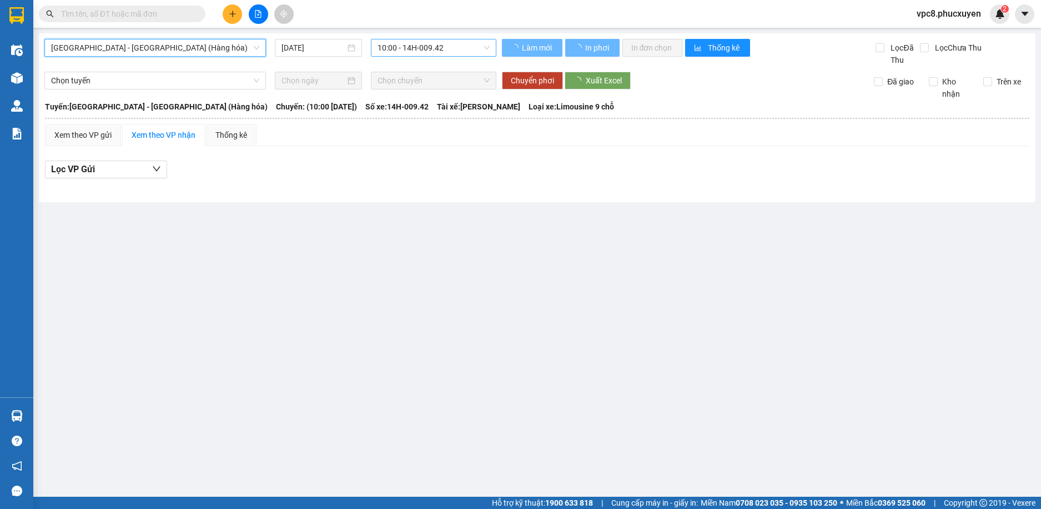
click at [417, 48] on span "10:00 - 14H-009.42" at bounding box center [434, 47] width 112 height 17
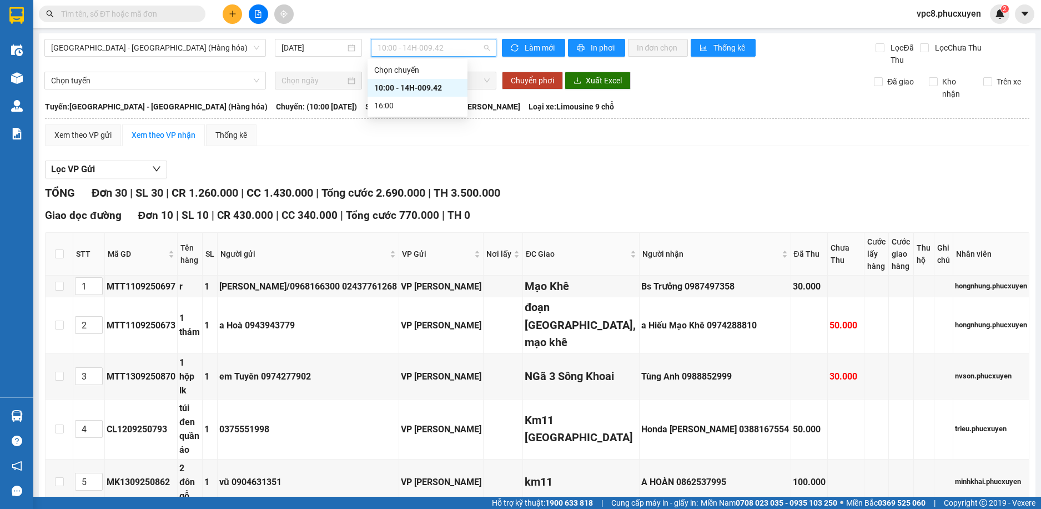
click at [452, 86] on div "10:00 - 14H-009.42" at bounding box center [417, 88] width 87 height 12
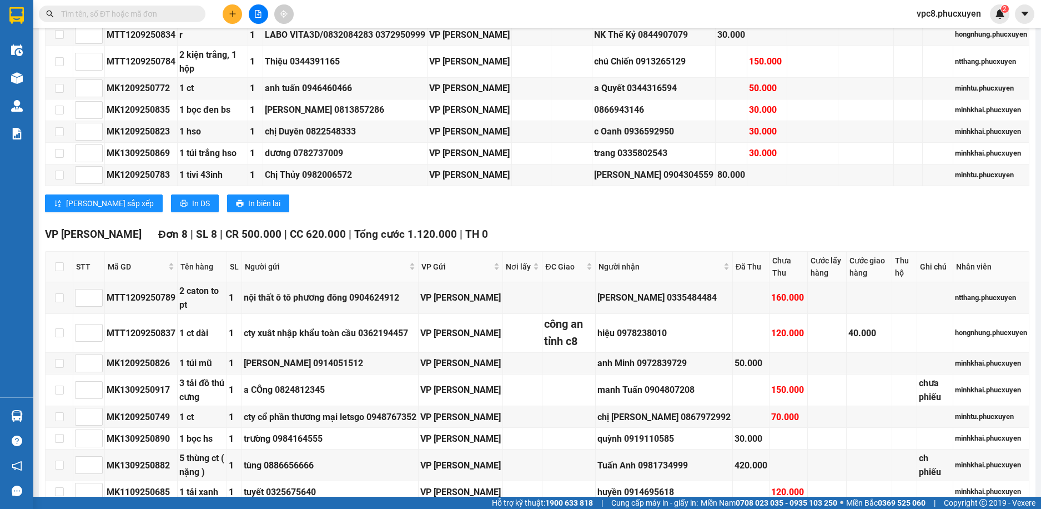
scroll to position [833, 0]
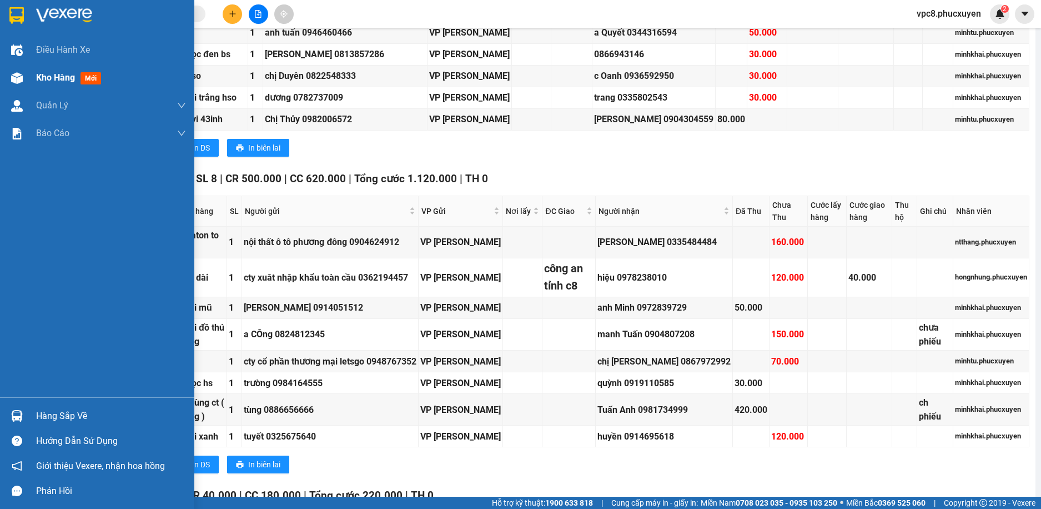
click at [29, 89] on div "Kho hàng mới" at bounding box center [97, 78] width 194 height 28
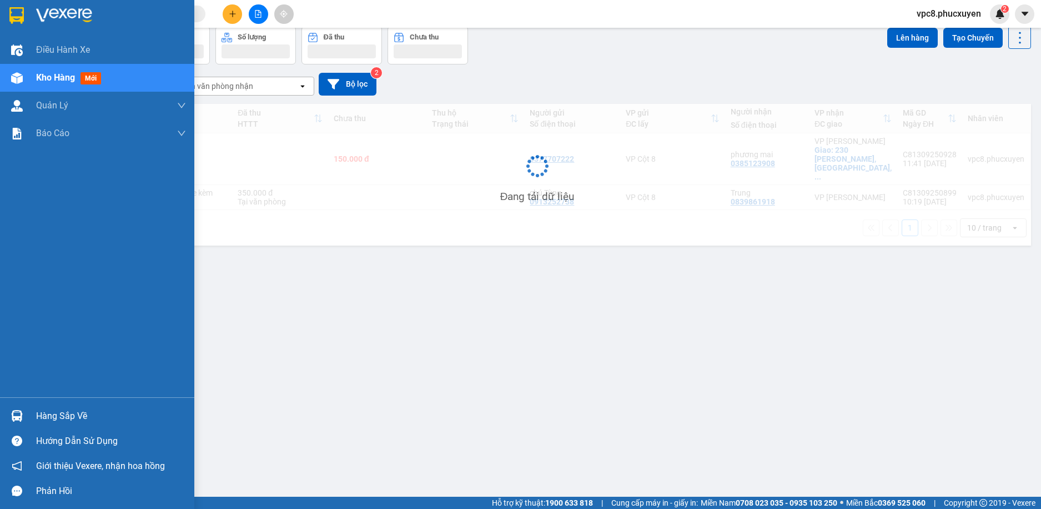
scroll to position [51, 0]
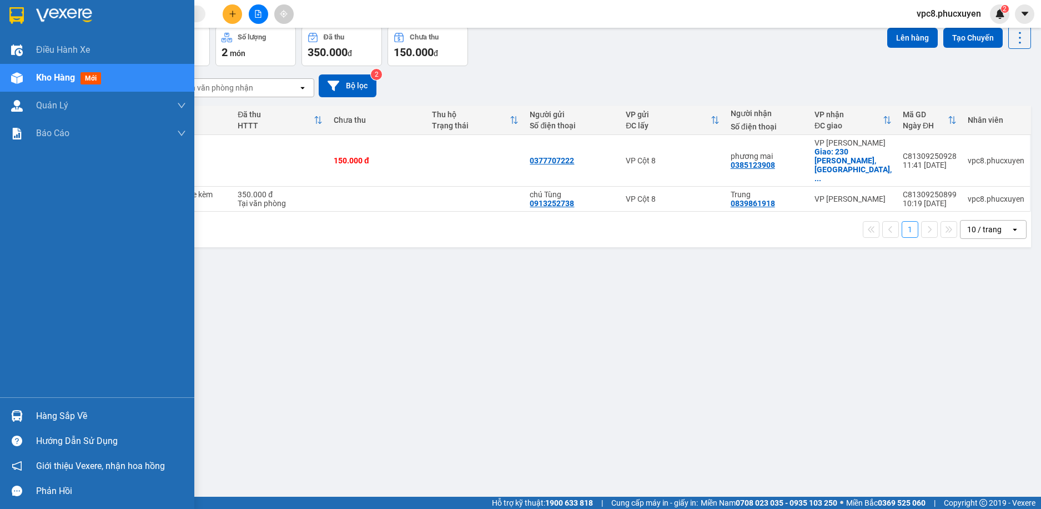
click at [22, 410] on img at bounding box center [17, 416] width 12 height 12
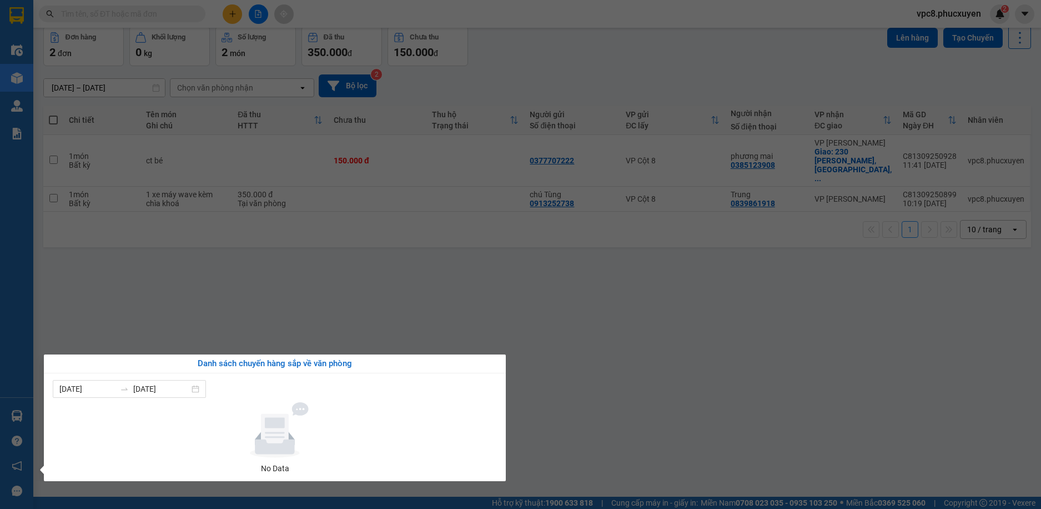
drag, startPoint x: 585, startPoint y: 246, endPoint x: 606, endPoint y: 237, distance: 22.9
click at [606, 237] on section "Kết quả tìm kiếm ( 0 ) Bộ lọc No Data vpc8.phucxuyen 2 Điều hành xe Kho hàng mớ…" at bounding box center [520, 254] width 1041 height 509
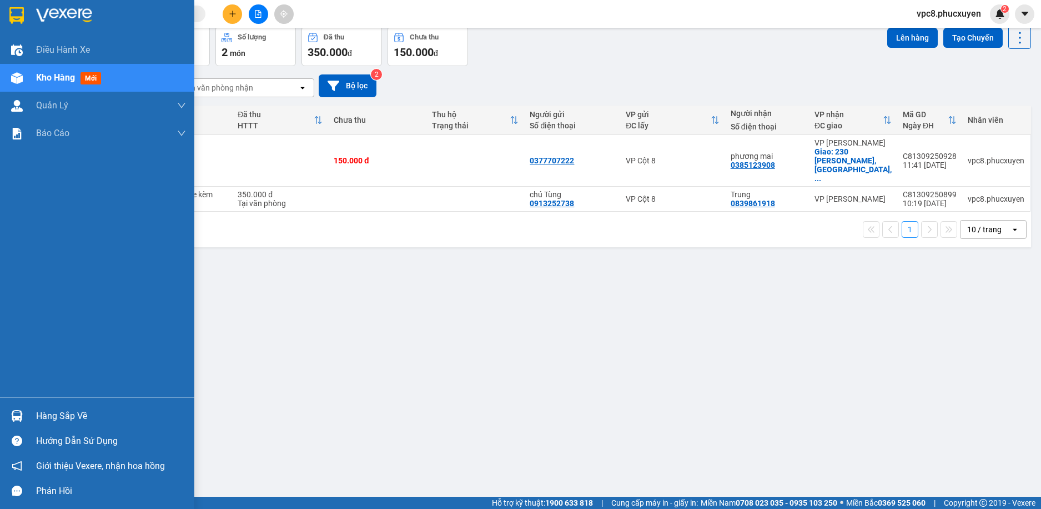
click at [17, 415] on img at bounding box center [17, 416] width 12 height 12
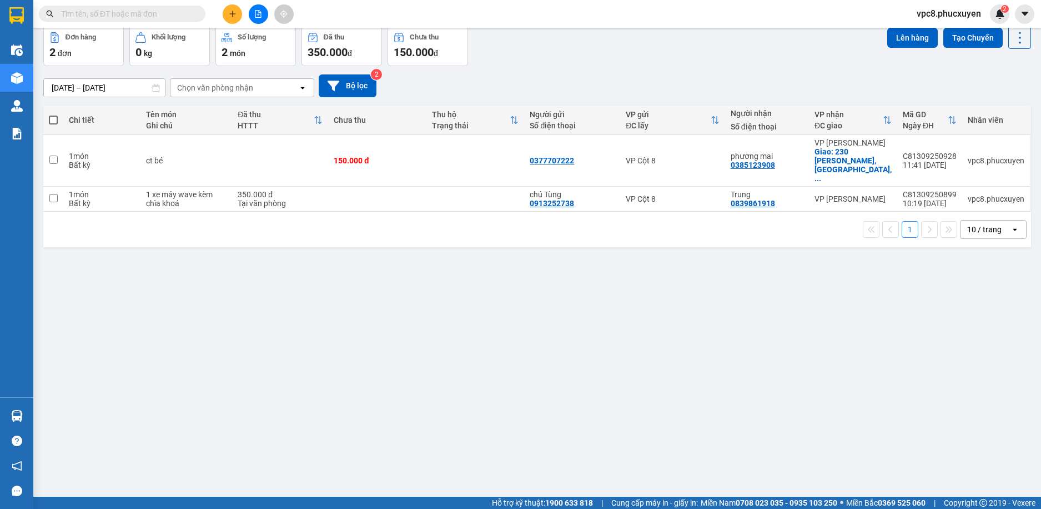
click at [528, 355] on section "Kết quả tìm kiếm ( 0 ) Bộ lọc No Data vpc8.phucxuyen 2 Điều hành xe Kho hàng mớ…" at bounding box center [520, 254] width 1041 height 509
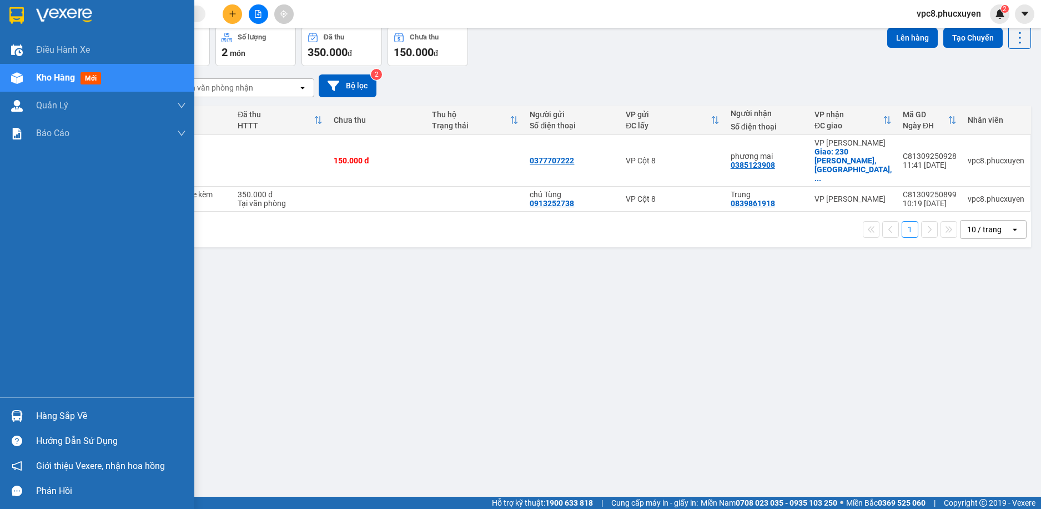
click at [29, 417] on div "Hàng sắp về" at bounding box center [97, 415] width 194 height 25
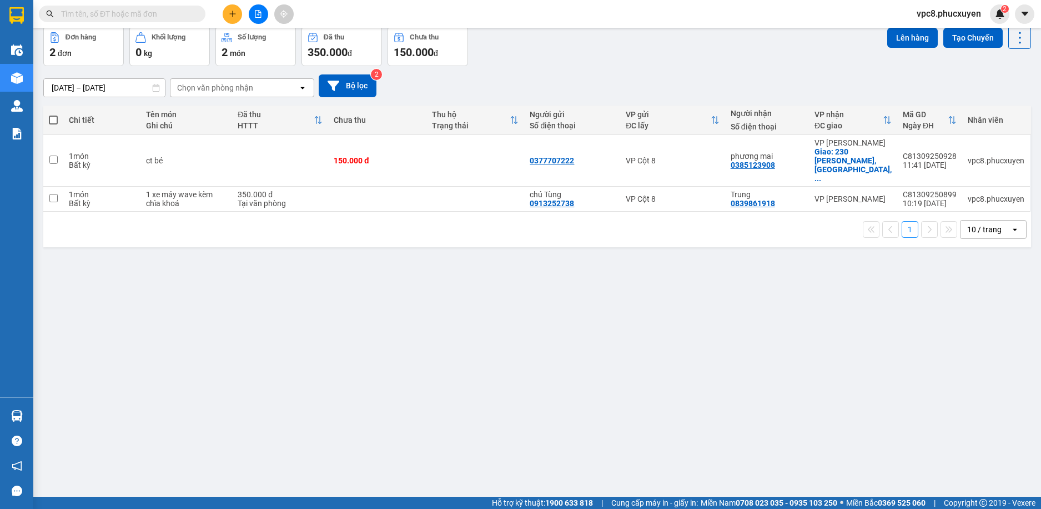
drag, startPoint x: 501, startPoint y: 332, endPoint x: 284, endPoint y: 447, distance: 245.7
click at [494, 338] on section "Kết quả tìm kiếm ( 0 ) Bộ lọc No Data vpc8.phucxuyen 2 Điều hành xe Kho hàng mớ…" at bounding box center [520, 254] width 1041 height 509
click at [212, 427] on div "ver 1.8.143 Kho gửi Trên xe Kho nhận Hàng đã giao Kho hàng hủy Đơn hàng 2 đơn K…" at bounding box center [537, 236] width 997 height 509
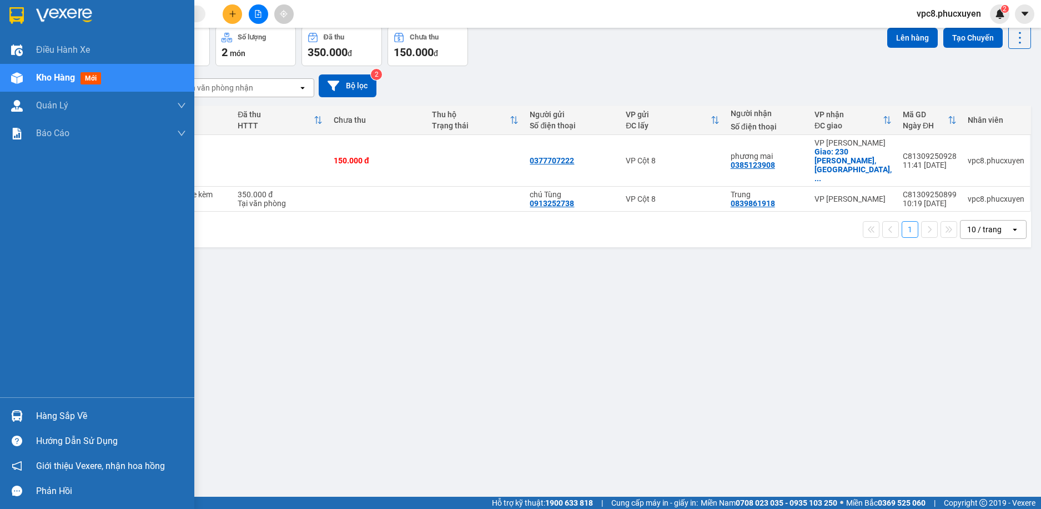
click at [21, 412] on img at bounding box center [17, 416] width 12 height 12
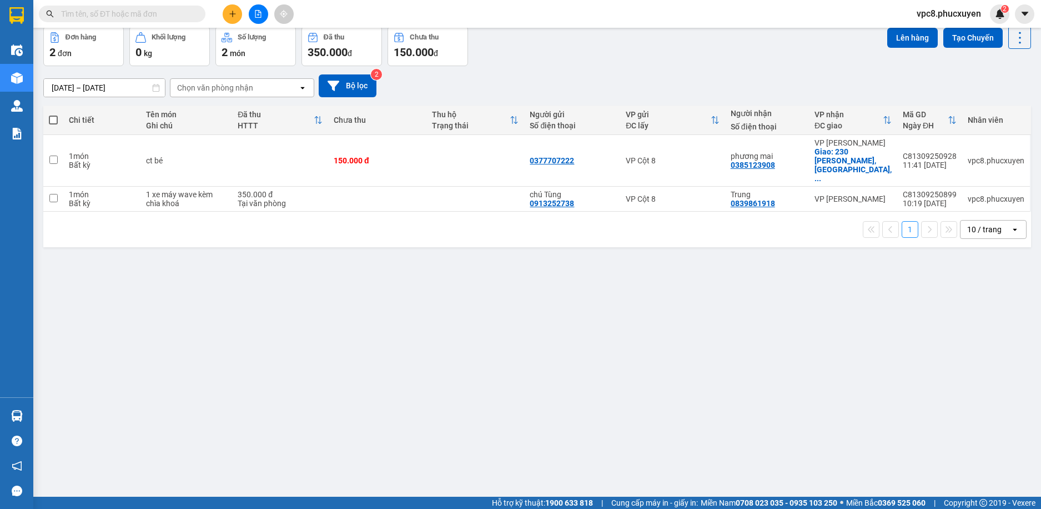
drag, startPoint x: 435, startPoint y: 323, endPoint x: 410, endPoint y: 302, distance: 32.3
click at [435, 316] on section "Kết quả tìm kiếm ( 0 ) Bộ lọc No Data vpc8.phucxuyen 2 Điều hành xe Kho hàng mớ…" at bounding box center [520, 254] width 1041 height 509
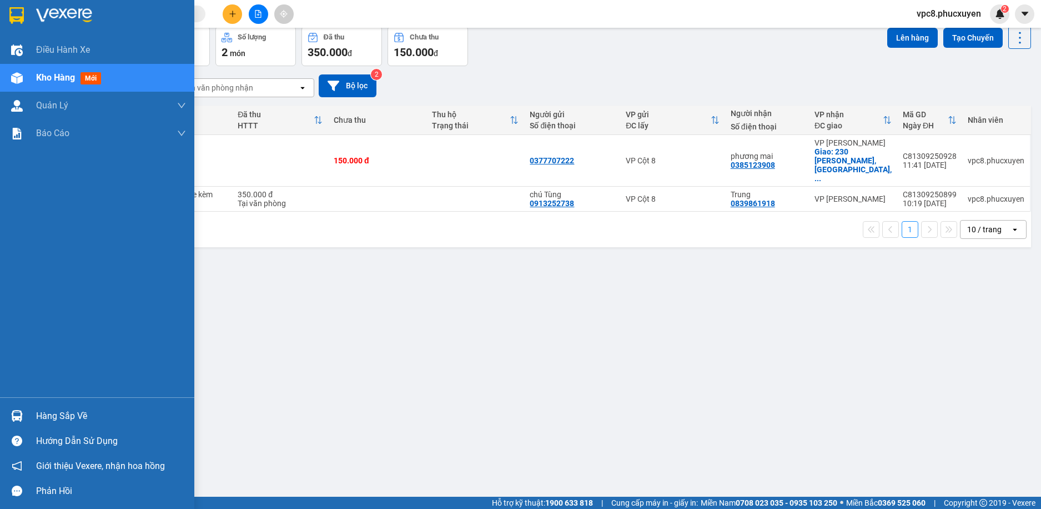
click at [19, 407] on div at bounding box center [16, 415] width 19 height 19
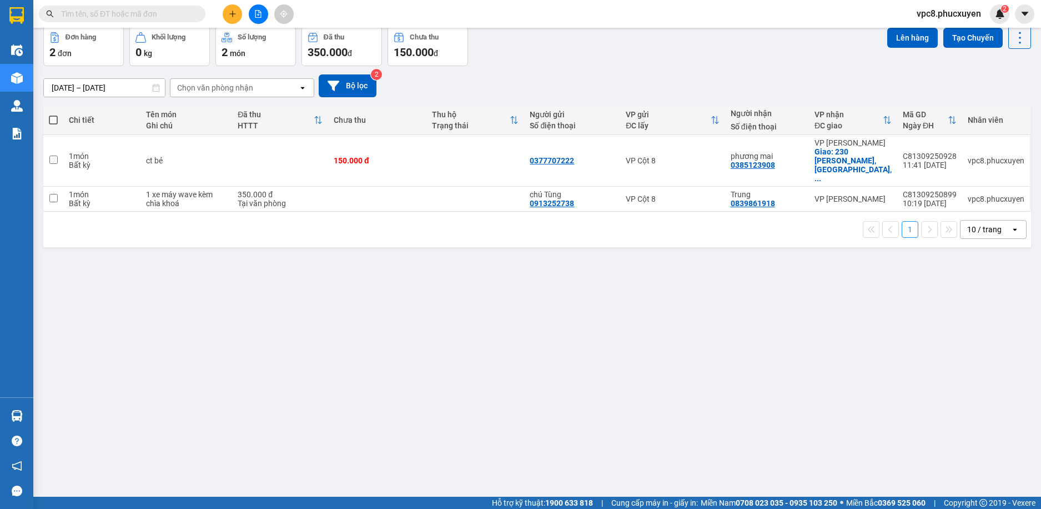
click at [198, 330] on section "Kết quả tìm kiếm ( 0 ) Bộ lọc No Data vpc8.phucxuyen 2 Điều hành xe Kho hàng mớ…" at bounding box center [520, 254] width 1041 height 509
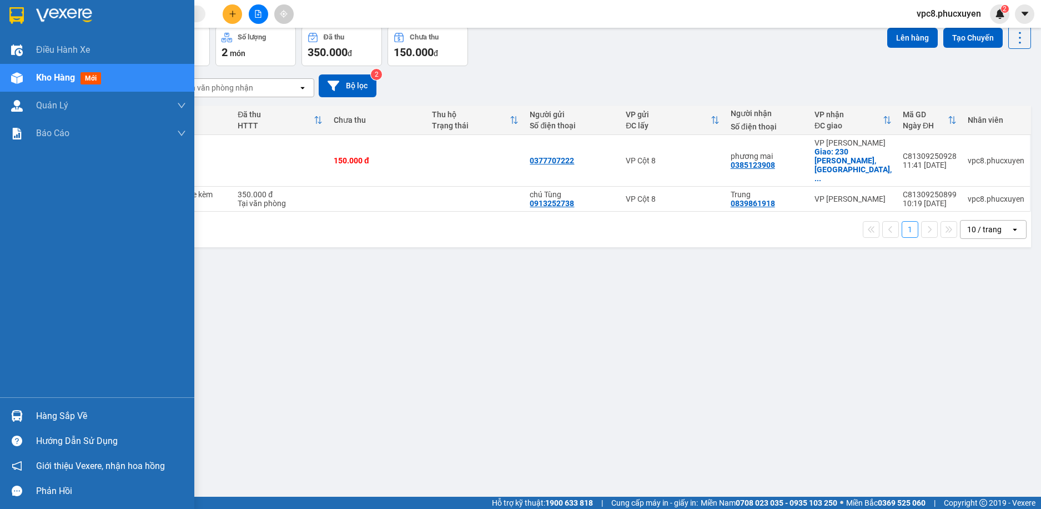
click at [26, 411] on div at bounding box center [16, 415] width 19 height 19
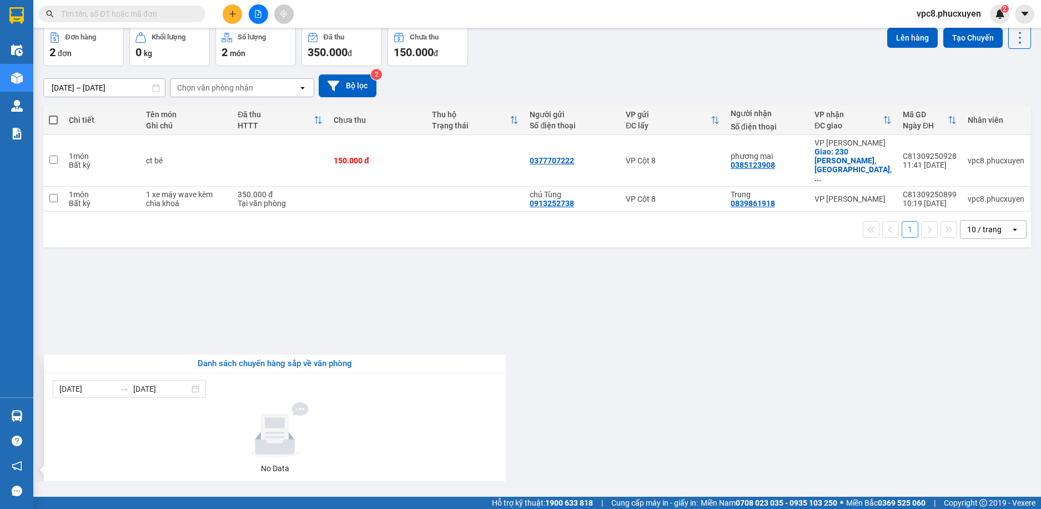
click at [282, 327] on section "Kết quả tìm kiếm ( 0 ) Bộ lọc No Data vpc8.phucxuyen 2 Điều hành xe Kho hàng mớ…" at bounding box center [520, 254] width 1041 height 509
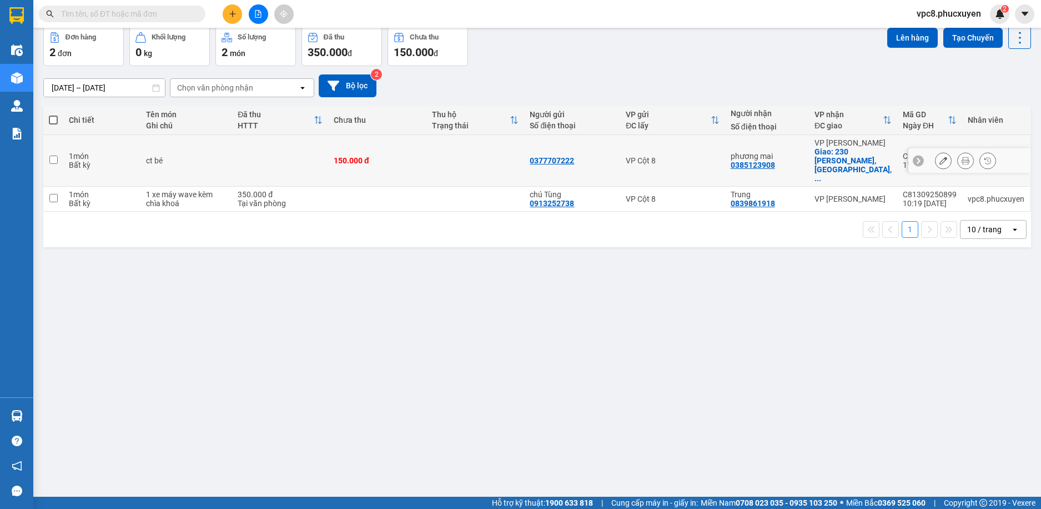
drag, startPoint x: 397, startPoint y: 160, endPoint x: 407, endPoint y: 159, distance: 10.1
click at [398, 160] on td "150.000 đ" at bounding box center [377, 161] width 98 height 52
checkbox input "true"
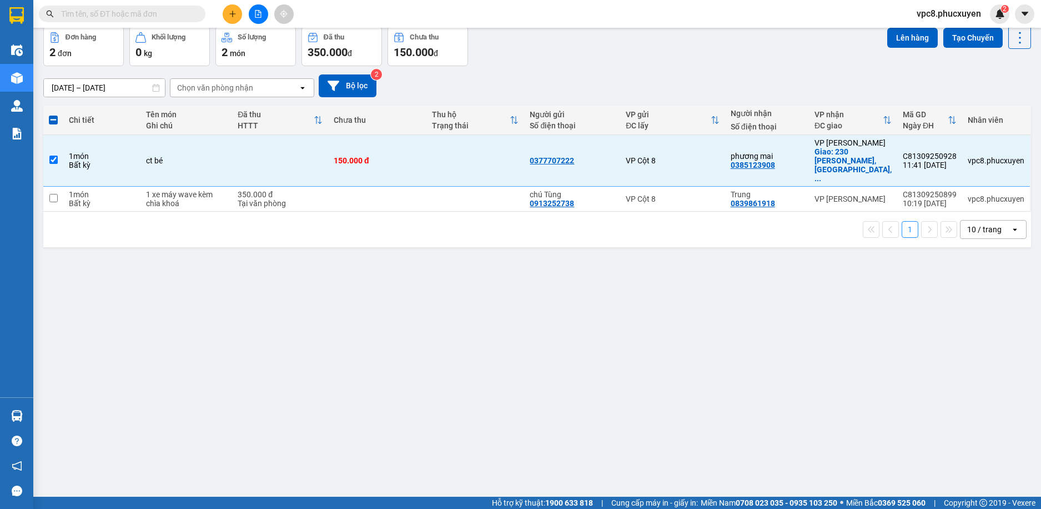
scroll to position [0, 0]
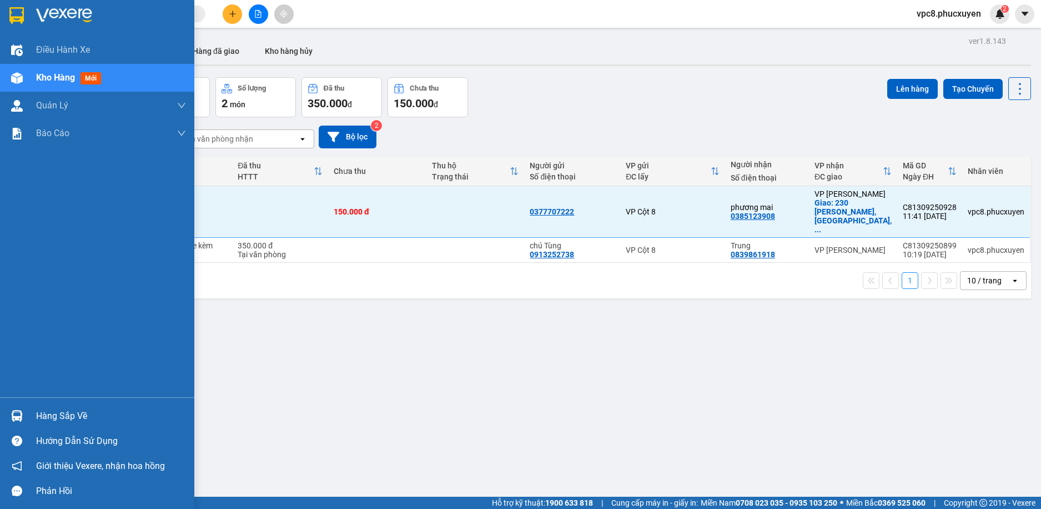
click at [22, 417] on img at bounding box center [17, 416] width 12 height 12
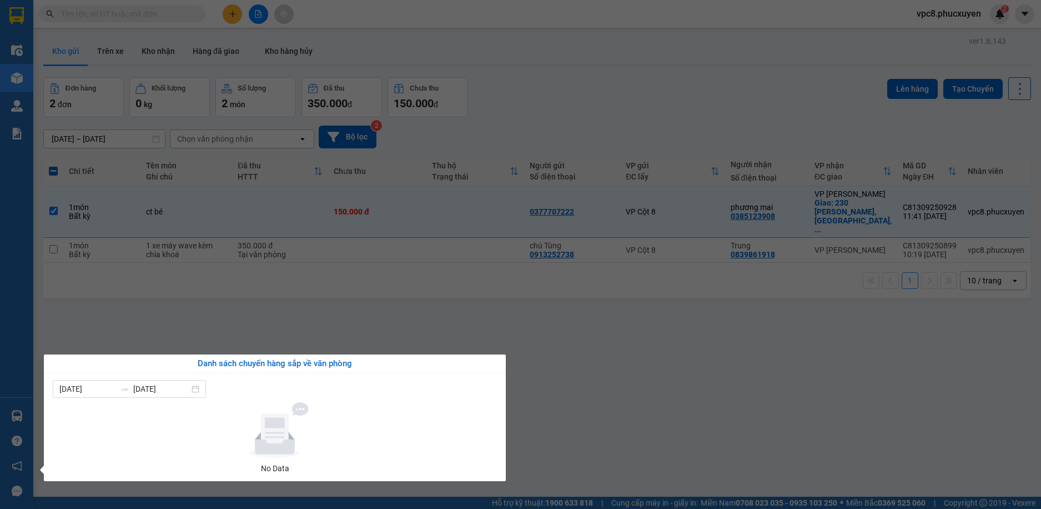
click at [535, 373] on section "Kết quả tìm kiếm ( 0 ) Bộ lọc No Data vpc8.phucxuyen 2 Điều hành xe Kho hàng mớ…" at bounding box center [520, 254] width 1041 height 509
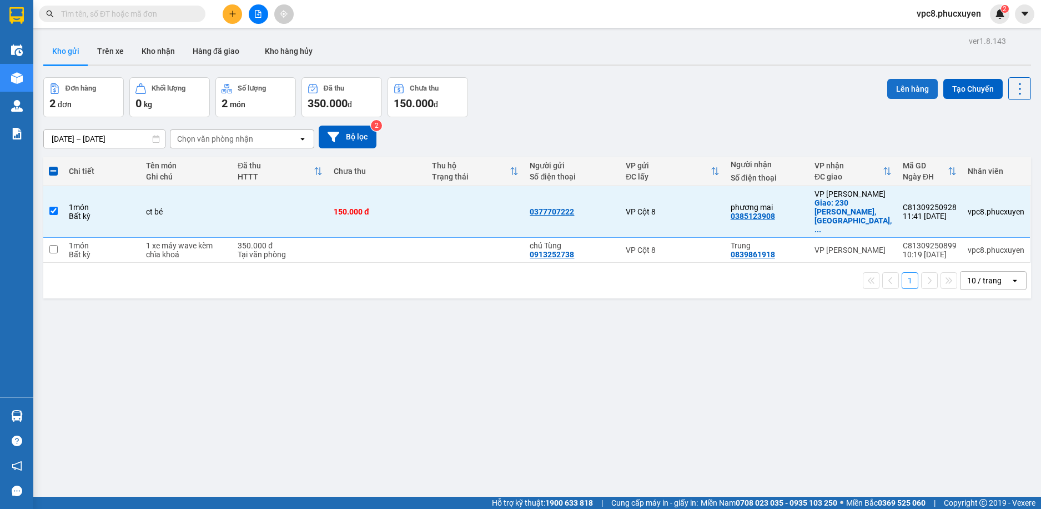
click at [919, 89] on button "Lên hàng" at bounding box center [912, 89] width 51 height 20
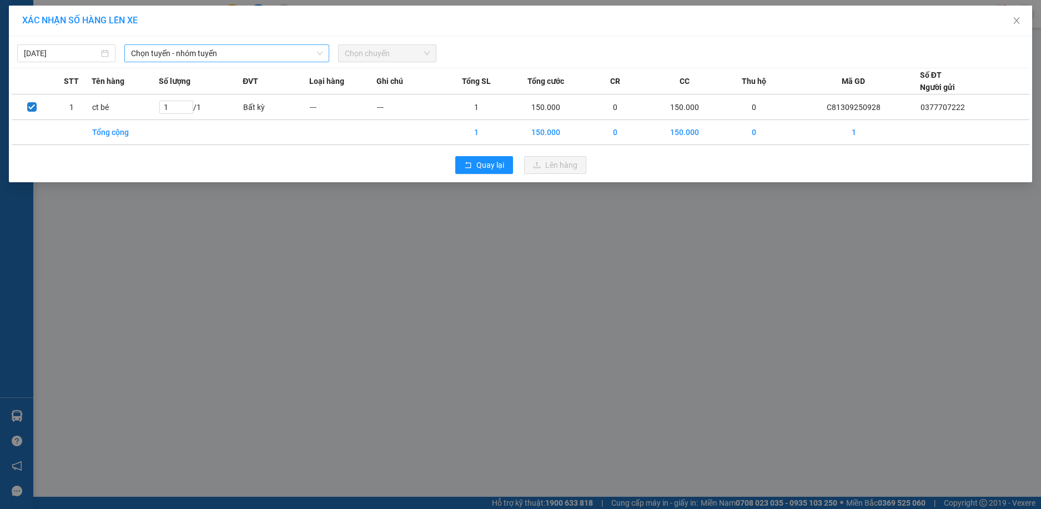
click at [317, 56] on icon "down" at bounding box center [320, 53] width 7 height 7
click at [241, 57] on span "Chọn tuyến - nhóm tuyến" at bounding box center [227, 53] width 192 height 17
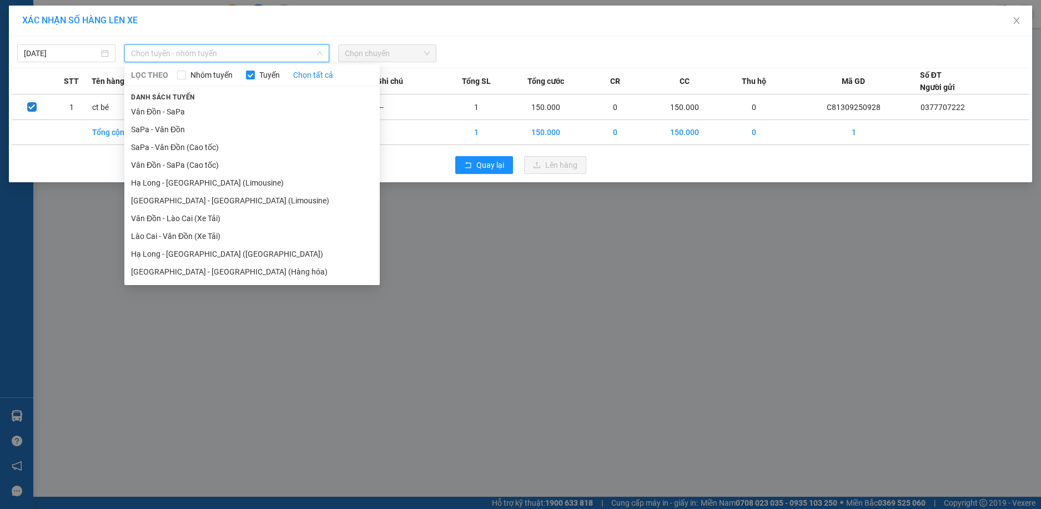
drag, startPoint x: 281, startPoint y: 324, endPoint x: 287, endPoint y: 315, distance: 10.0
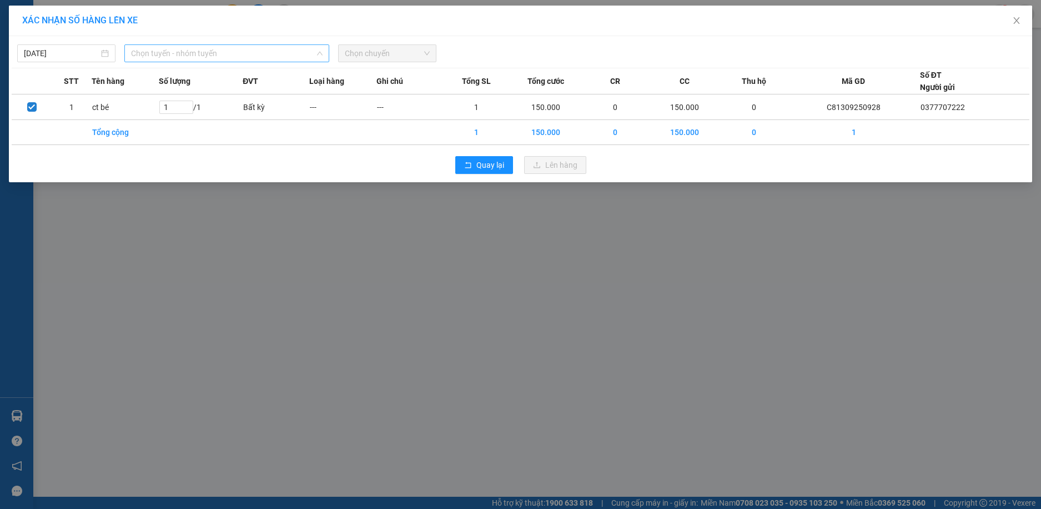
drag, startPoint x: 287, startPoint y: 315, endPoint x: 229, endPoint y: 46, distance: 276.0
click at [229, 46] on span "Chọn tuyến - nhóm tuyến" at bounding box center [227, 53] width 192 height 17
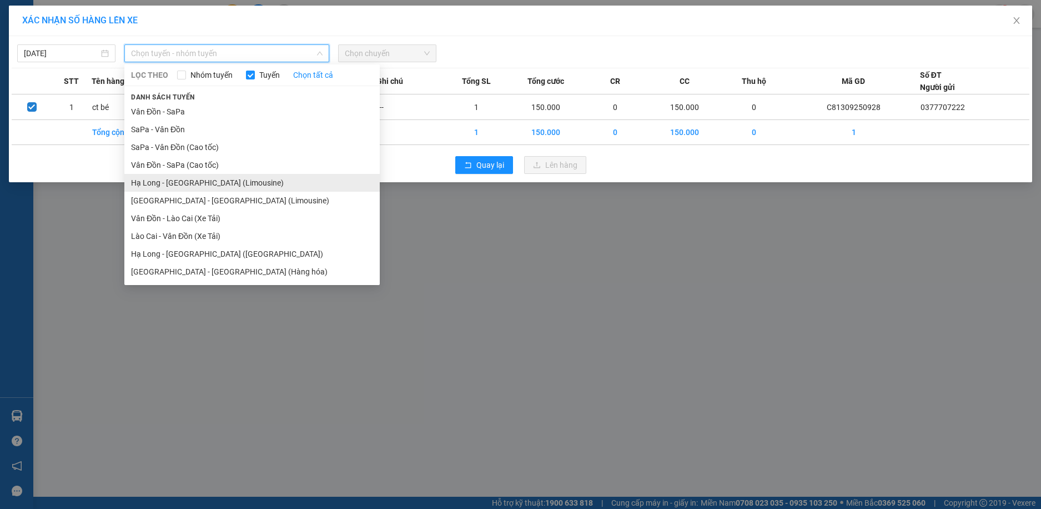
click at [253, 185] on li "Hạ Long - Hà Nội (Limousine)" at bounding box center [251, 183] width 255 height 18
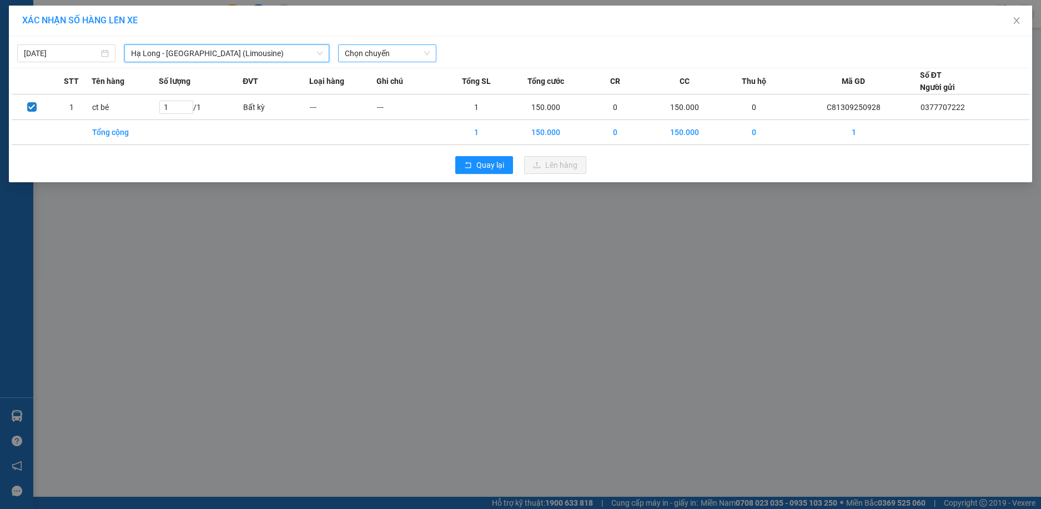
click at [392, 54] on span "Chọn chuyến" at bounding box center [387, 53] width 85 height 17
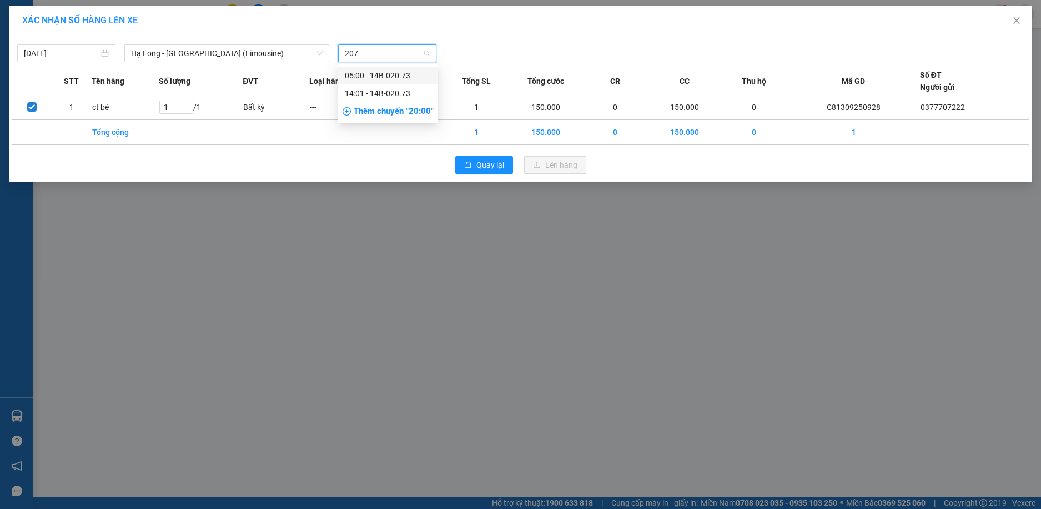
type input "2073"
click at [399, 89] on div "14:01 - 14B-020.73" at bounding box center [388, 93] width 87 height 12
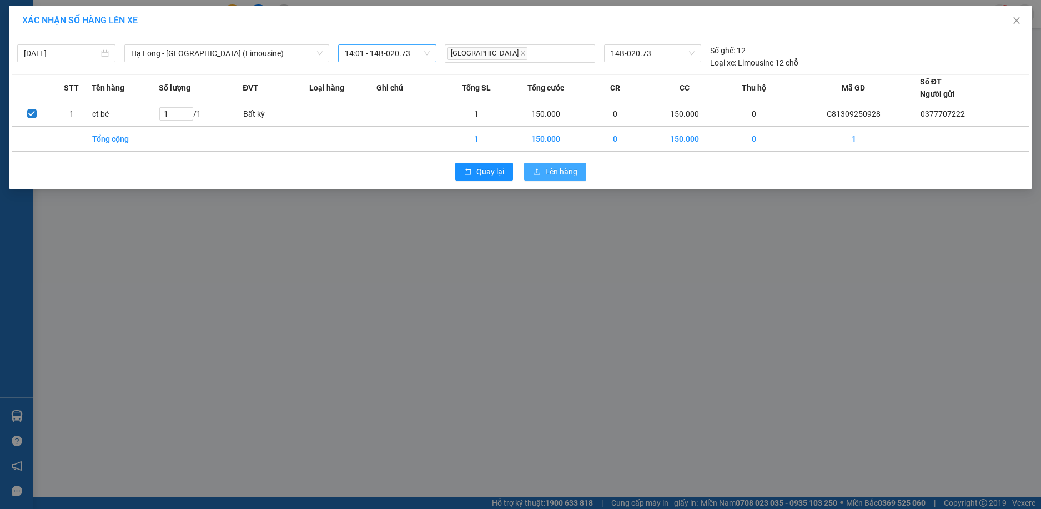
click at [540, 170] on icon "upload" at bounding box center [537, 172] width 8 height 8
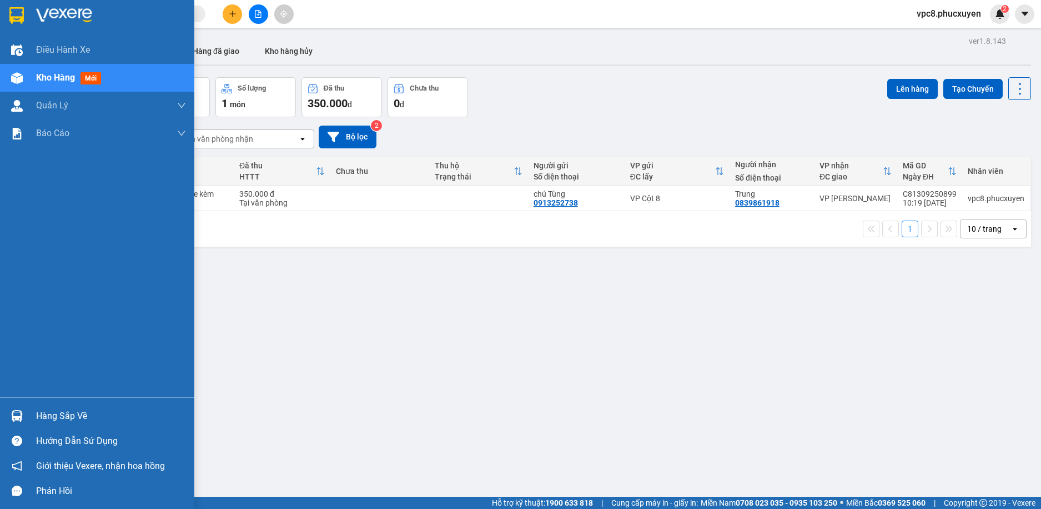
click at [13, 412] on img at bounding box center [17, 416] width 12 height 12
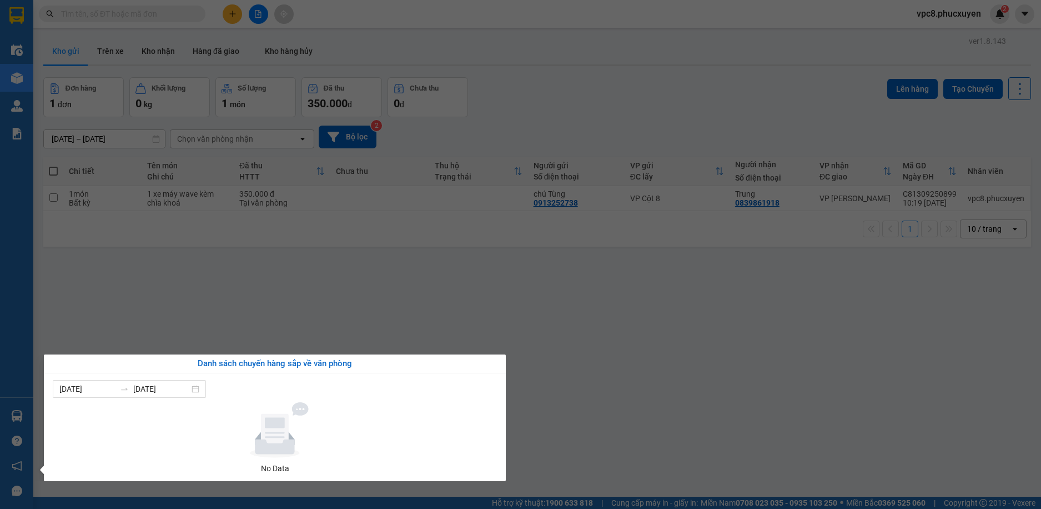
click at [283, 218] on section "Kết quả tìm kiếm ( 0 ) Bộ lọc No Data vpc8.phucxuyen 2 Điều hành xe Kho hàng mớ…" at bounding box center [520, 254] width 1041 height 509
